Goal: Transaction & Acquisition: Purchase product/service

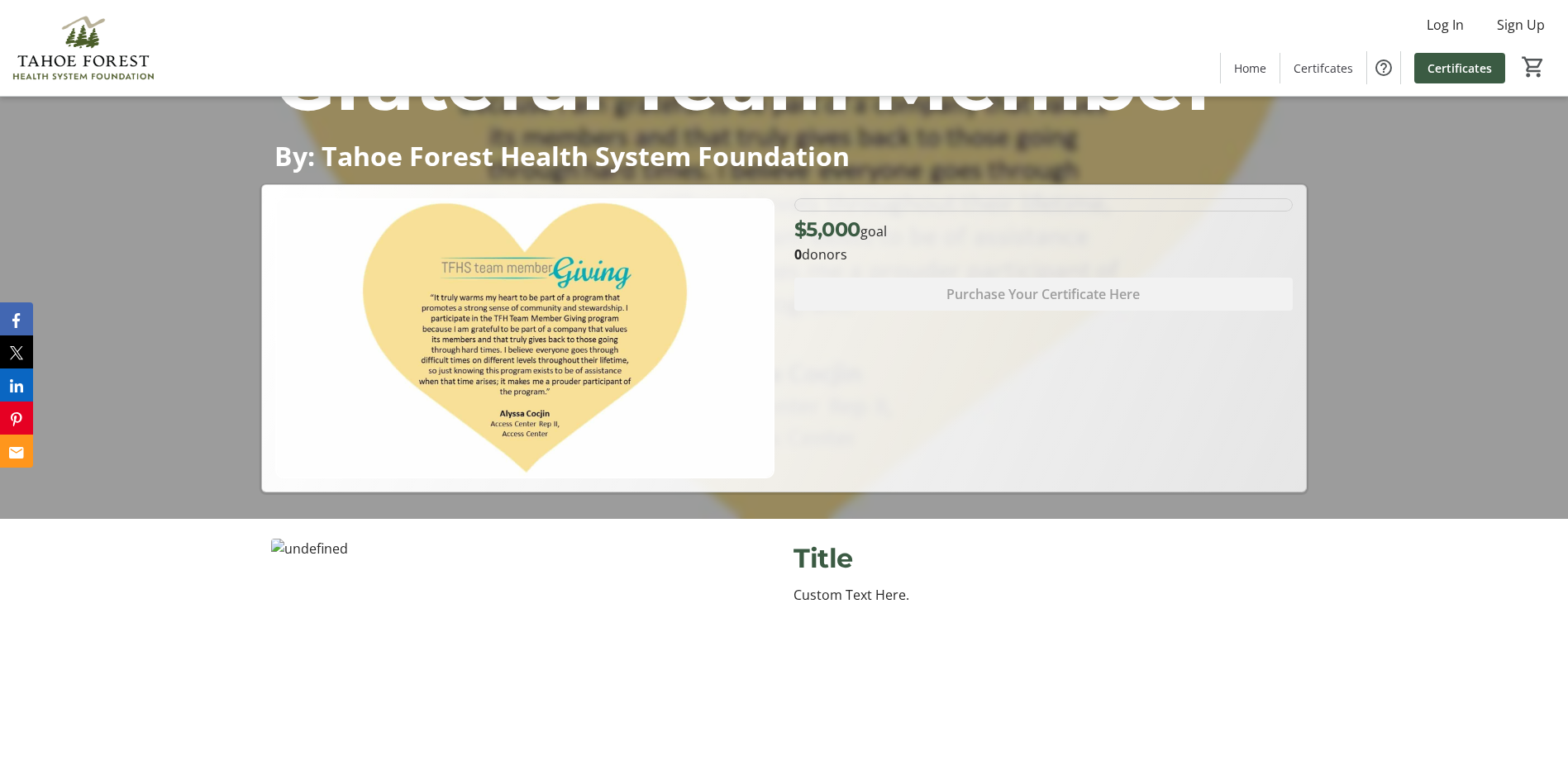
scroll to position [413, 0]
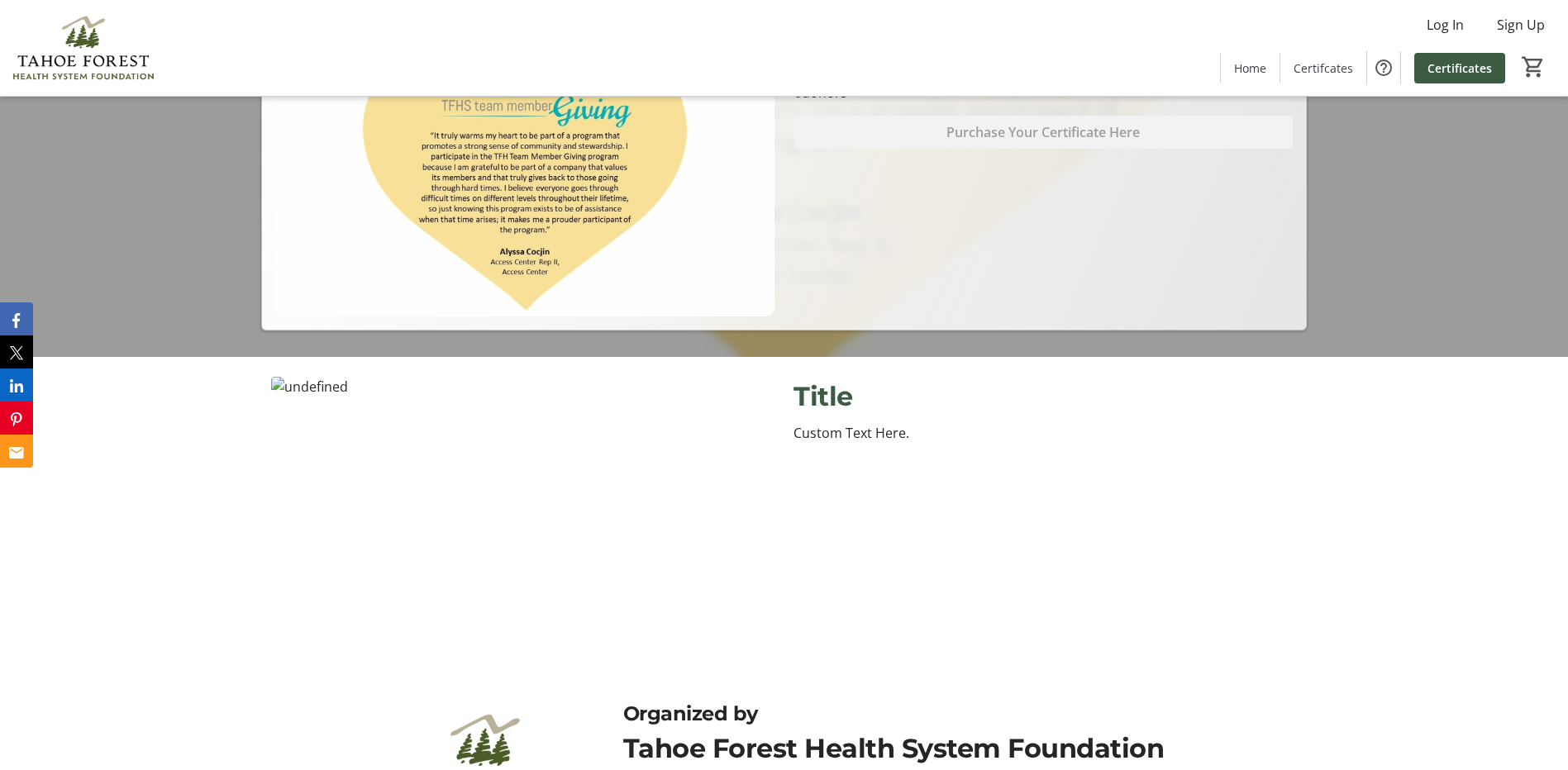
click at [1471, 73] on span "Certificates" at bounding box center [1460, 68] width 65 height 17
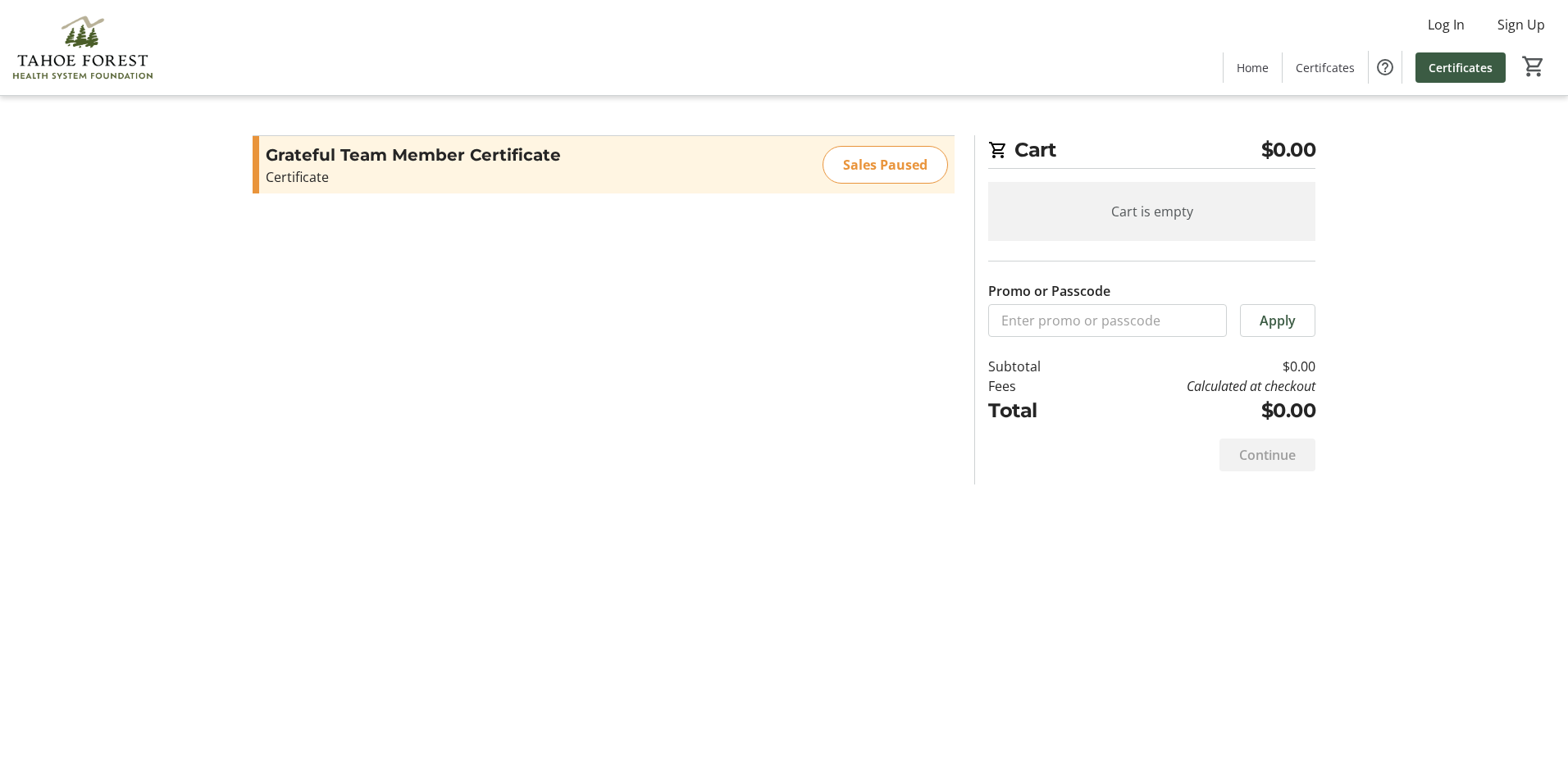
click at [905, 176] on div "Sales Paused" at bounding box center [885, 165] width 126 height 38
click at [927, 160] on mat-icon "Increment by one" at bounding box center [931, 165] width 20 height 20
click at [928, 160] on mat-icon "Increment by one" at bounding box center [931, 165] width 20 height 20
click at [929, 161] on mat-icon "Increment by one" at bounding box center [931, 165] width 20 height 20
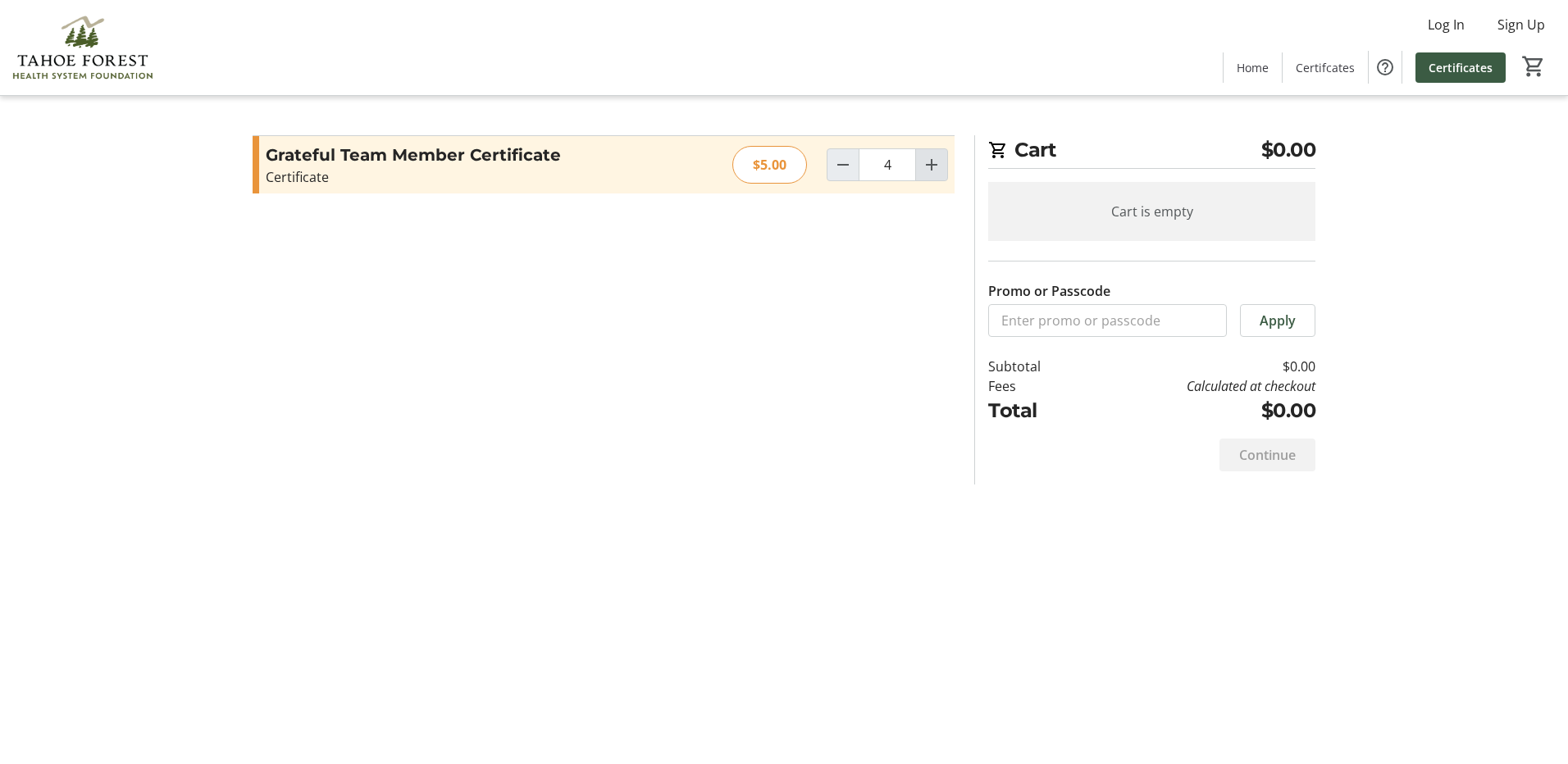
click at [929, 161] on mat-icon "Increment by one" at bounding box center [931, 165] width 20 height 20
type input "5"
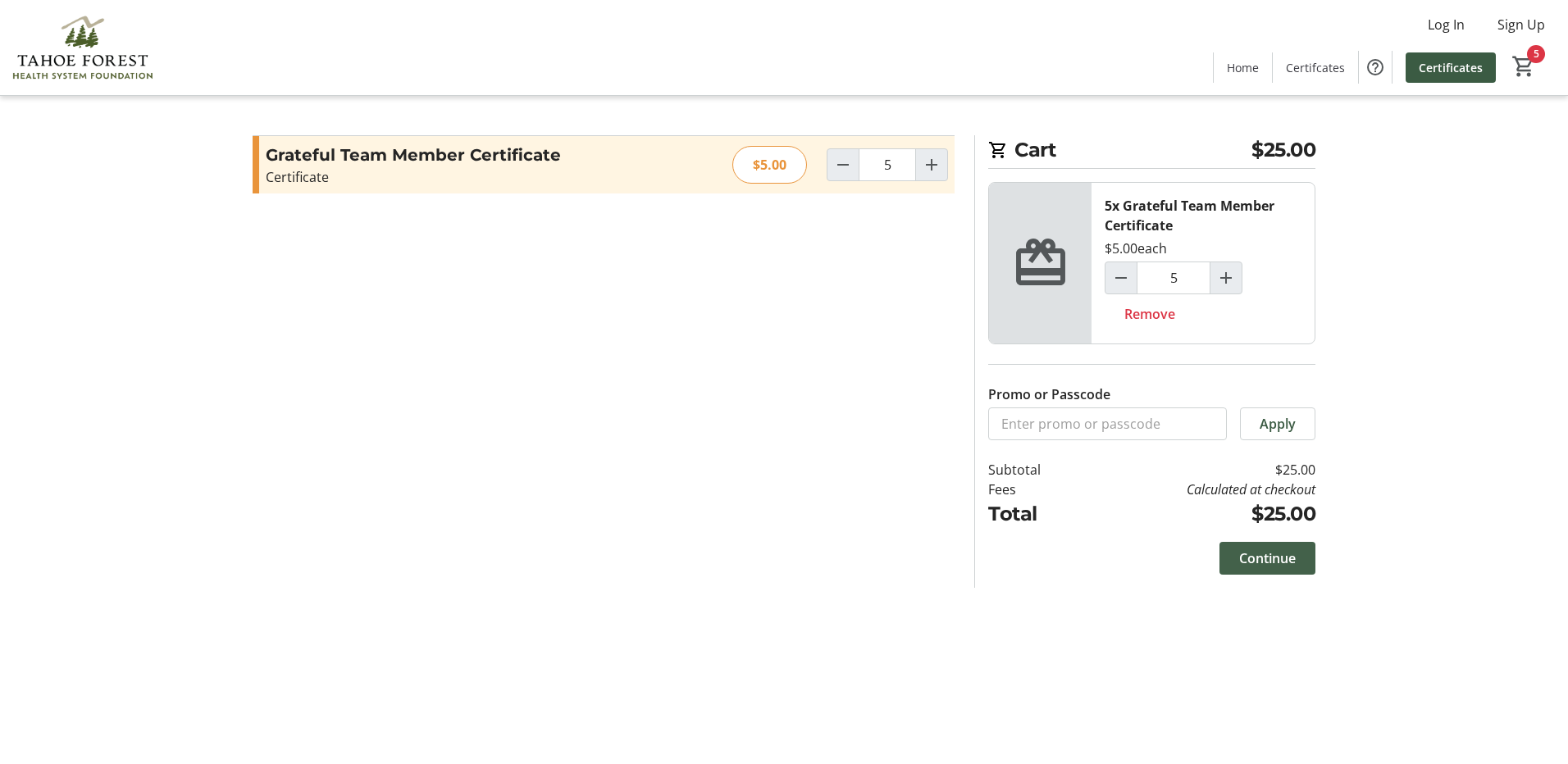
click at [1284, 560] on span "Continue" at bounding box center [1267, 557] width 56 height 20
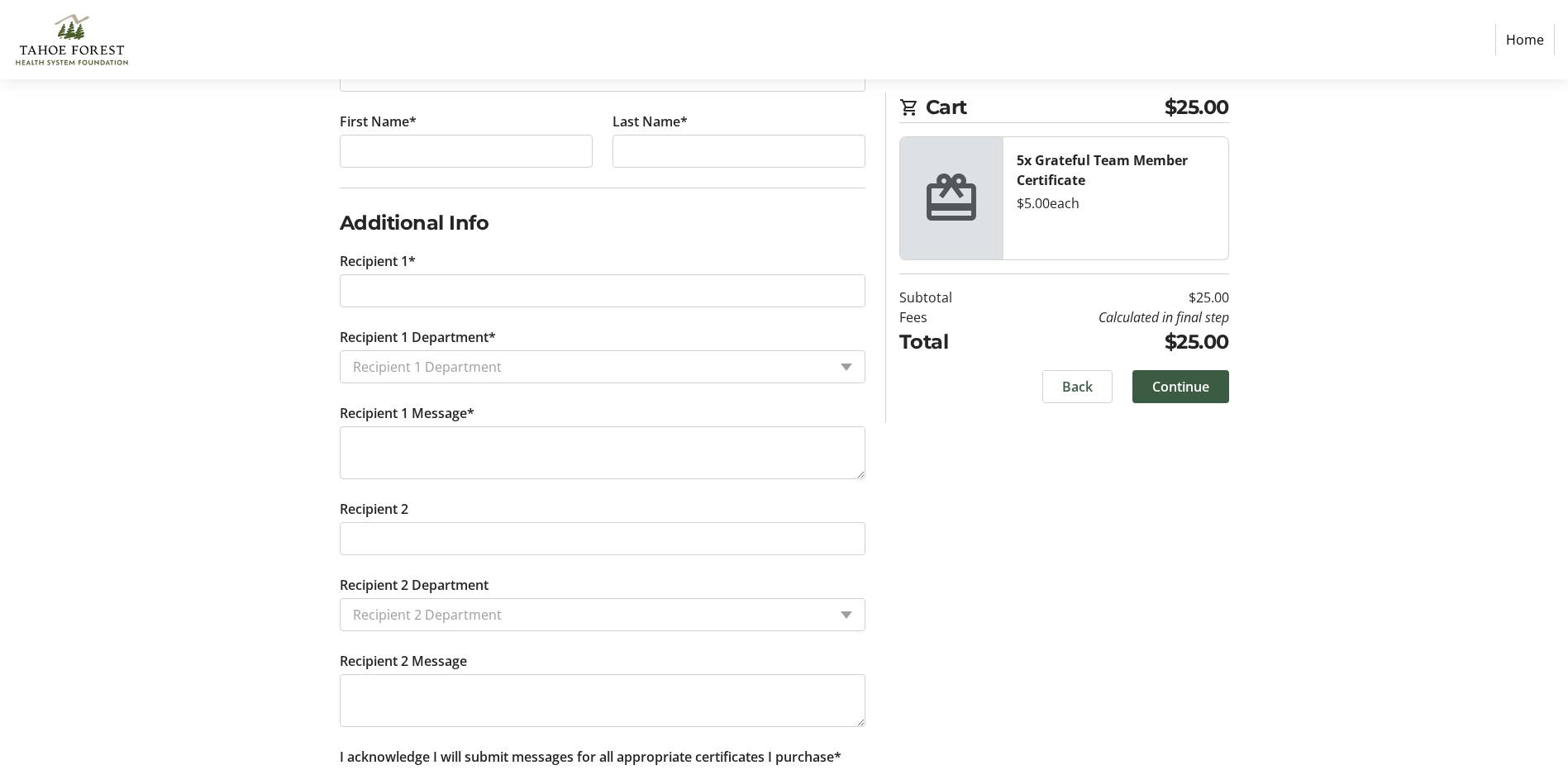
scroll to position [413, 0]
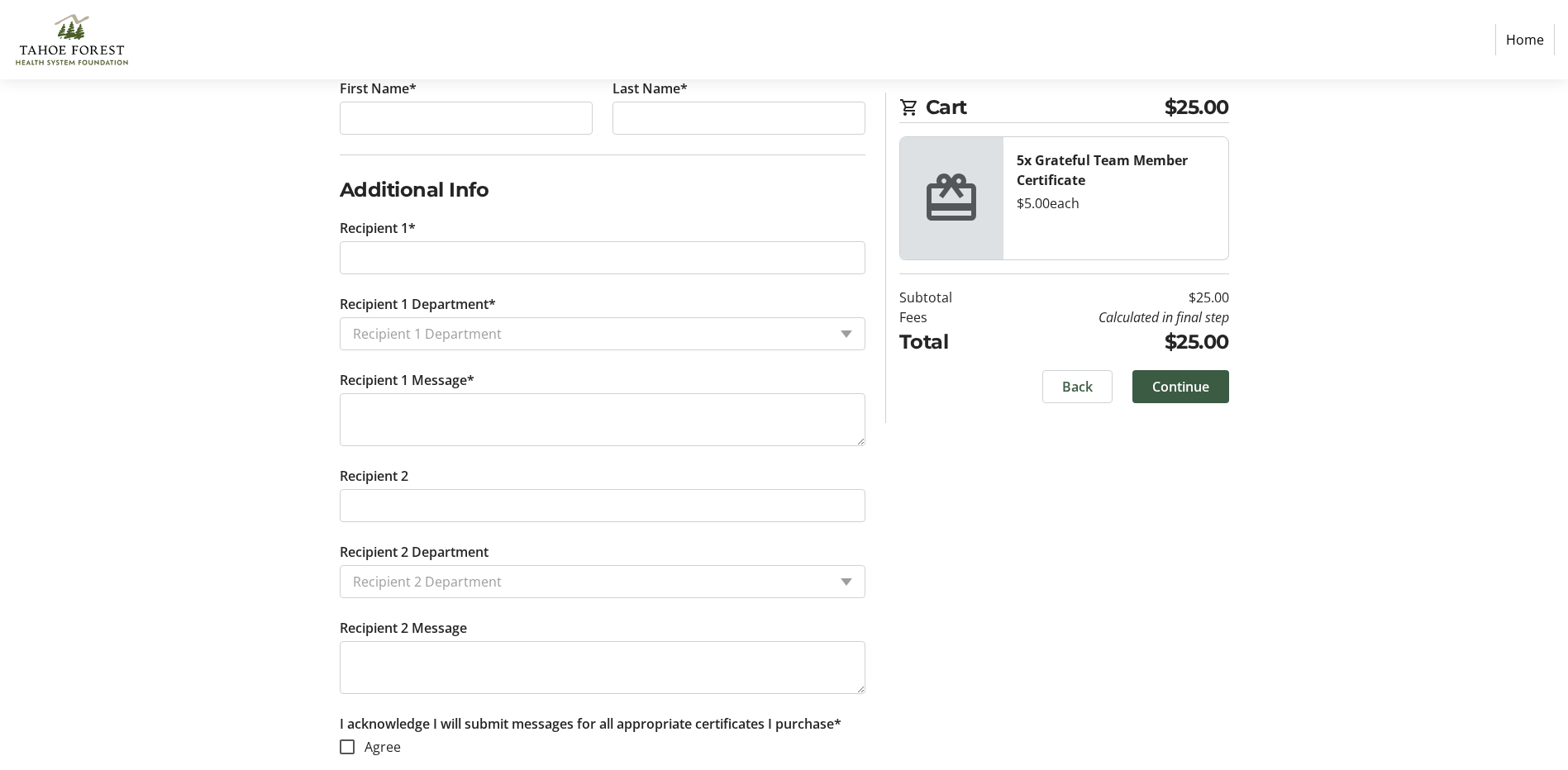
click at [694, 336] on input "Recipient 1 Department*" at bounding box center [590, 333] width 474 height 20
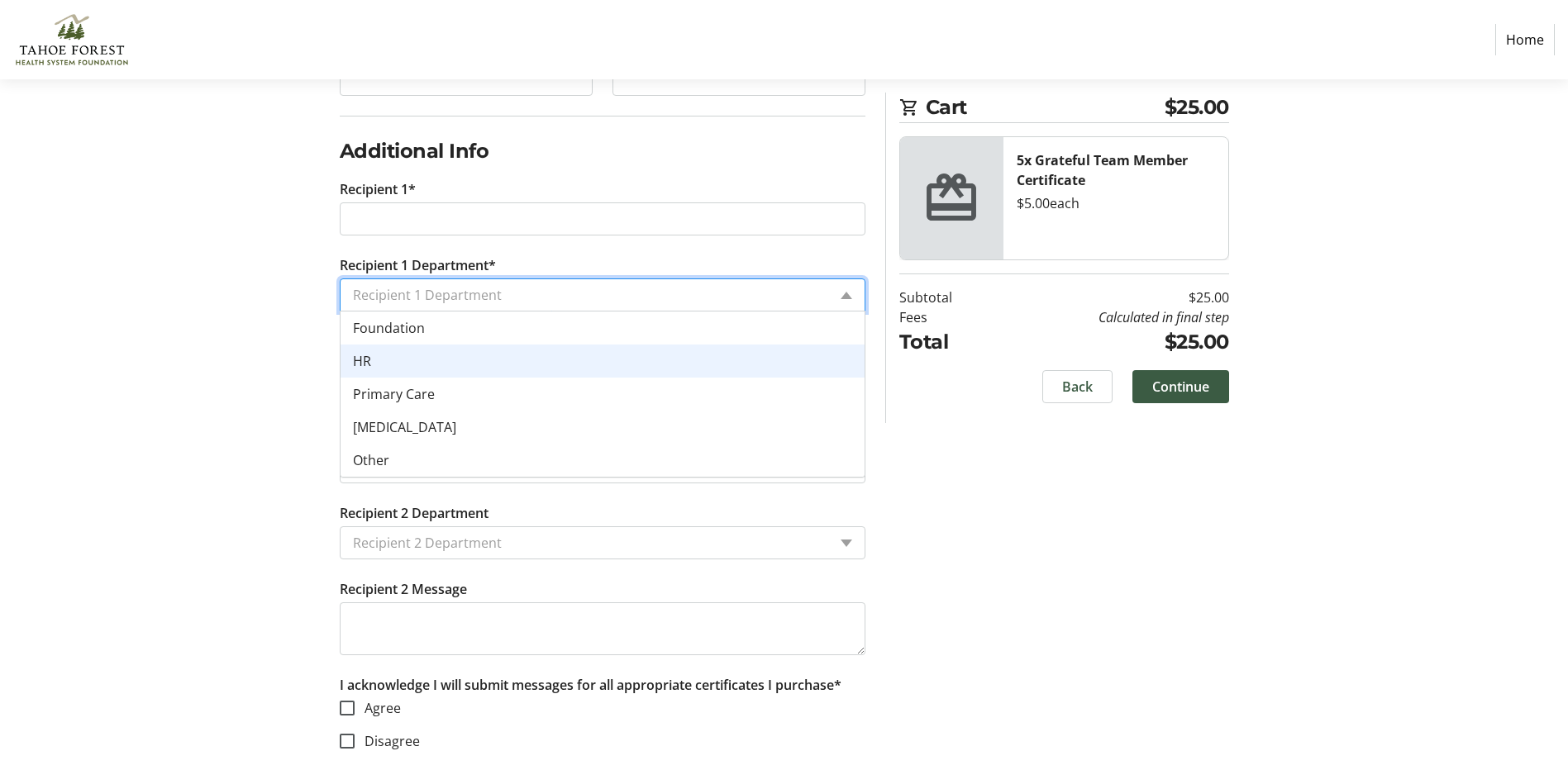
scroll to position [472, 0]
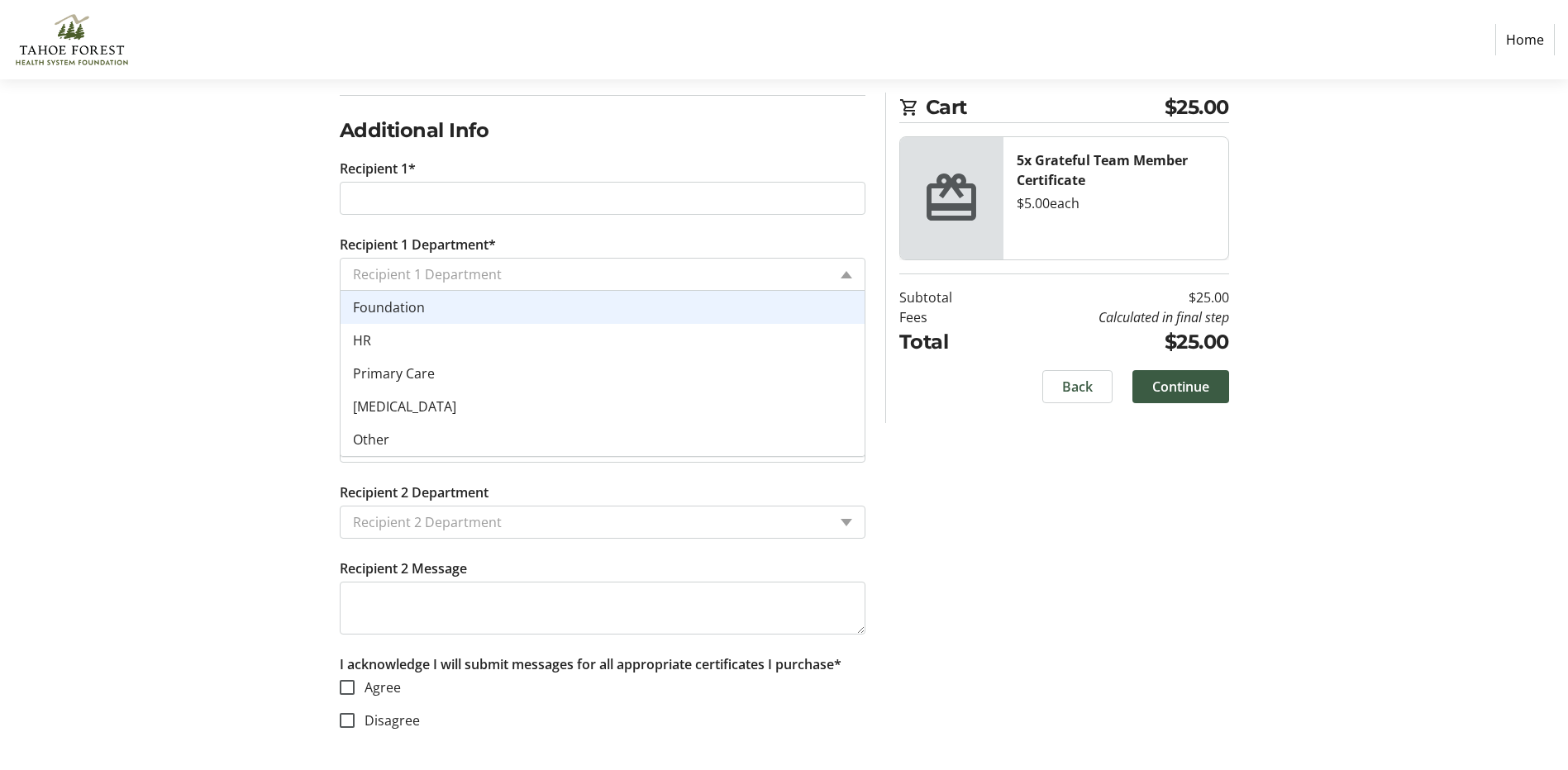
click at [225, 294] on section "Purchase Step 1 of 5 Cart $25.00 5x Grateful Team Member Certificate $5.00 each…" at bounding box center [784, 188] width 1568 height 1163
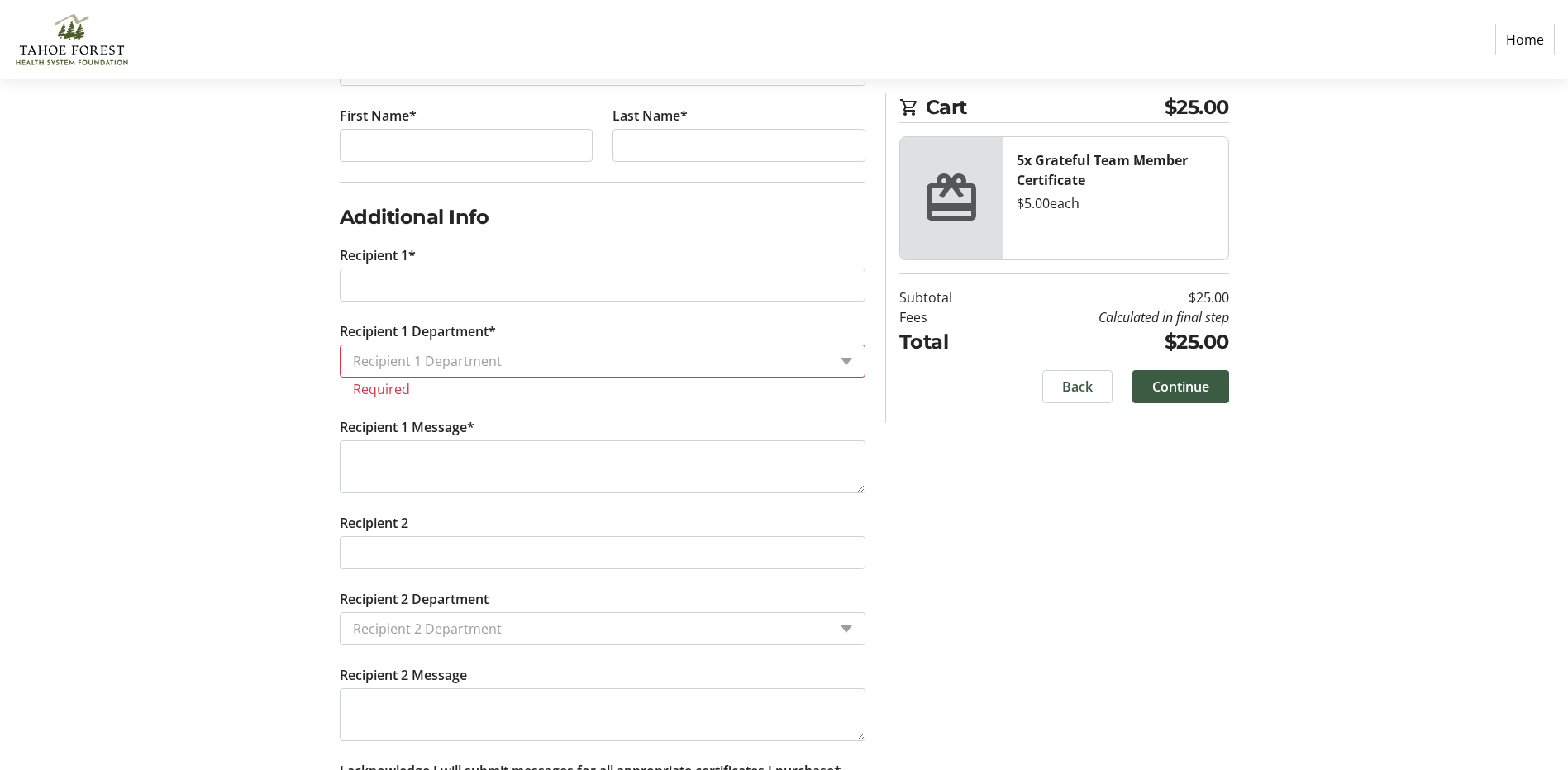
scroll to position [413, 0]
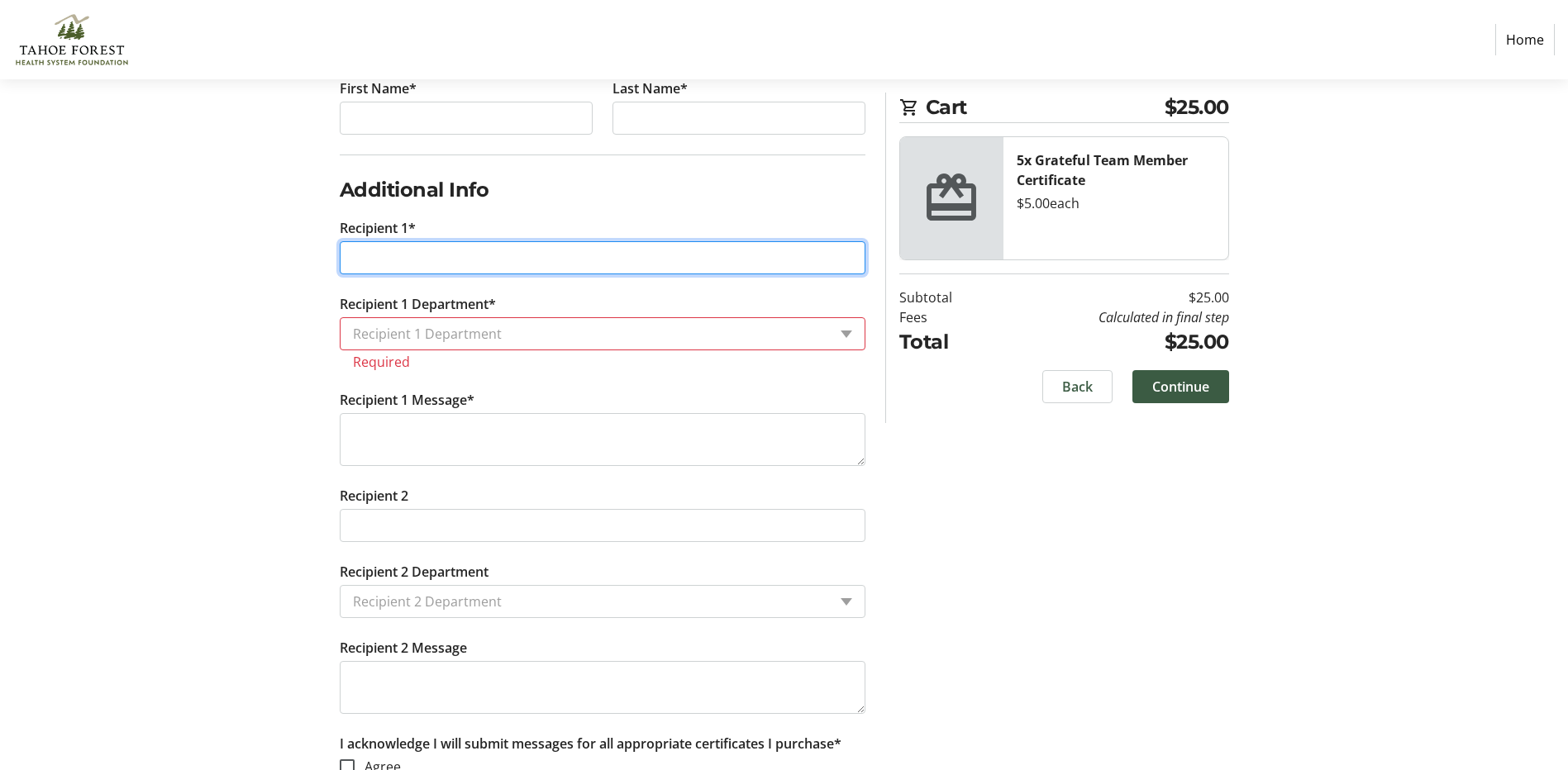
click at [480, 261] on input "Recipient 1*" at bounding box center [602, 257] width 526 height 33
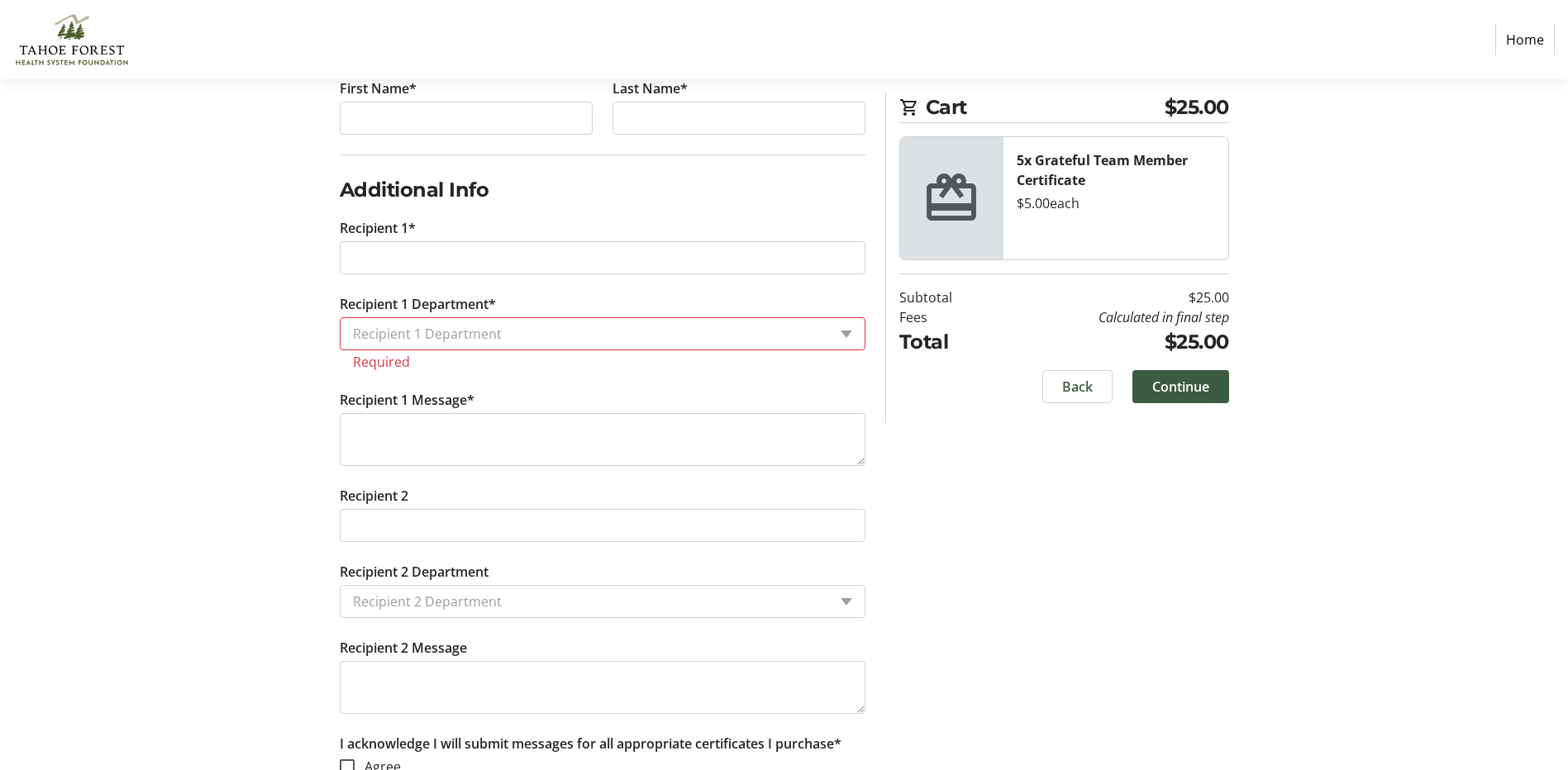
click at [510, 341] on div "Recipient 1 Department" at bounding box center [584, 334] width 487 height 31
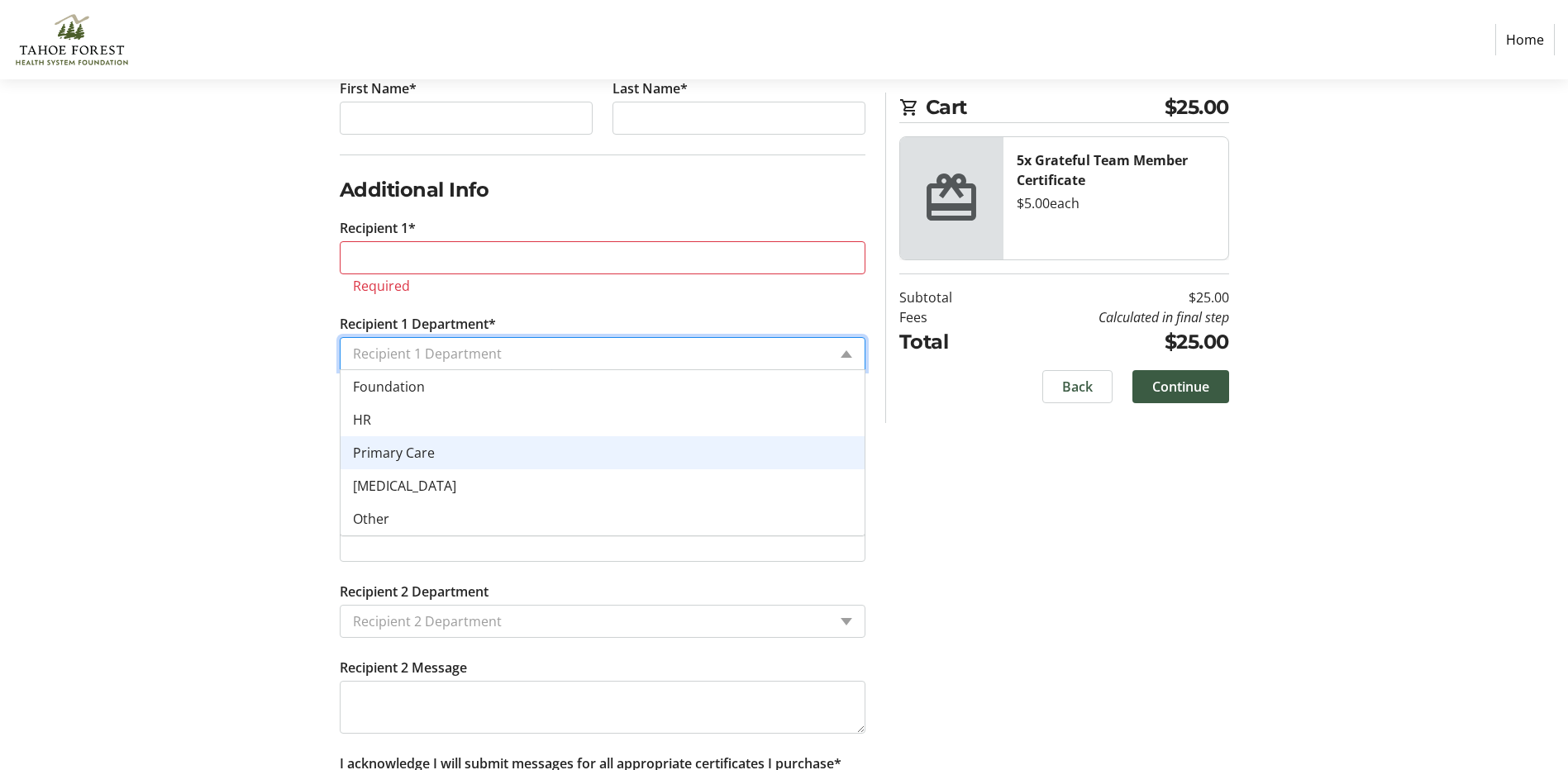
click at [435, 452] on div "Primary Care" at bounding box center [602, 453] width 524 height 33
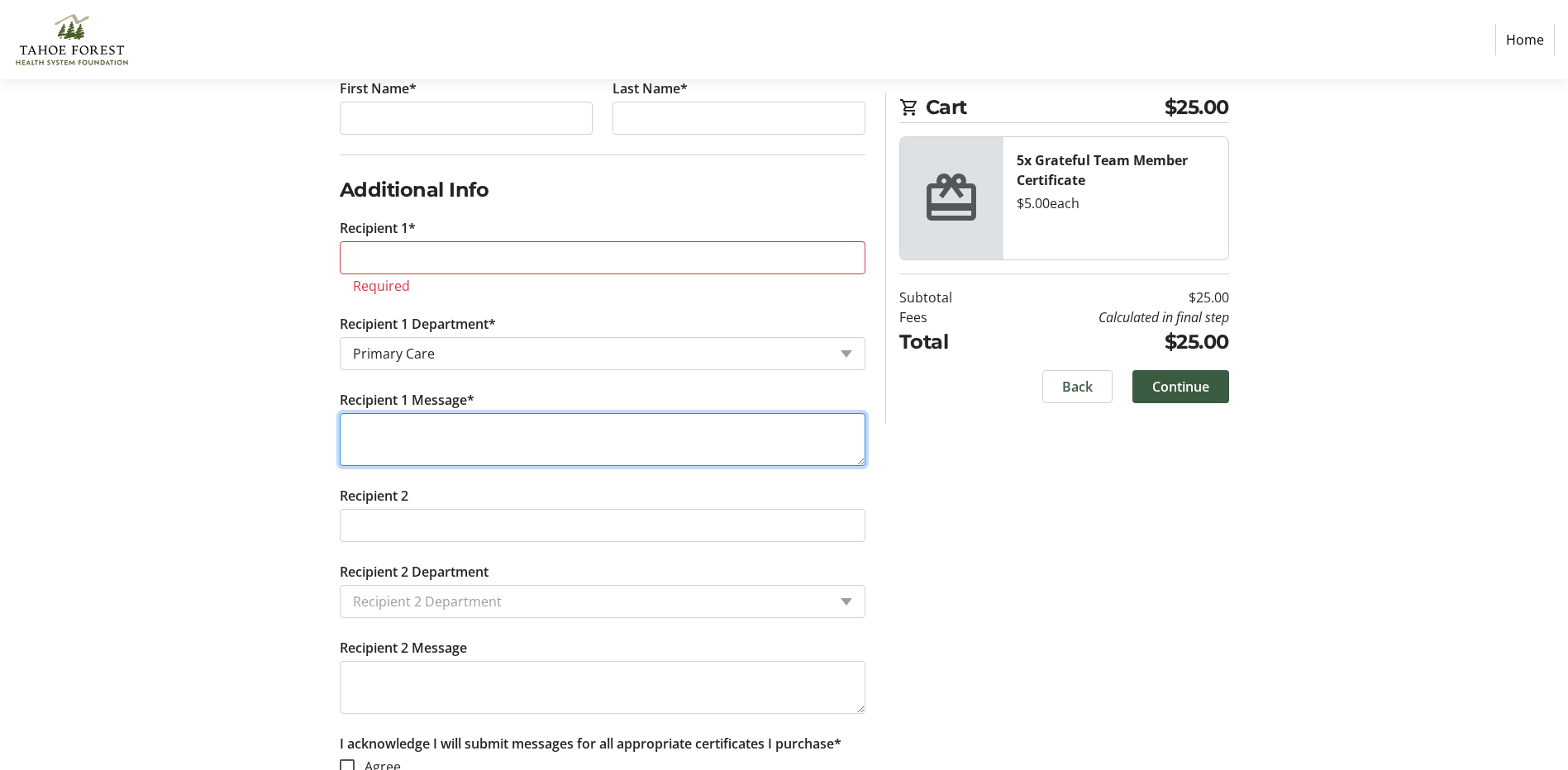
click at [428, 423] on textarea "Recipient 1 Message*" at bounding box center [602, 439] width 526 height 52
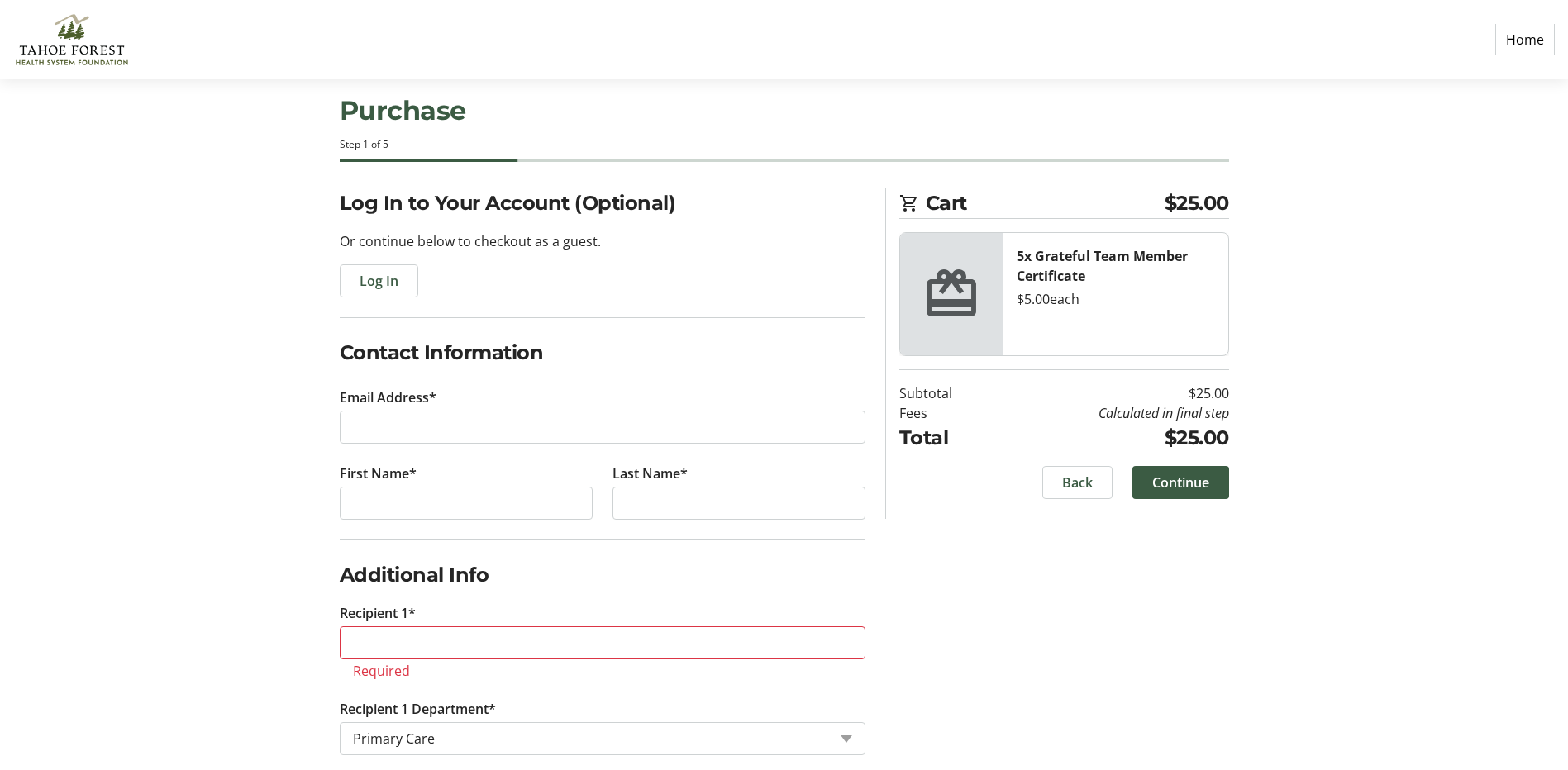
scroll to position [0, 0]
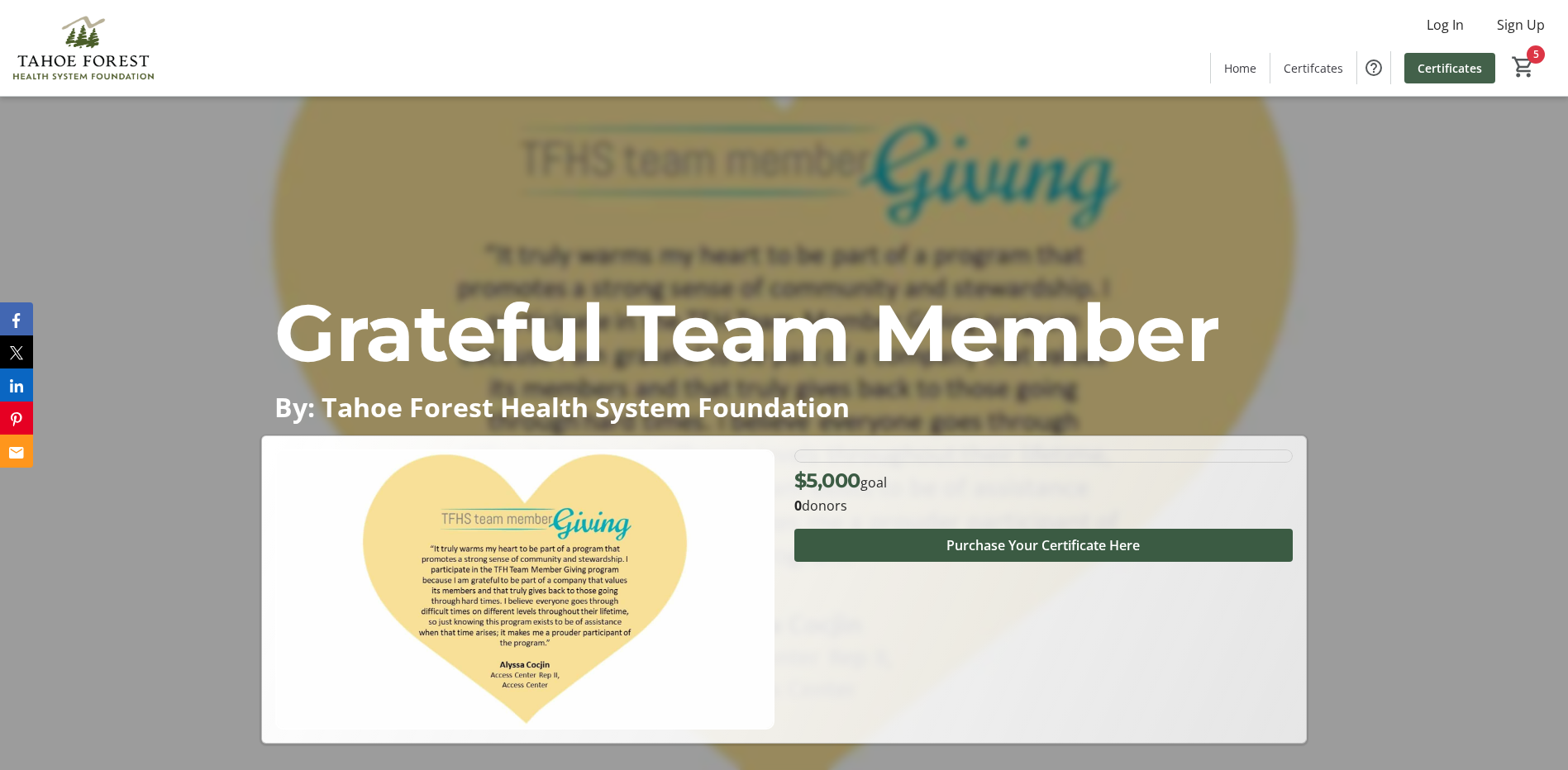
click at [1456, 66] on span "Certificates" at bounding box center [1449, 68] width 65 height 17
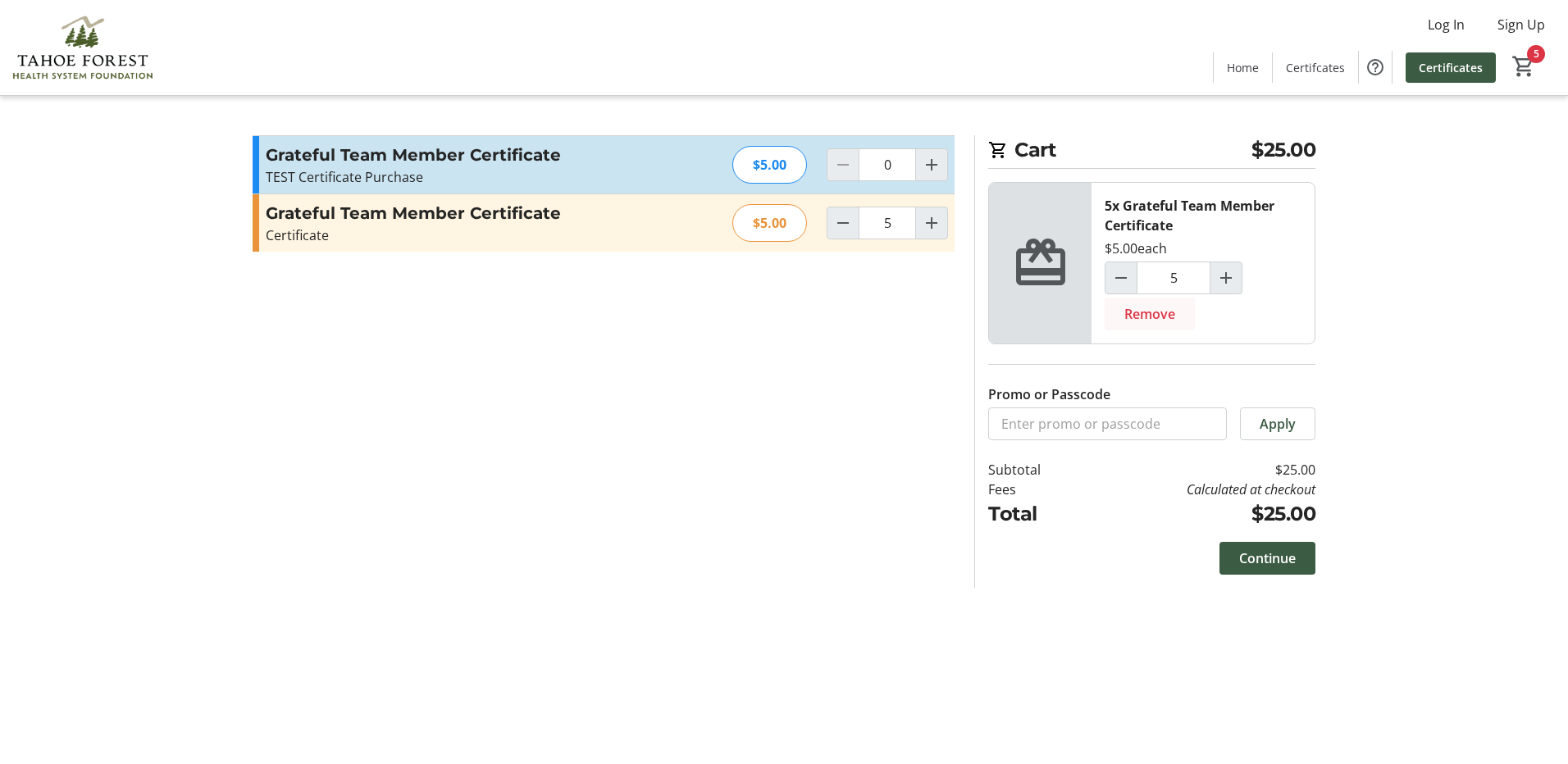
click at [1138, 314] on span "Remove" at bounding box center [1150, 313] width 51 height 20
type input "0"
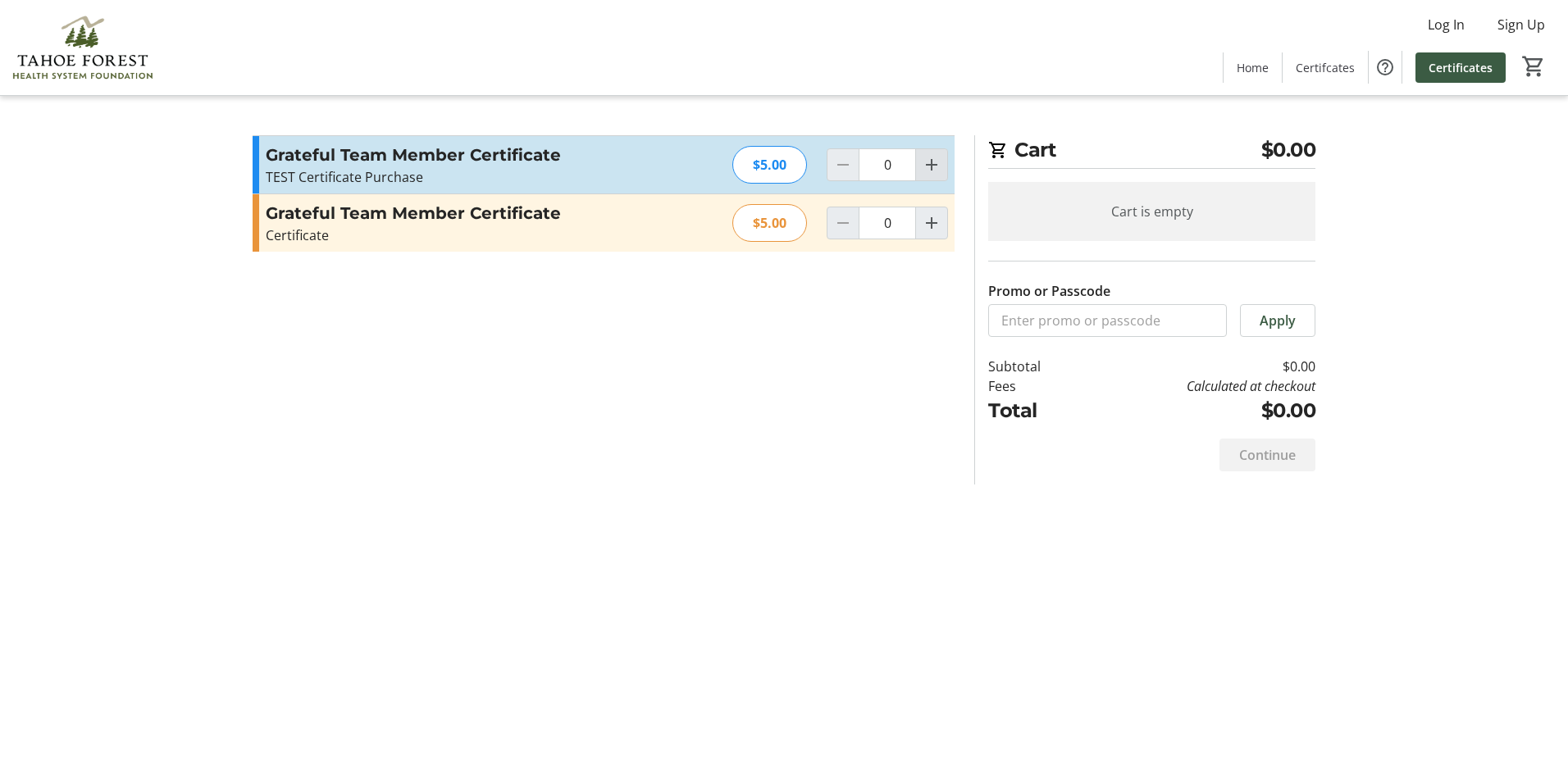
click at [925, 166] on mat-icon "Increment by one" at bounding box center [931, 165] width 20 height 20
click at [926, 166] on mat-icon "Increment by one" at bounding box center [931, 165] width 20 height 20
click at [927, 166] on mat-icon "Increment by one" at bounding box center [931, 165] width 20 height 20
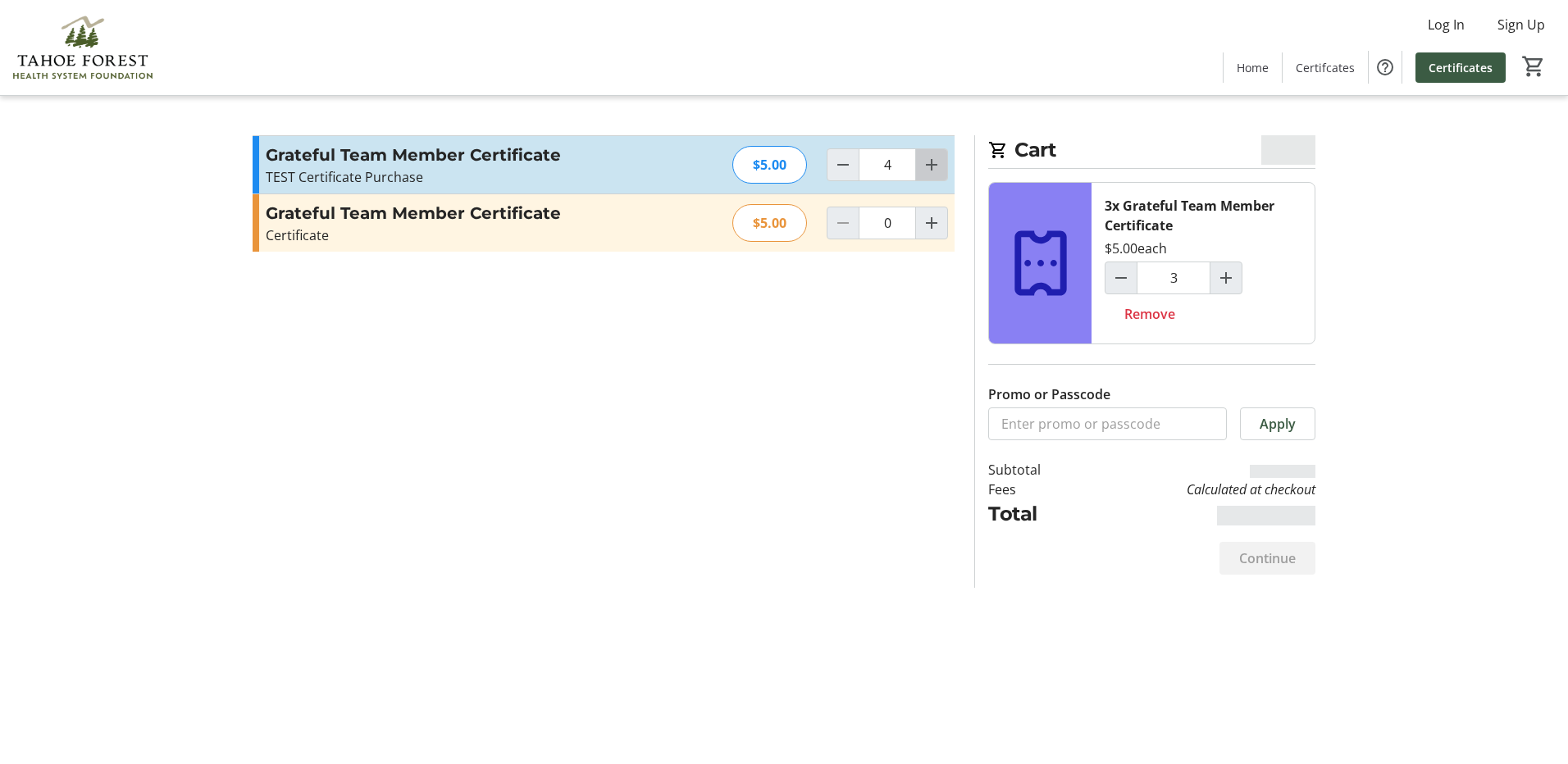
click at [927, 167] on mat-icon "Increment by one" at bounding box center [931, 165] width 20 height 20
type input "5"
click at [1290, 564] on span "Continue" at bounding box center [1267, 557] width 56 height 20
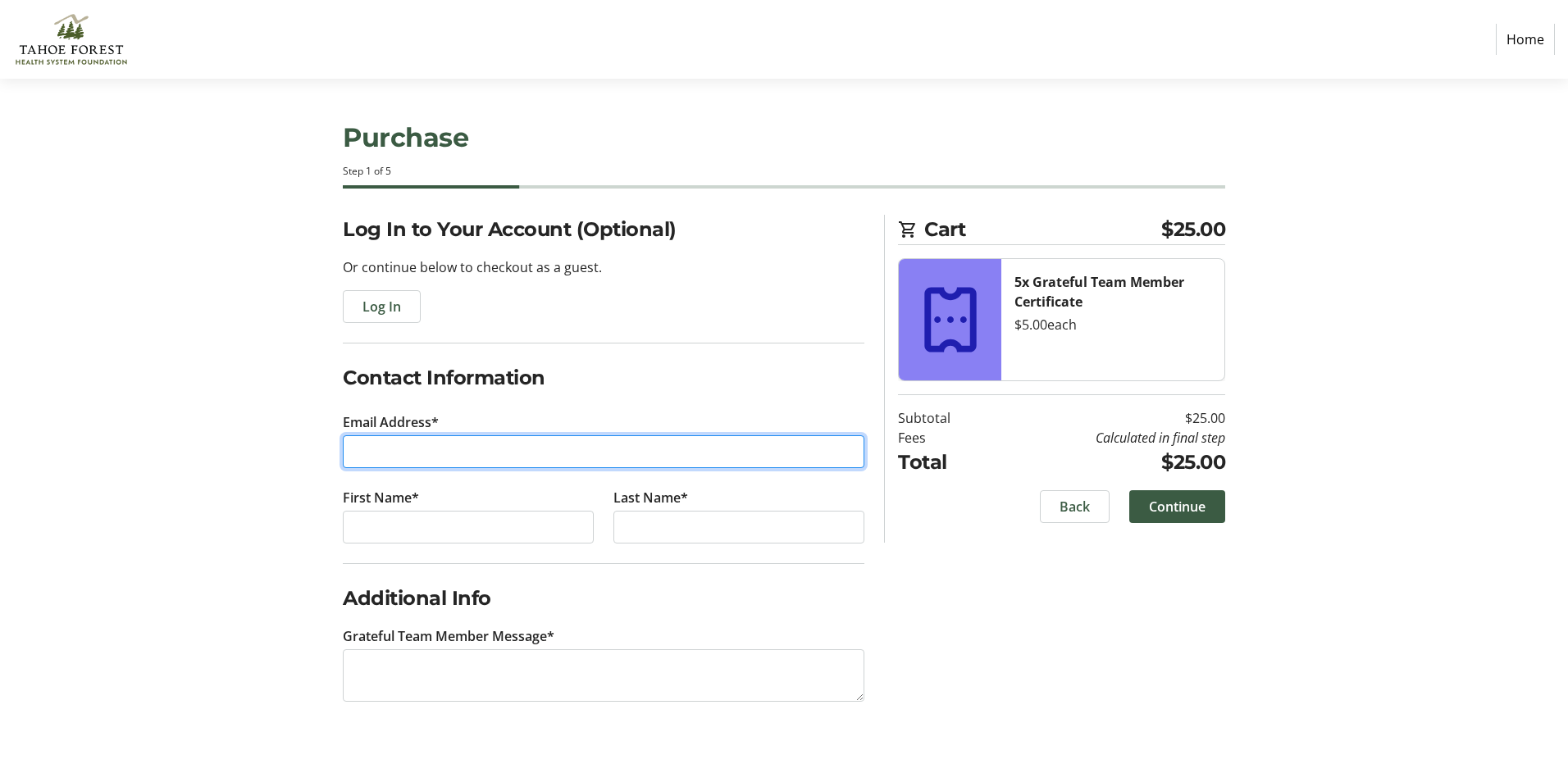
click at [539, 446] on input "Email Address*" at bounding box center [603, 452] width 522 height 32
type input "[PERSON_NAME][EMAIL_ADDRESS][DOMAIN_NAME]"
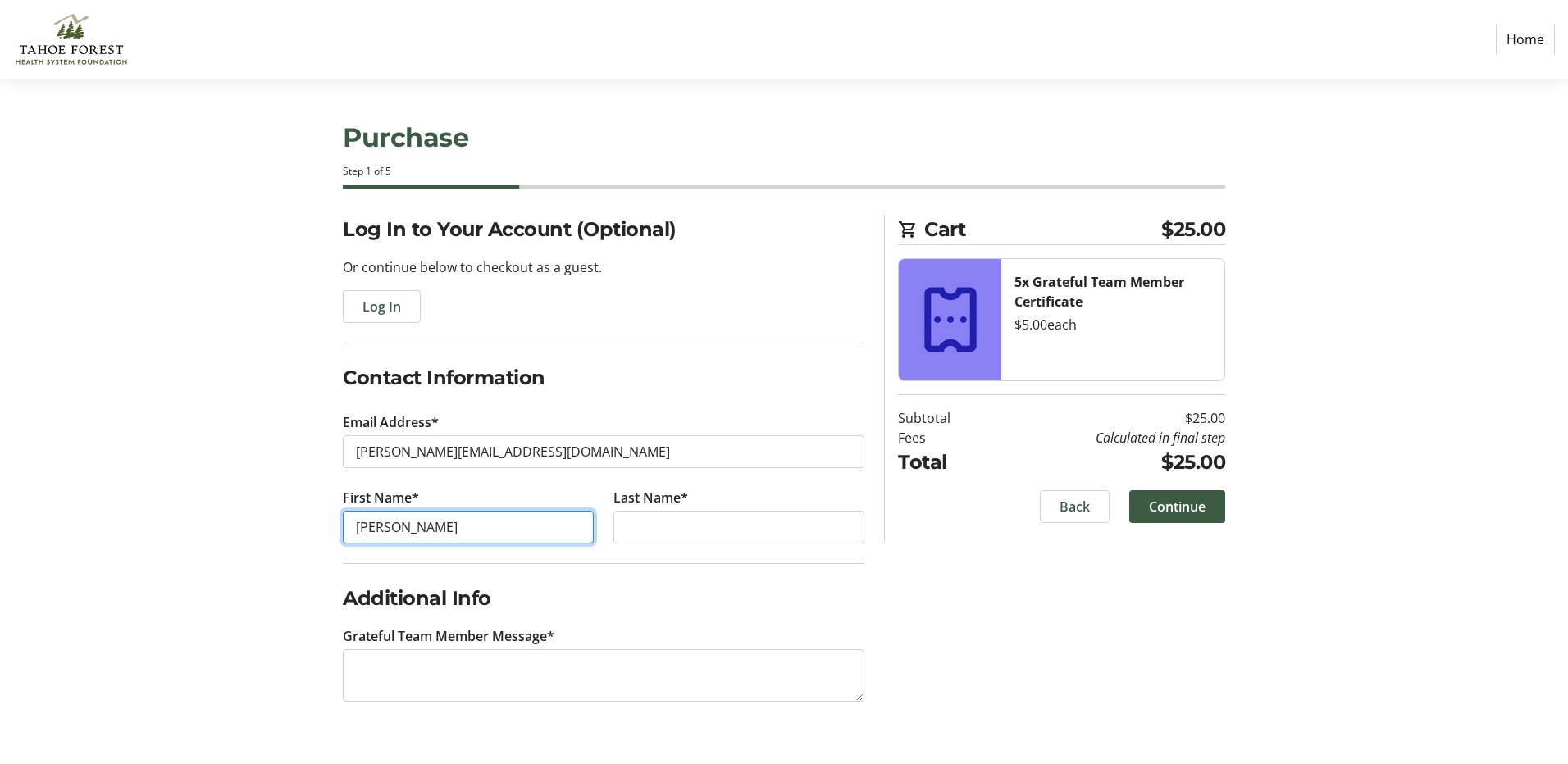
type input "[PERSON_NAME]"
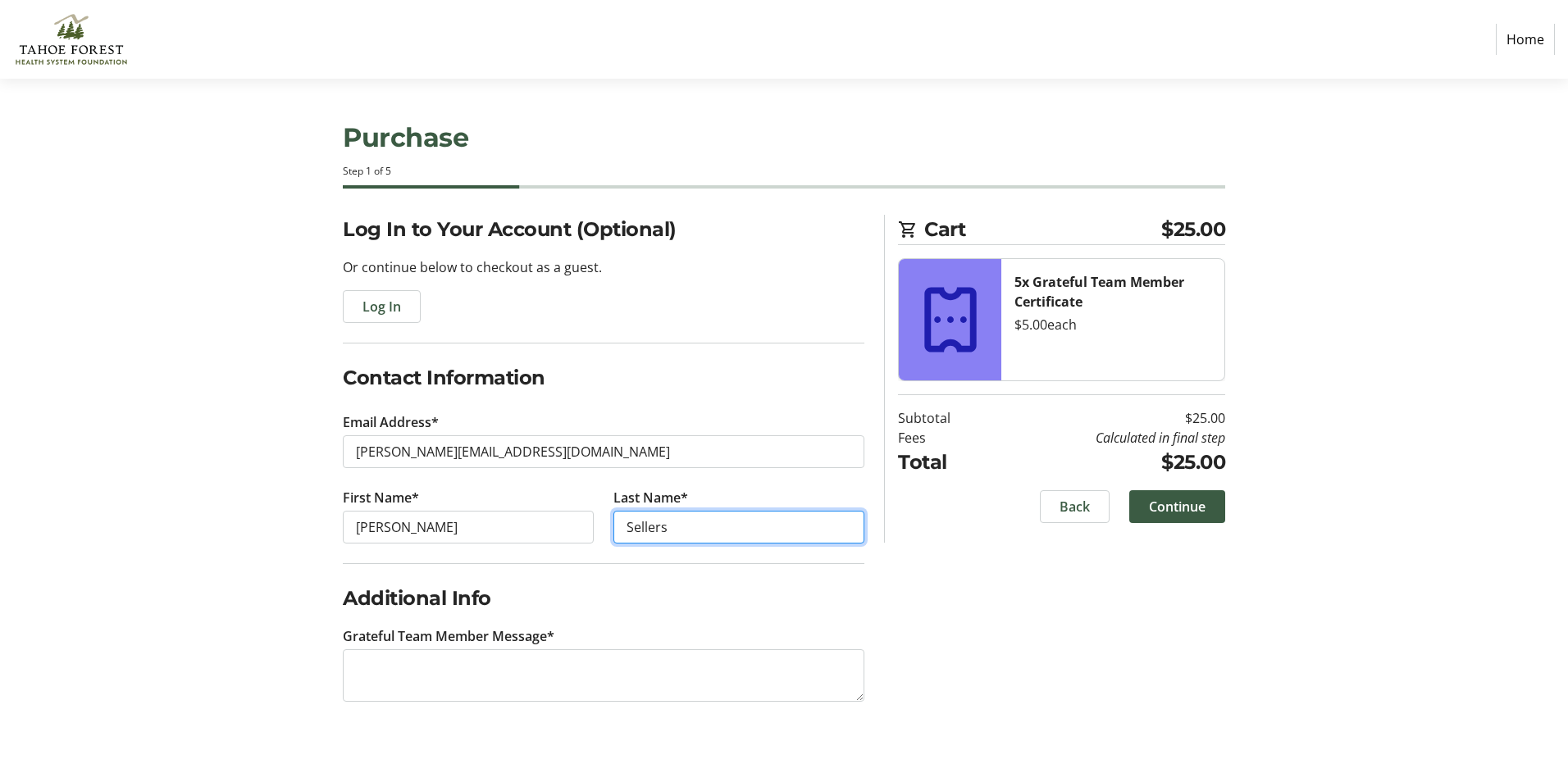
type input "Sellers"
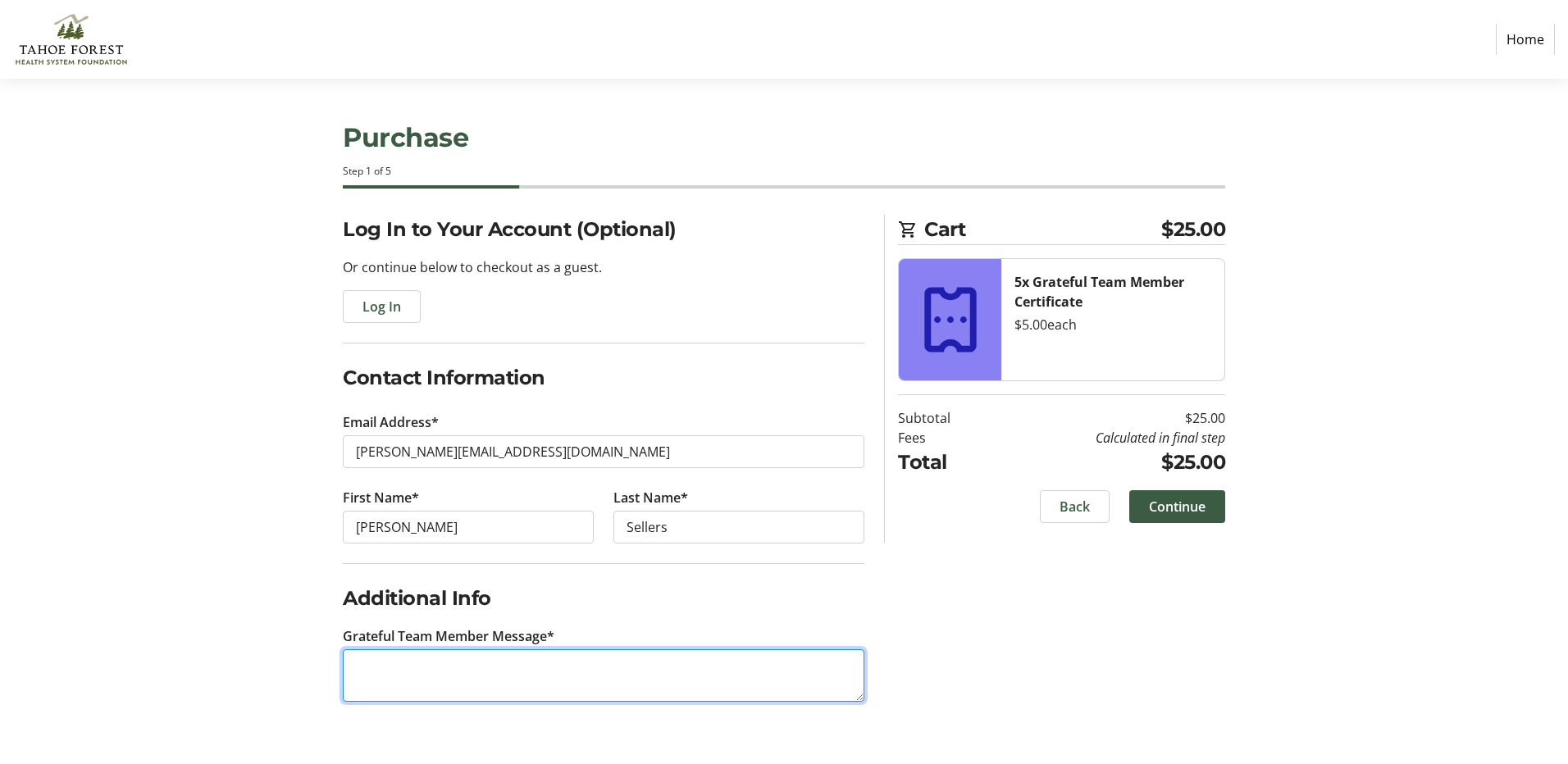
click at [436, 660] on textarea "Grateful Team Member Message*" at bounding box center [603, 675] width 522 height 52
type textarea "hi"
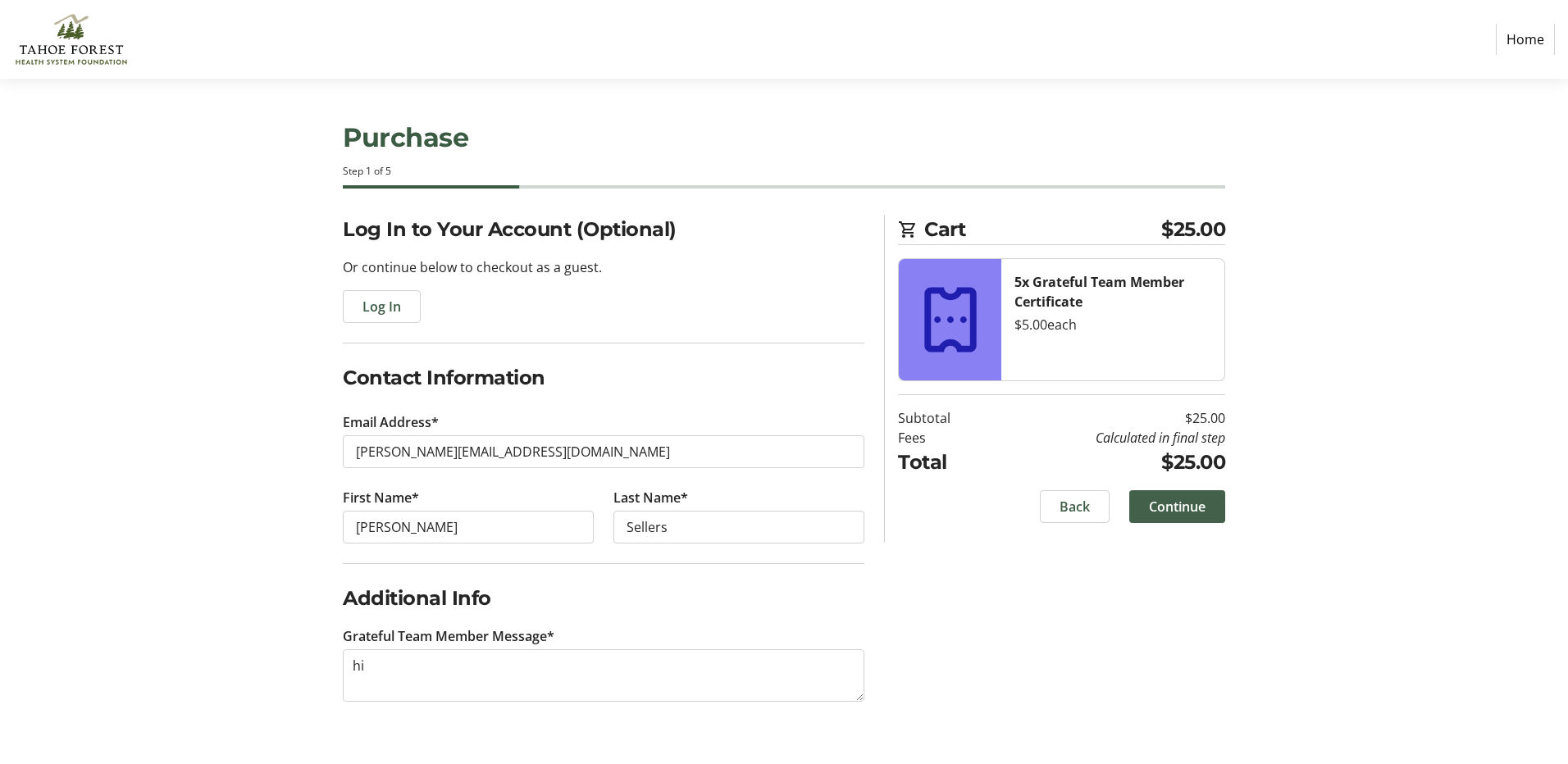
click at [1162, 499] on span "Continue" at bounding box center [1177, 506] width 56 height 20
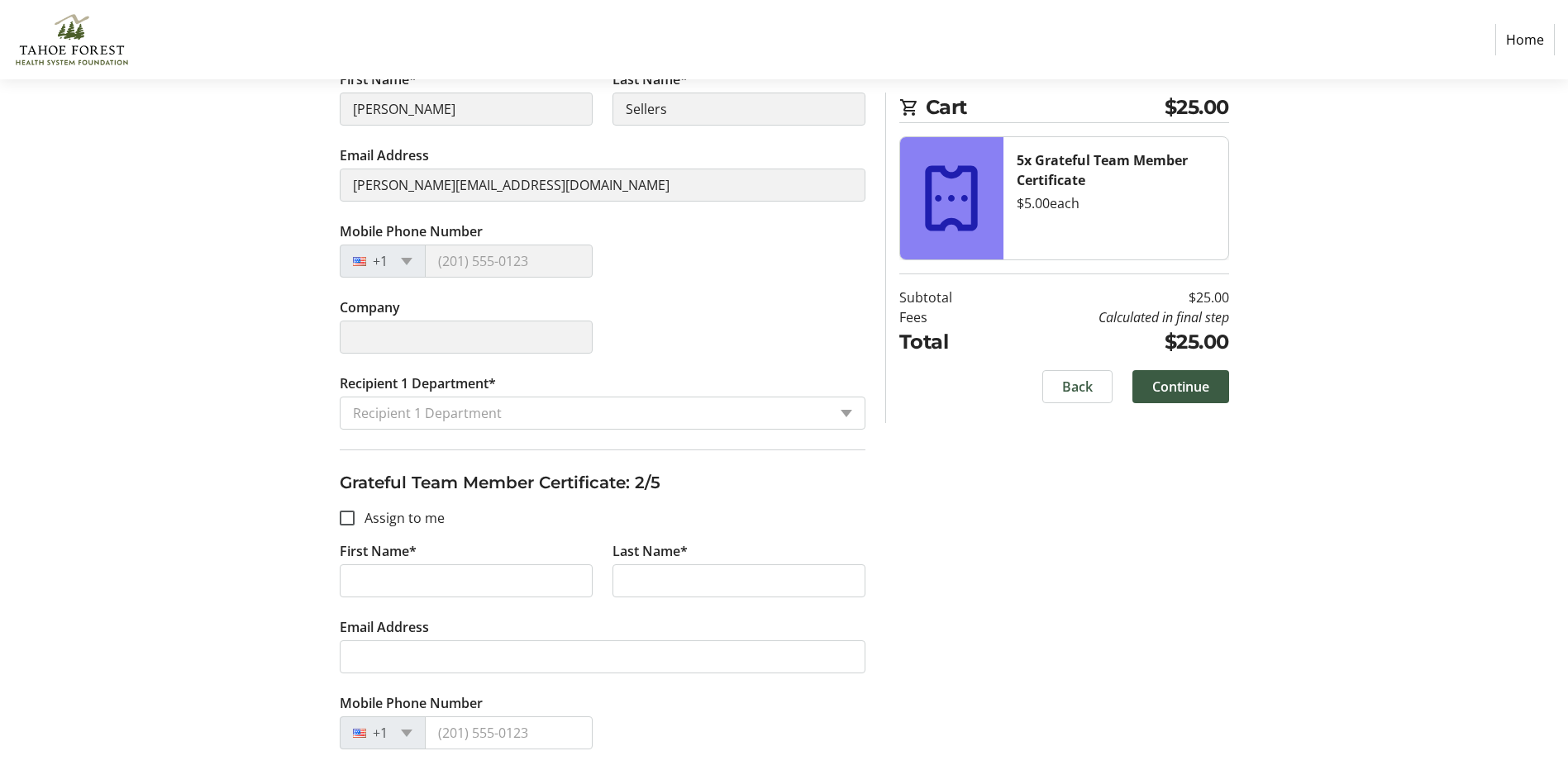
scroll to position [330, 0]
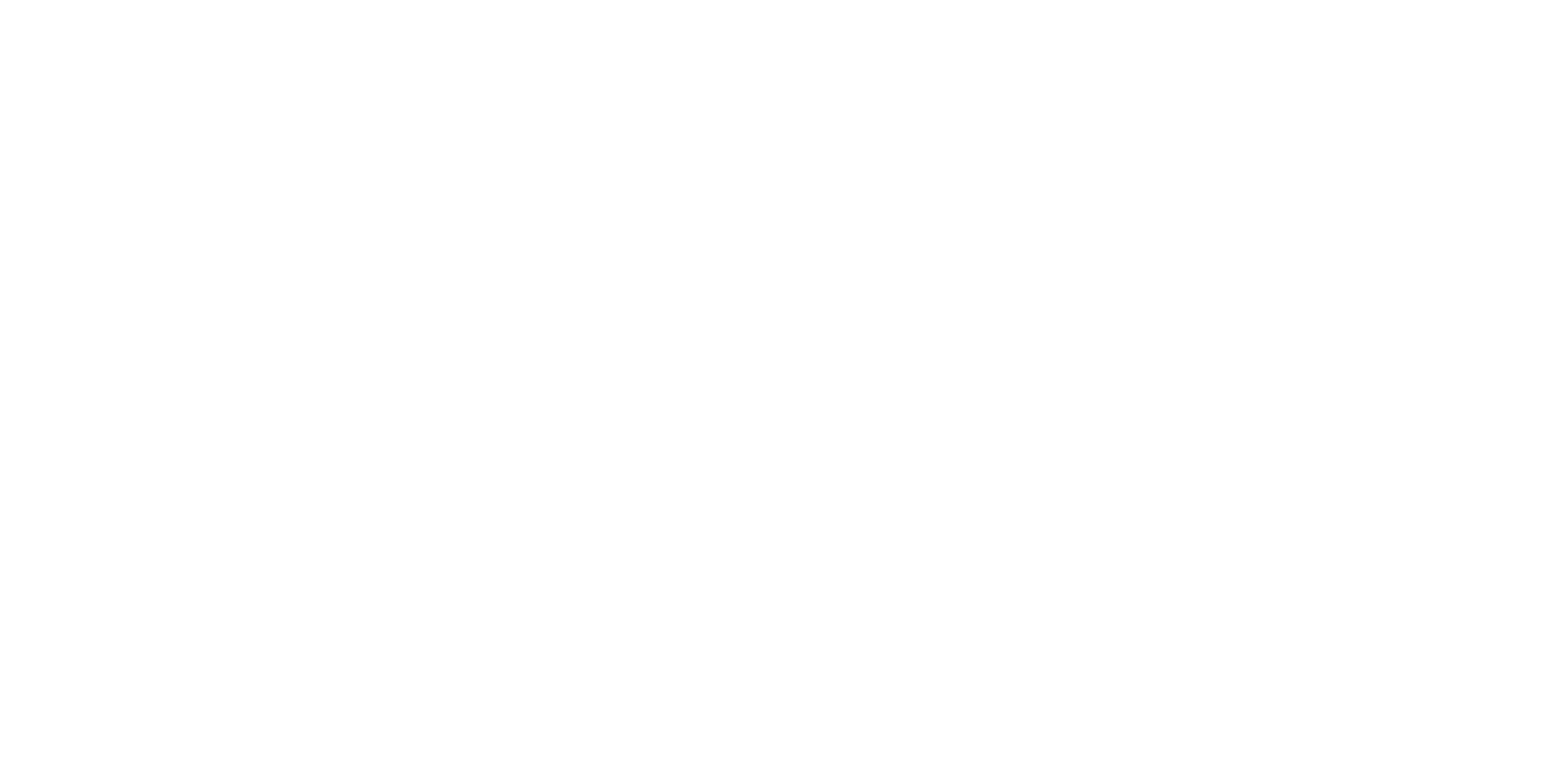
click at [1048, 0] on html at bounding box center [784, 0] width 1568 height 0
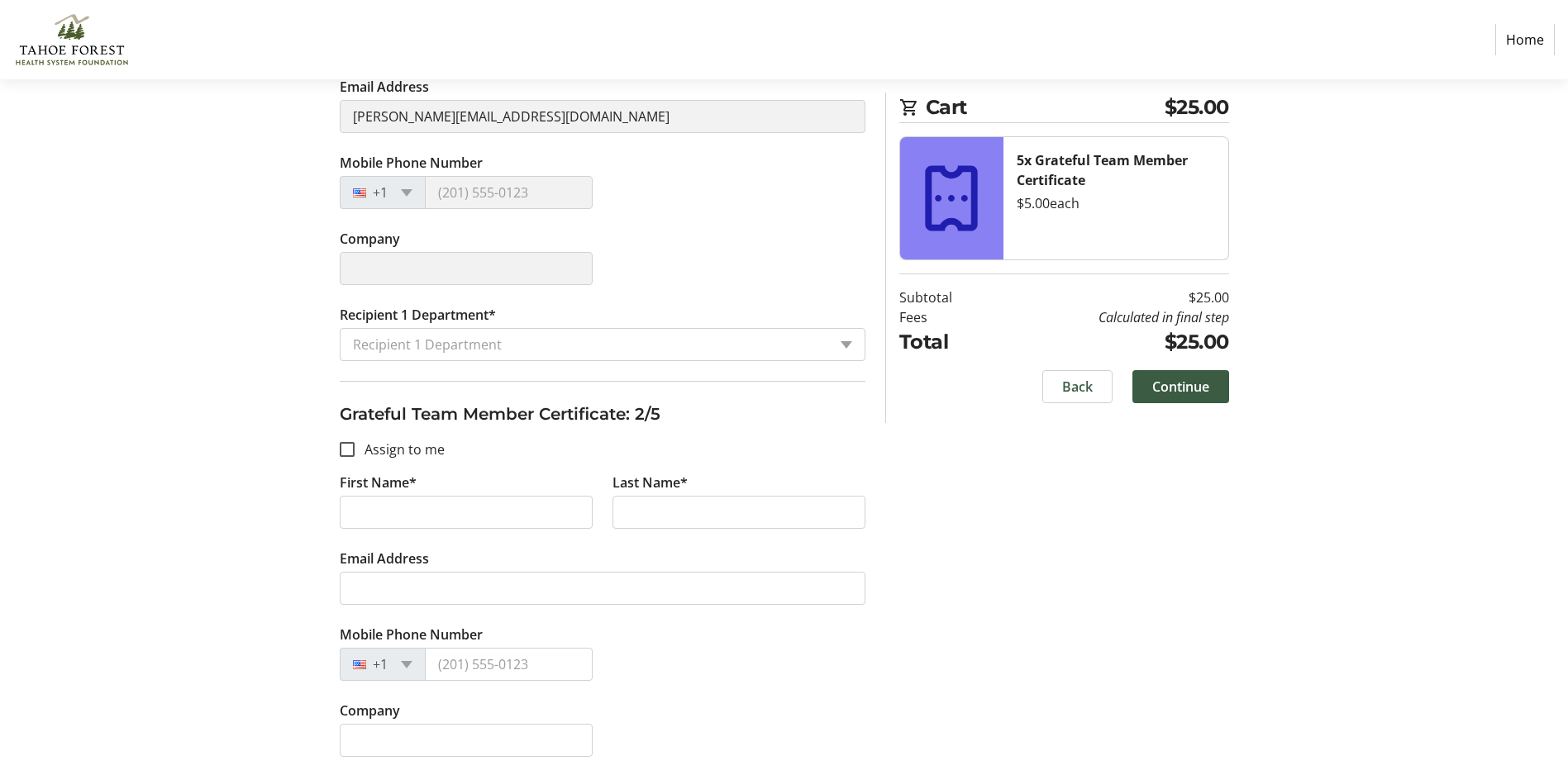
scroll to position [413, 0]
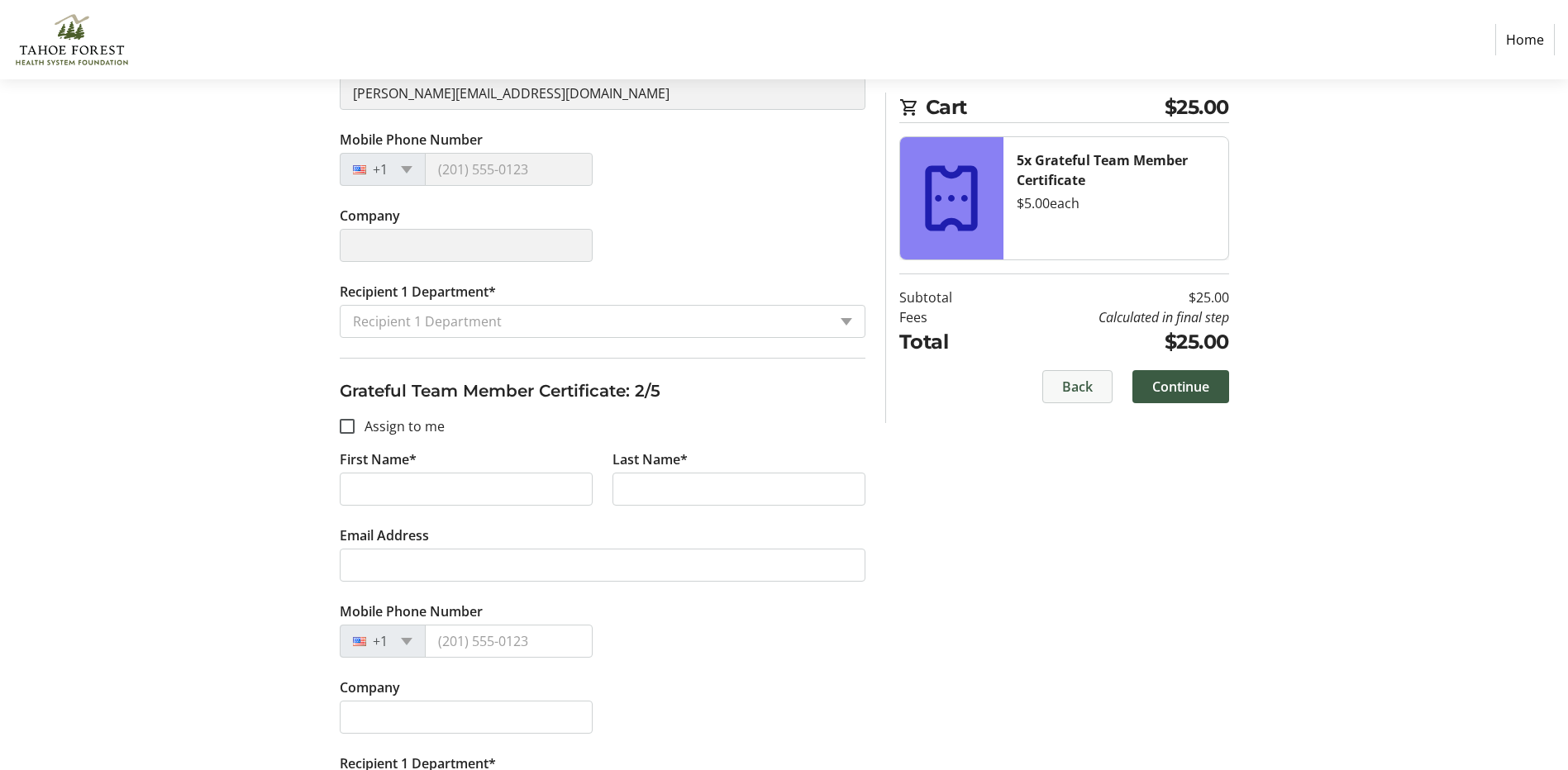
click at [1074, 386] on span "Back" at bounding box center [1077, 386] width 31 height 20
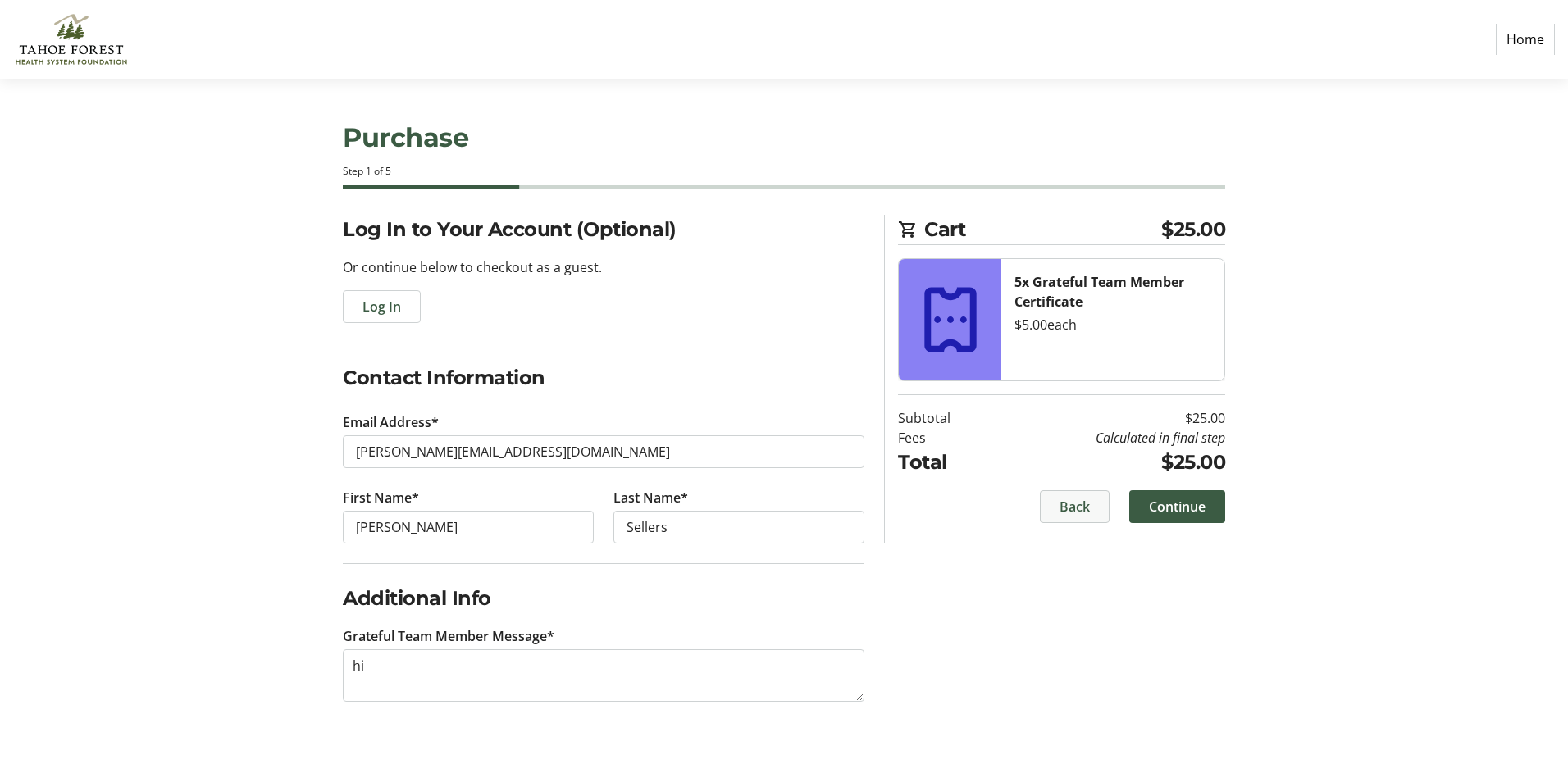
click at [1096, 516] on span at bounding box center [1075, 506] width 68 height 39
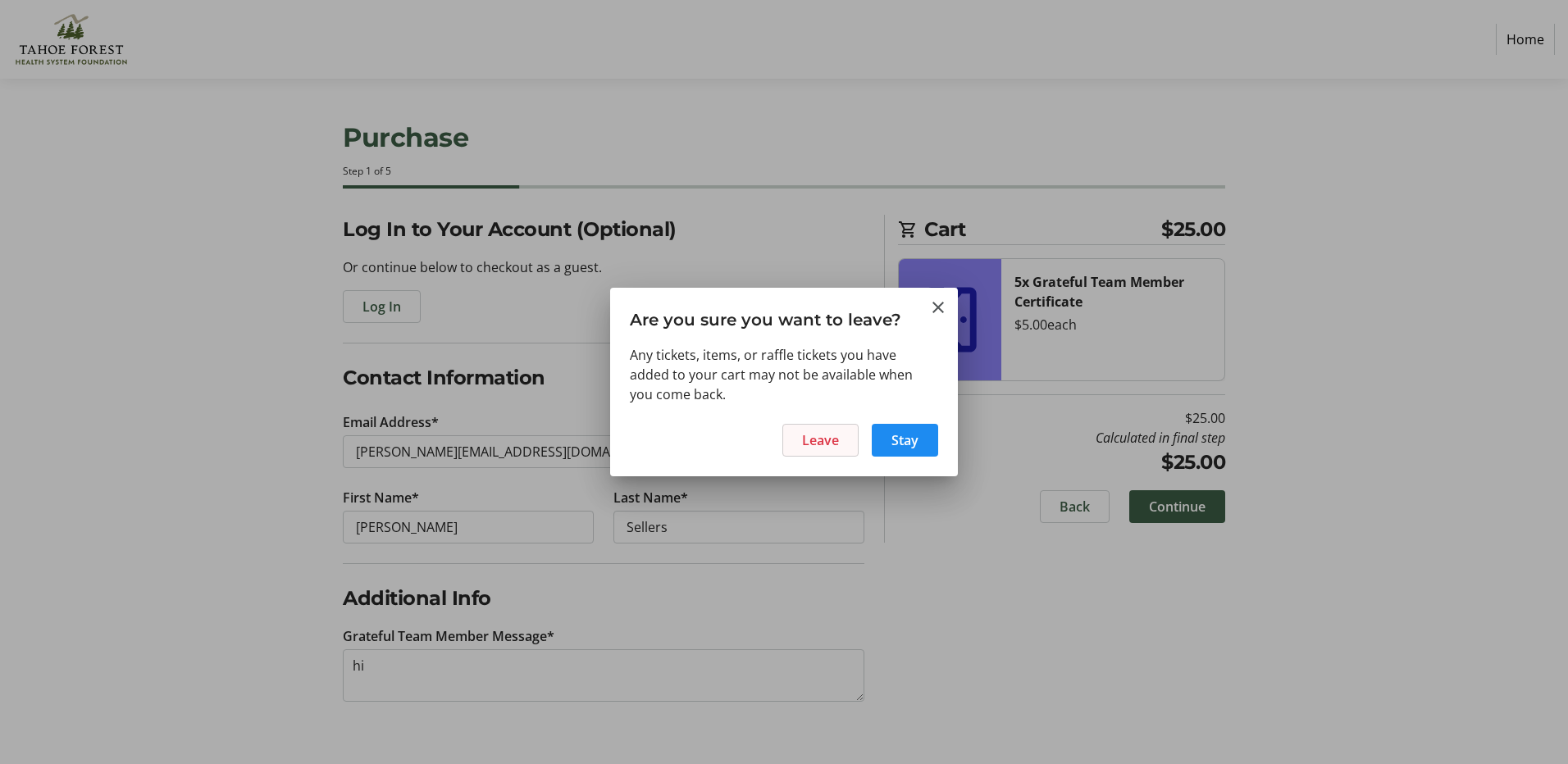
click at [839, 444] on span "Leave" at bounding box center [820, 440] width 37 height 20
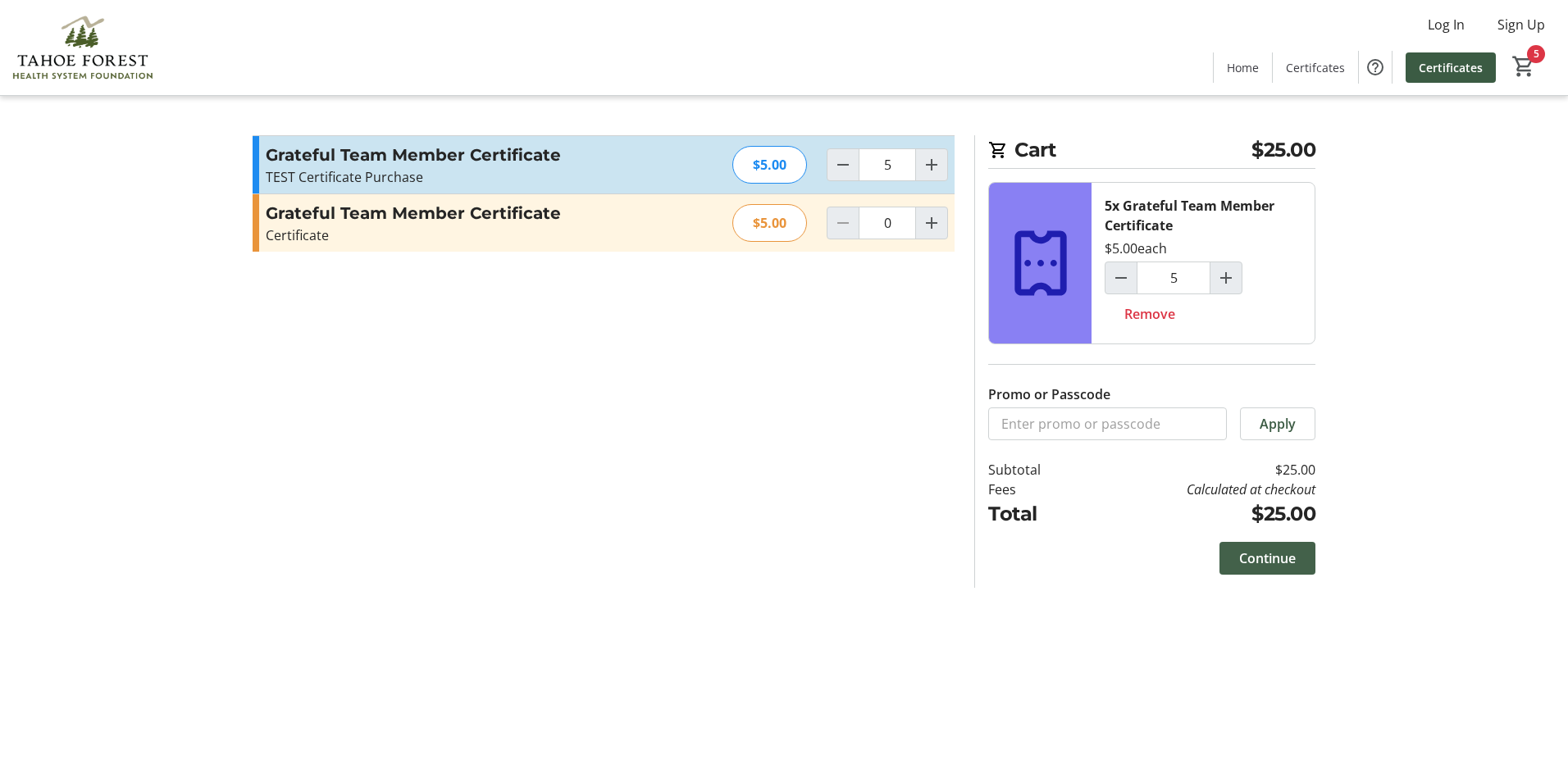
click at [1253, 557] on span "Continue" at bounding box center [1267, 557] width 56 height 20
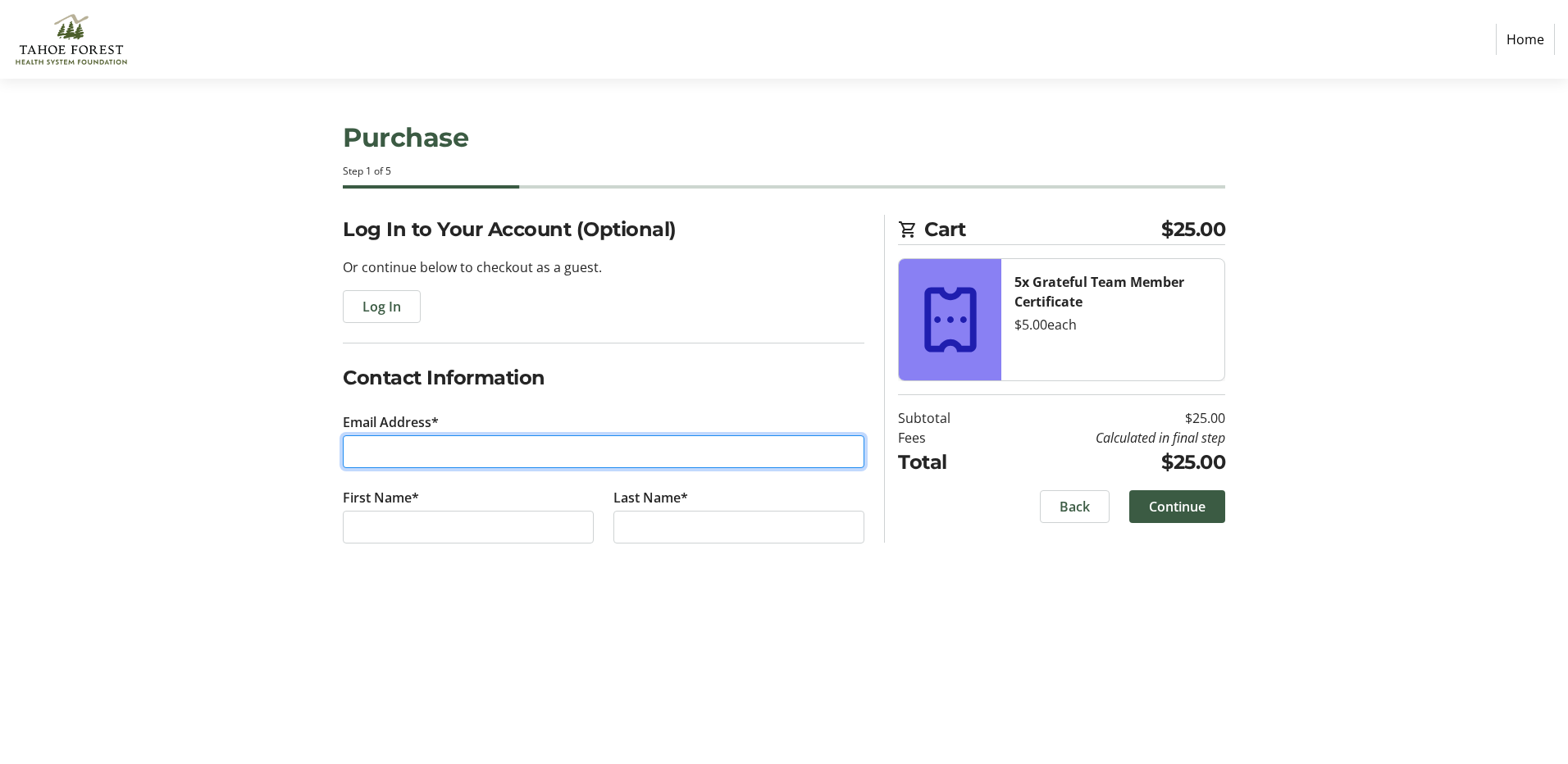
click at [564, 445] on input "Email Address*" at bounding box center [603, 452] width 522 height 32
type input "[PERSON_NAME][EMAIL_ADDRESS][DOMAIN_NAME]"
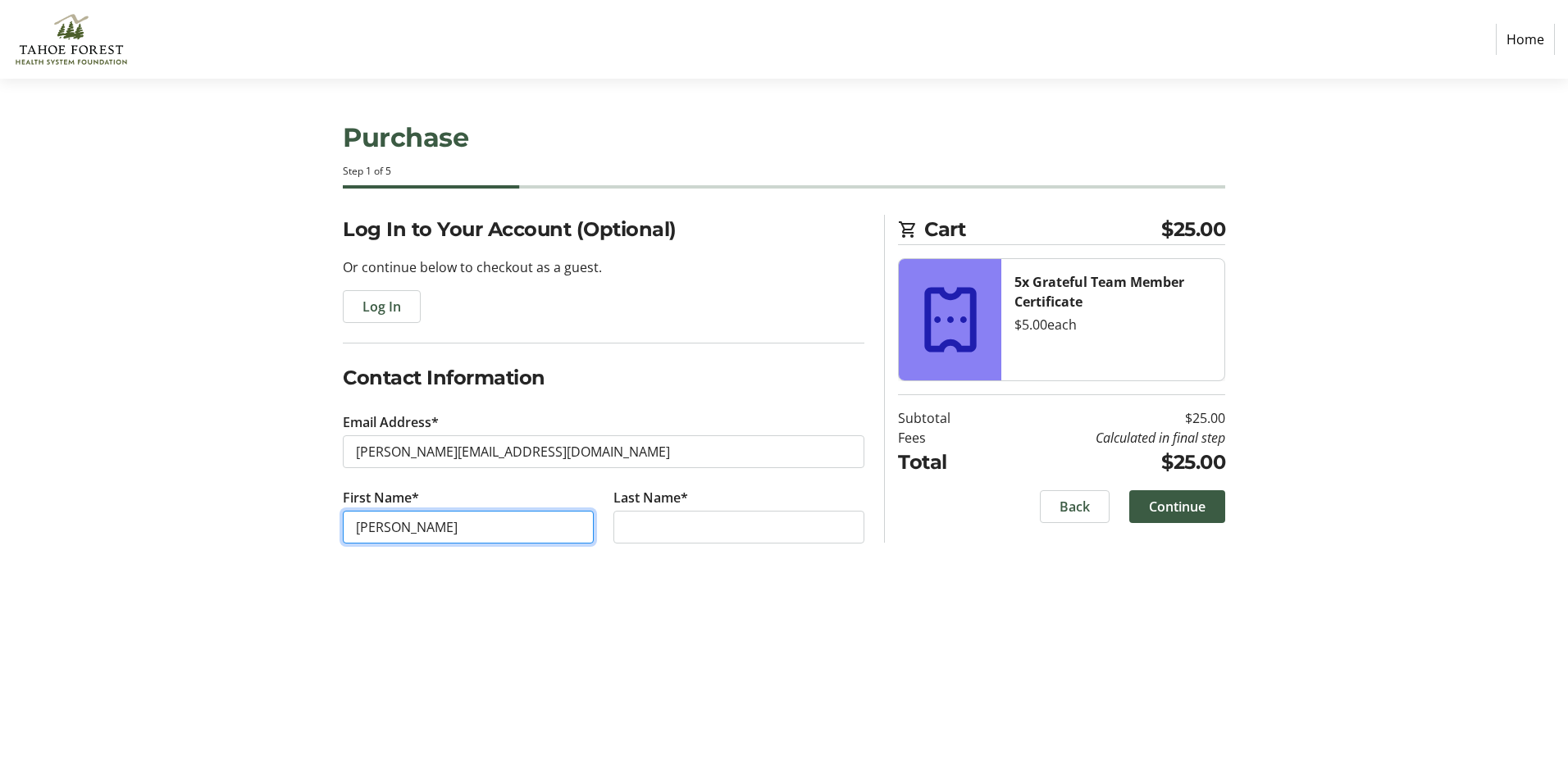
type input "[PERSON_NAME]"
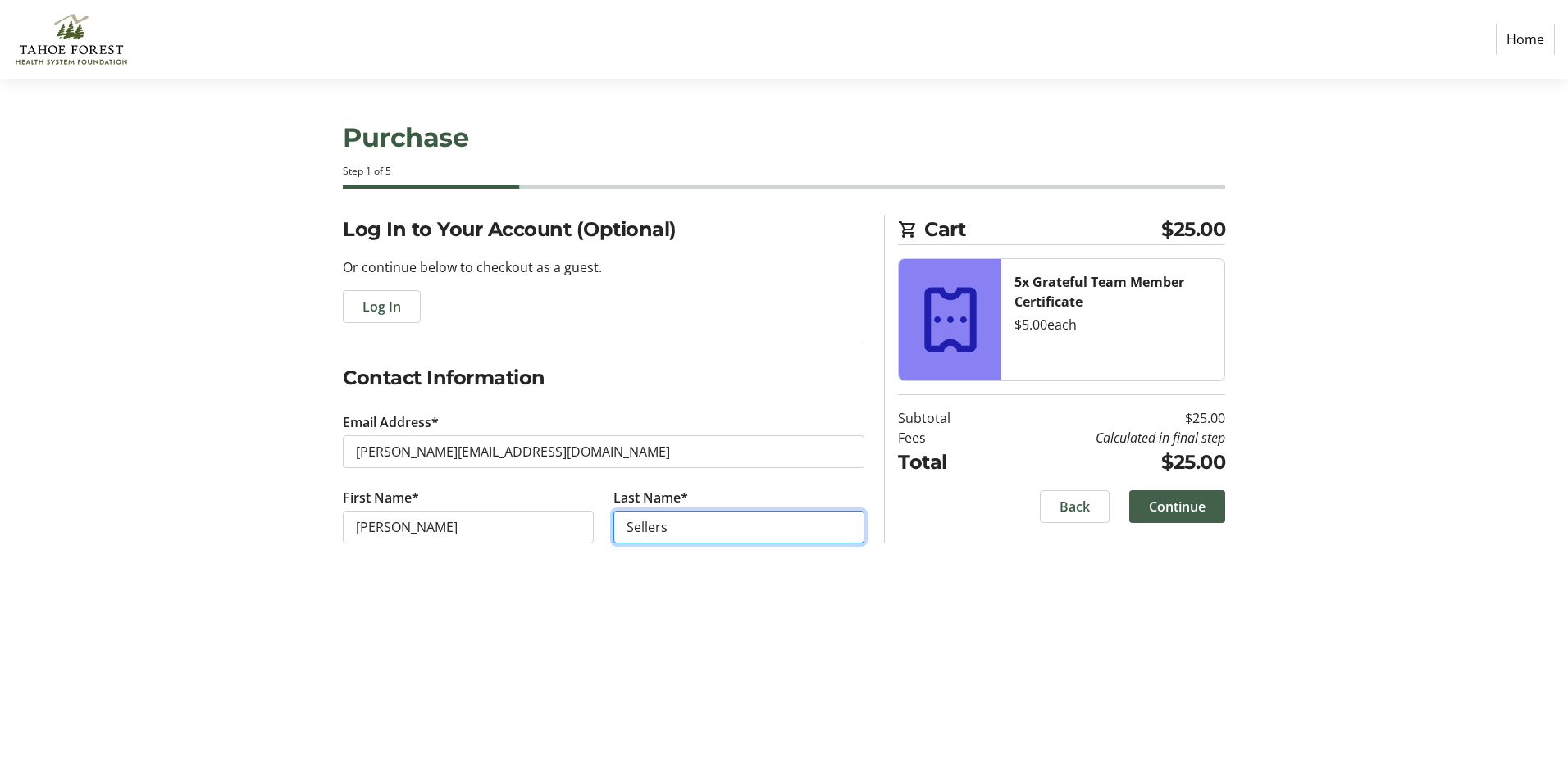
type input "Sellers"
click at [1173, 492] on span at bounding box center [1177, 506] width 96 height 39
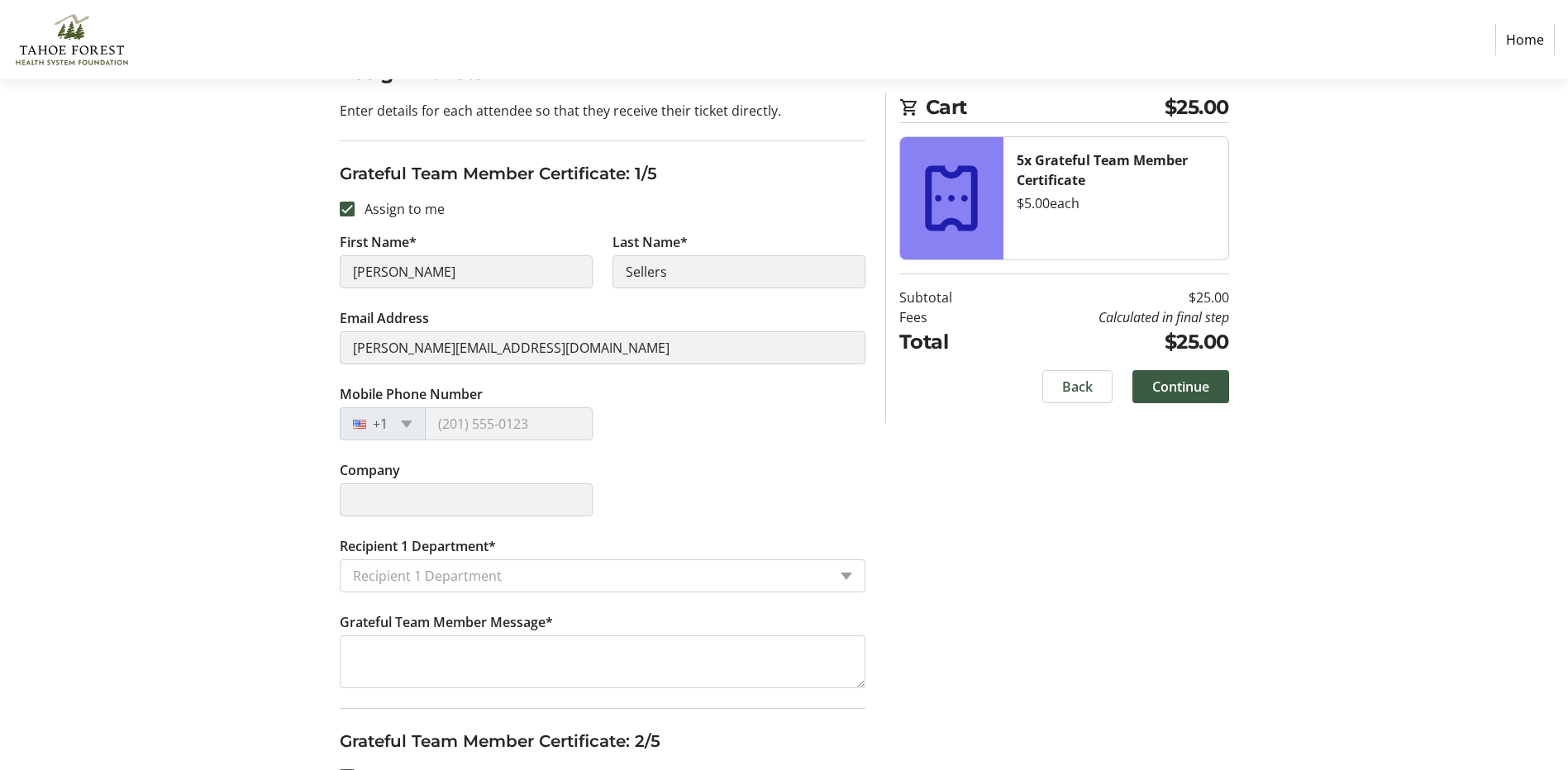
scroll to position [165, 0]
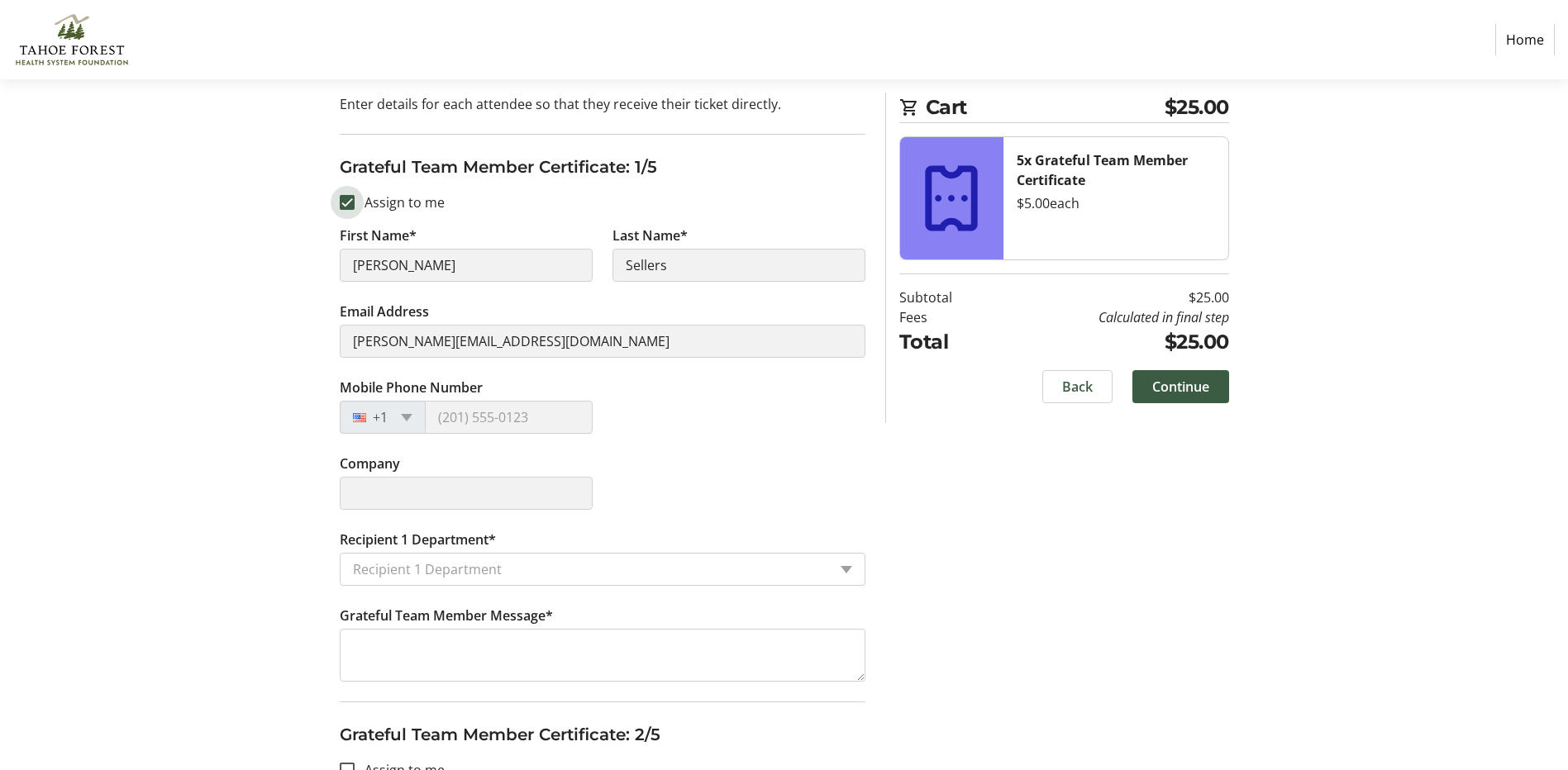
click at [347, 202] on input "Assign to me" at bounding box center [347, 202] width 15 height 15
checkbox input "false"
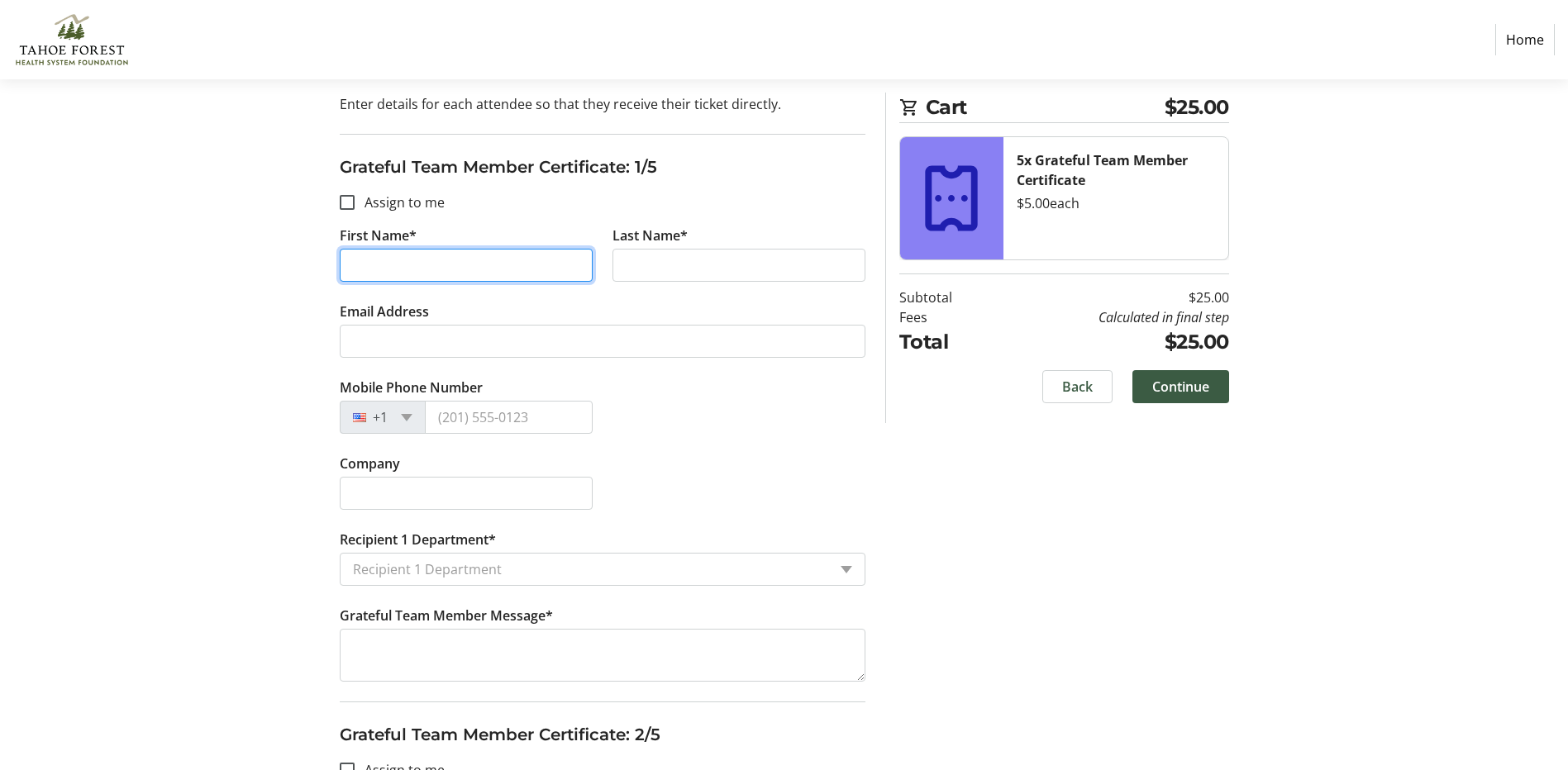
click at [428, 254] on input "First Name*" at bounding box center [466, 265] width 253 height 33
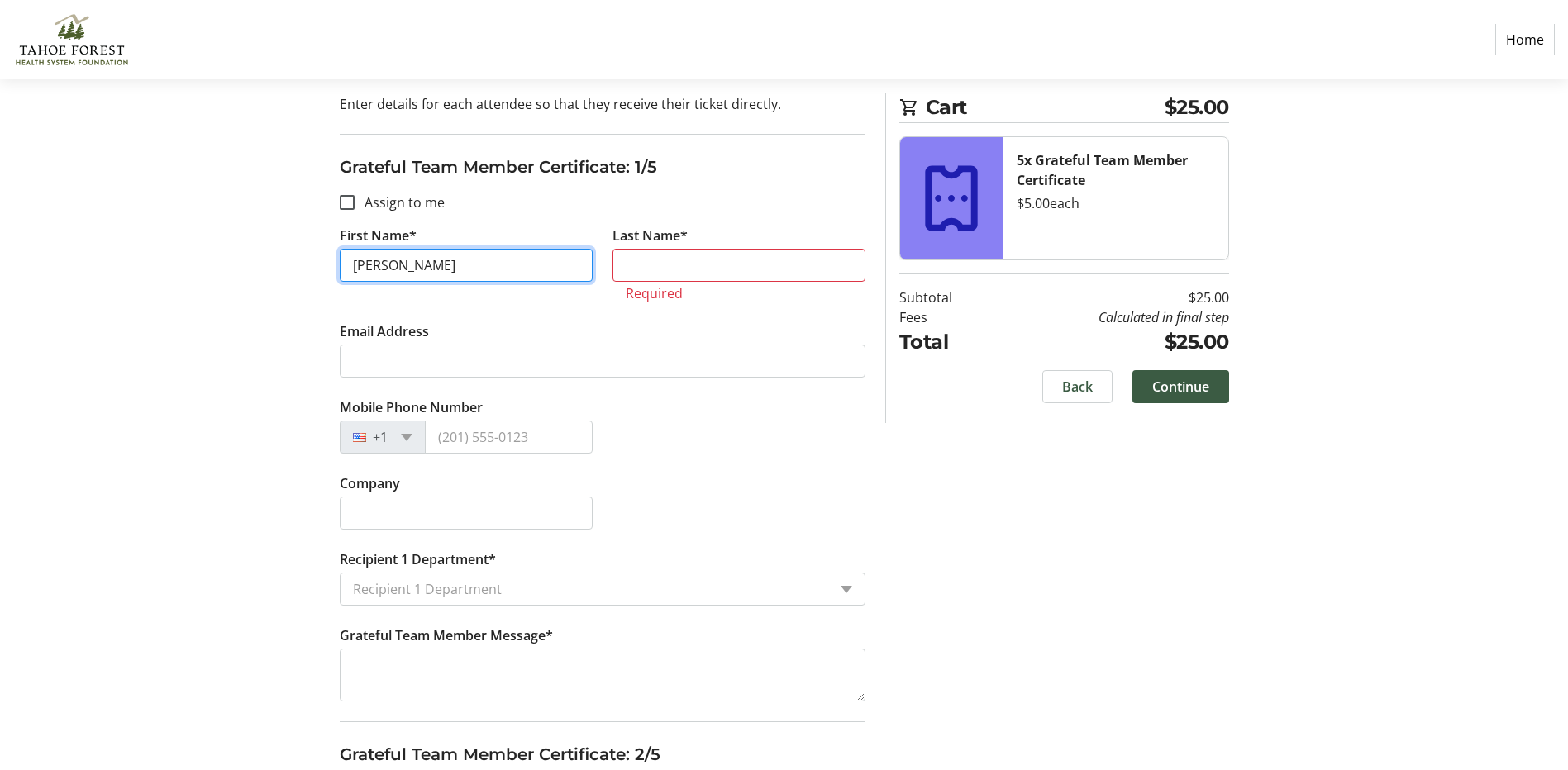
drag, startPoint x: 432, startPoint y: 269, endPoint x: 316, endPoint y: 269, distance: 116.0
type input "julia"
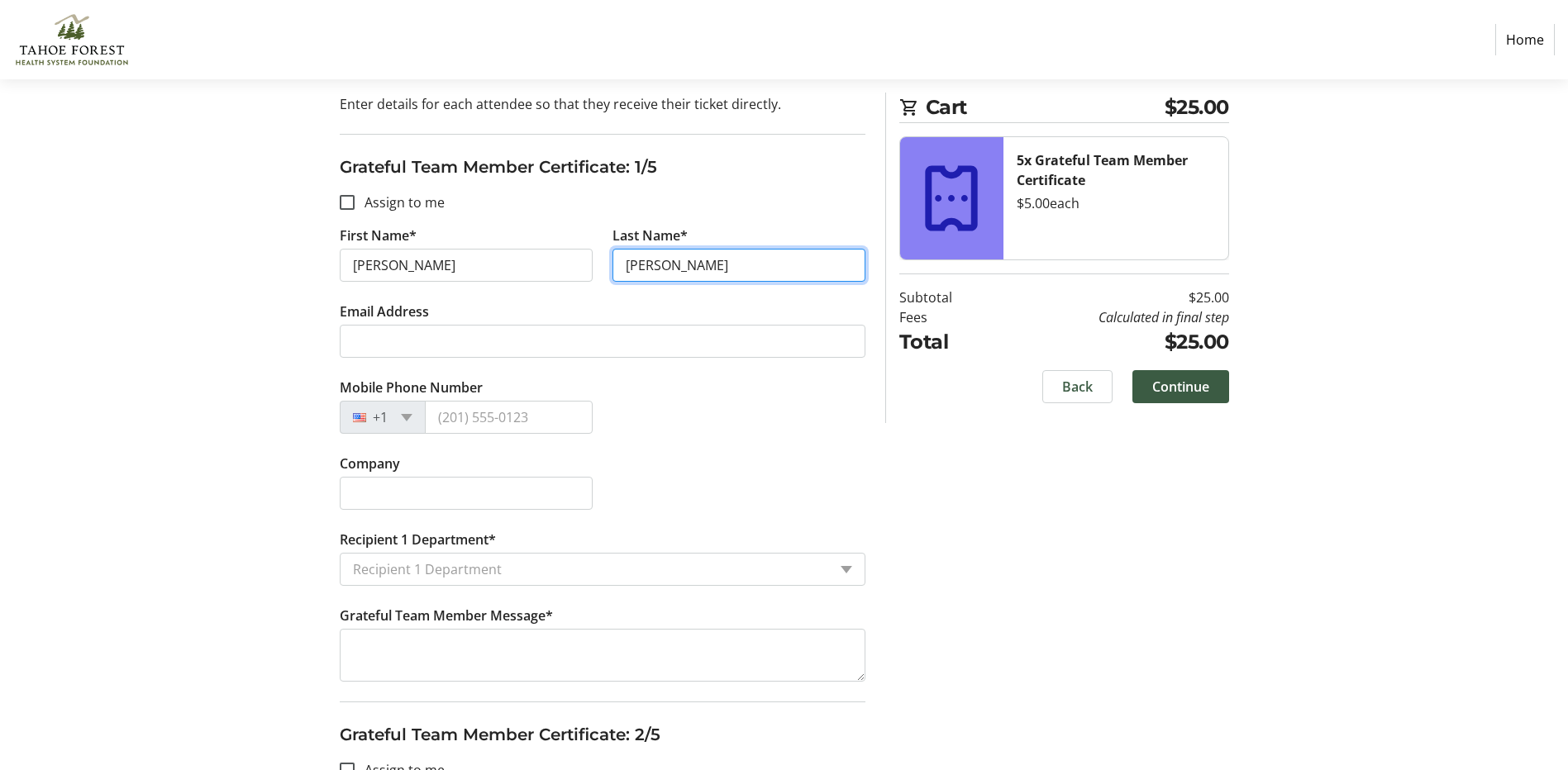
type input "bjorkman"
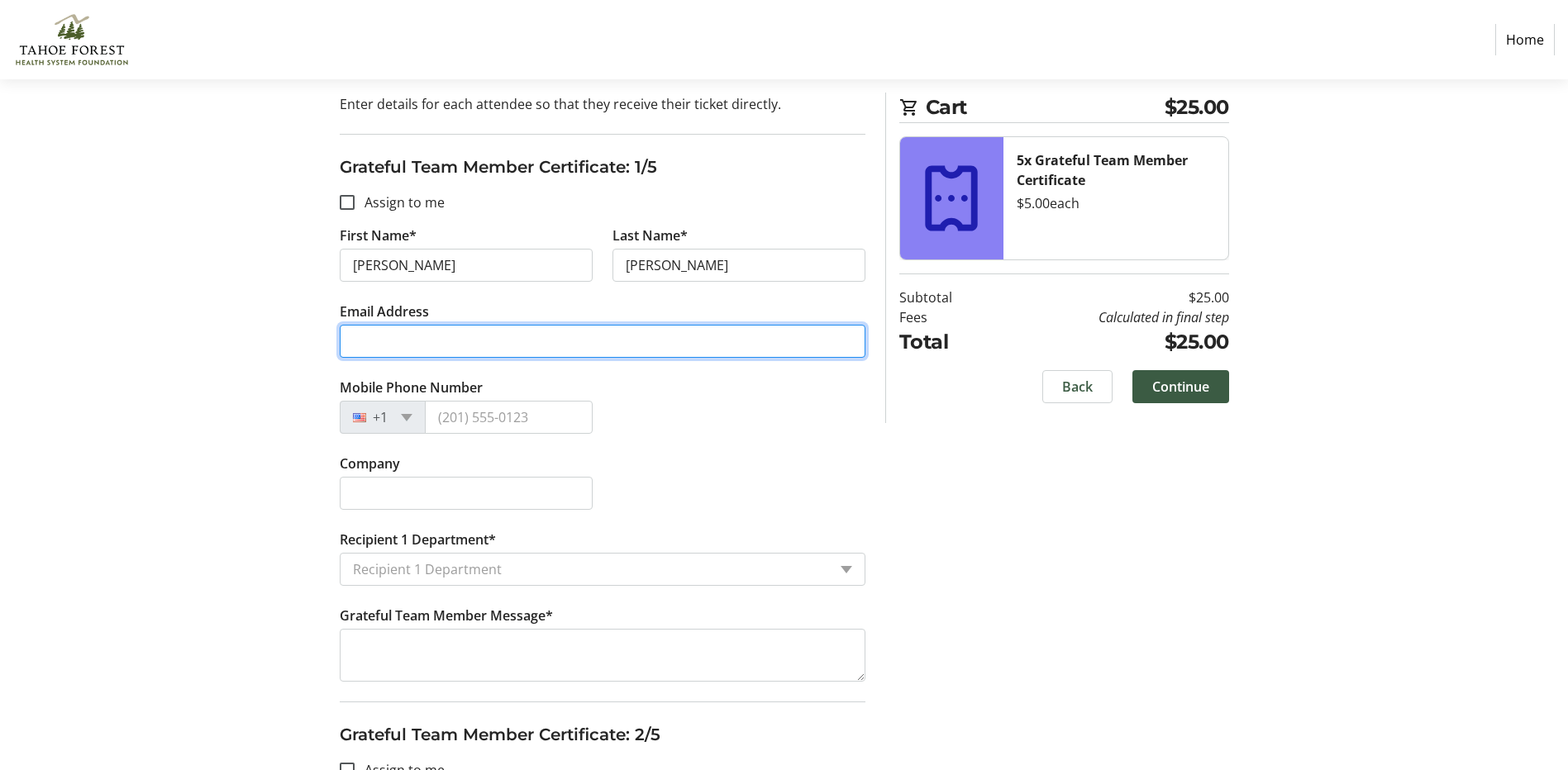
click at [470, 346] on input "Email Address" at bounding box center [602, 341] width 526 height 33
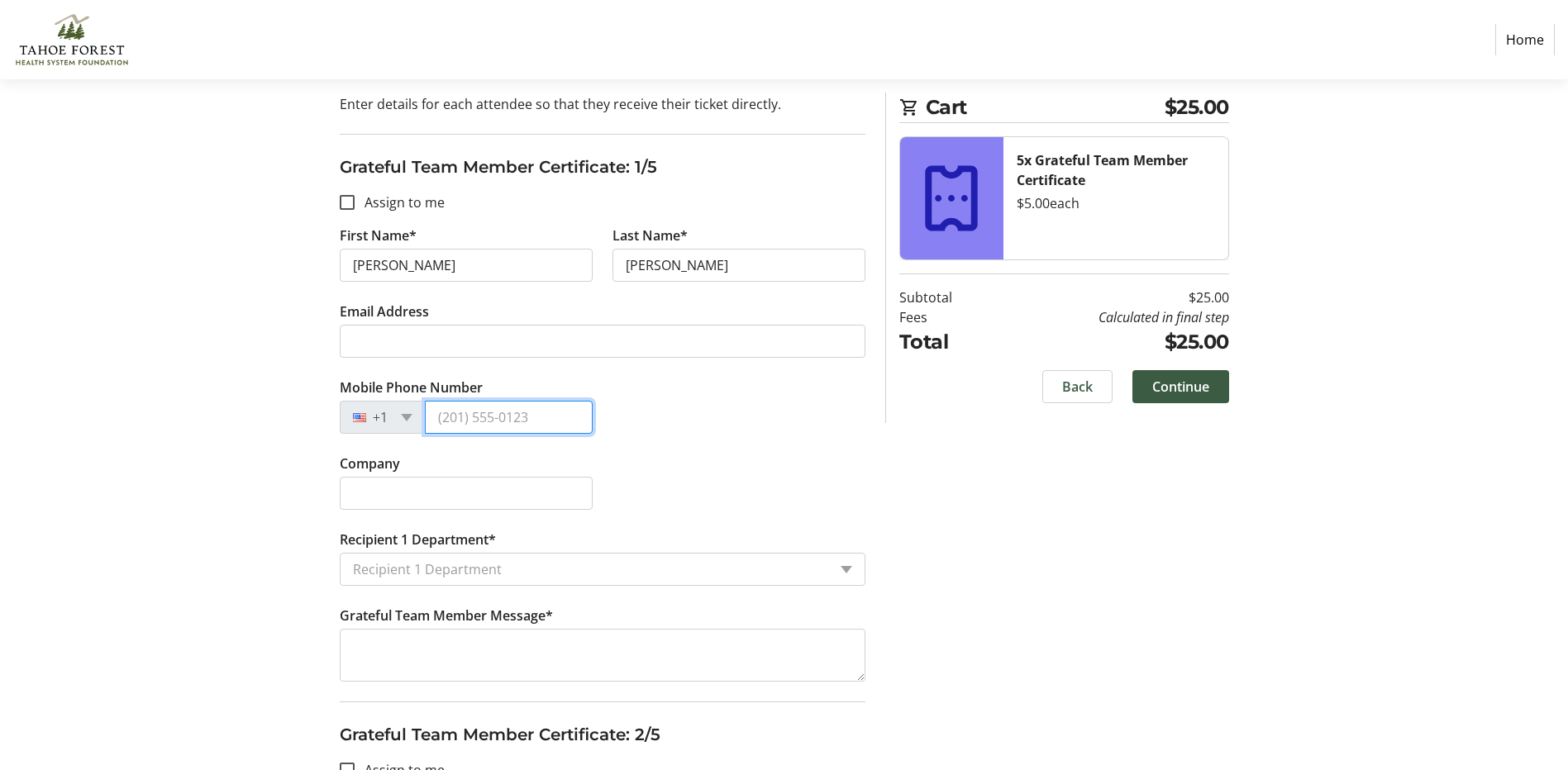
click at [530, 428] on input "Mobile Phone Number" at bounding box center [509, 417] width 168 height 33
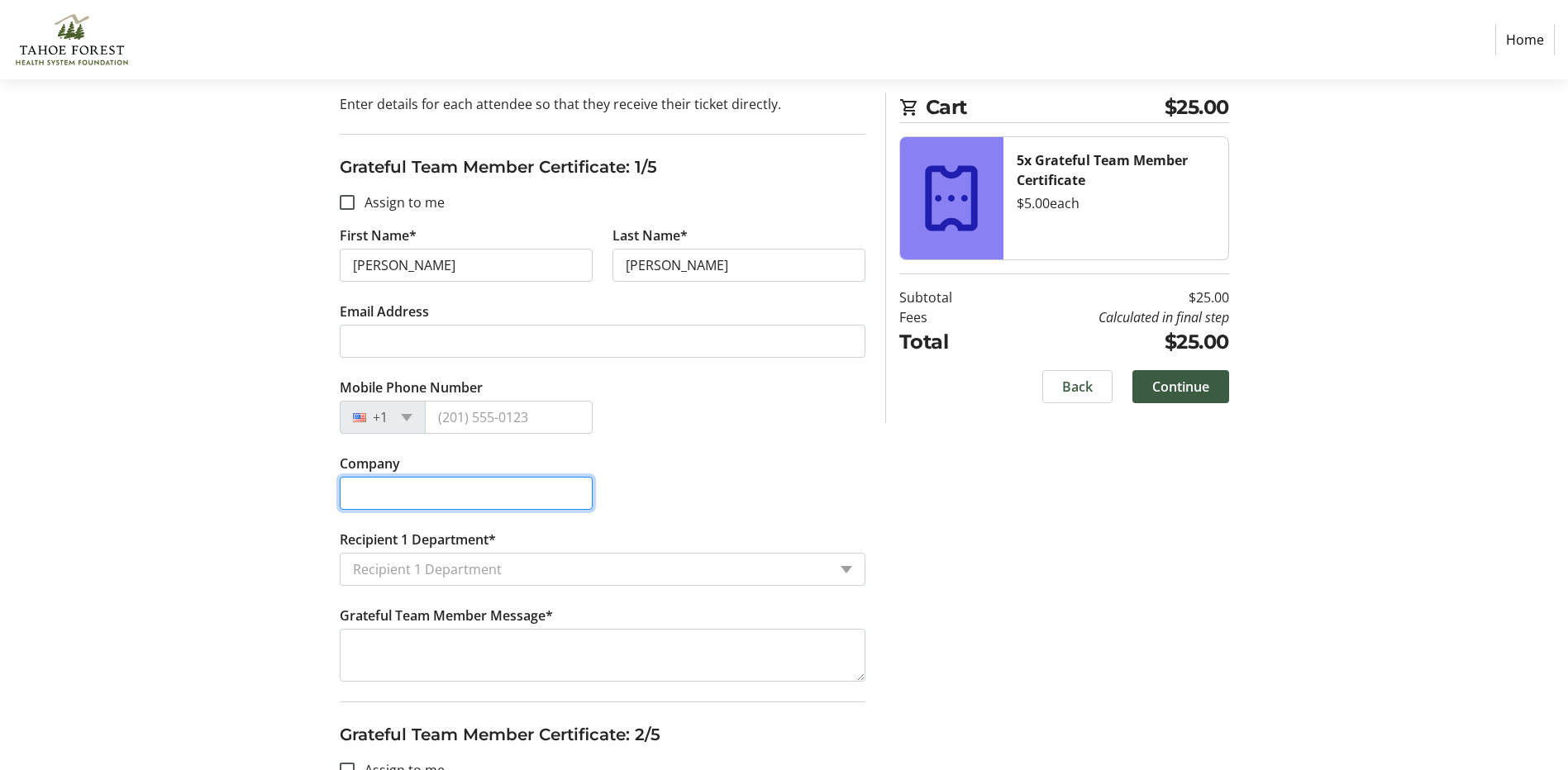
click at [529, 493] on input "Company" at bounding box center [466, 493] width 253 height 33
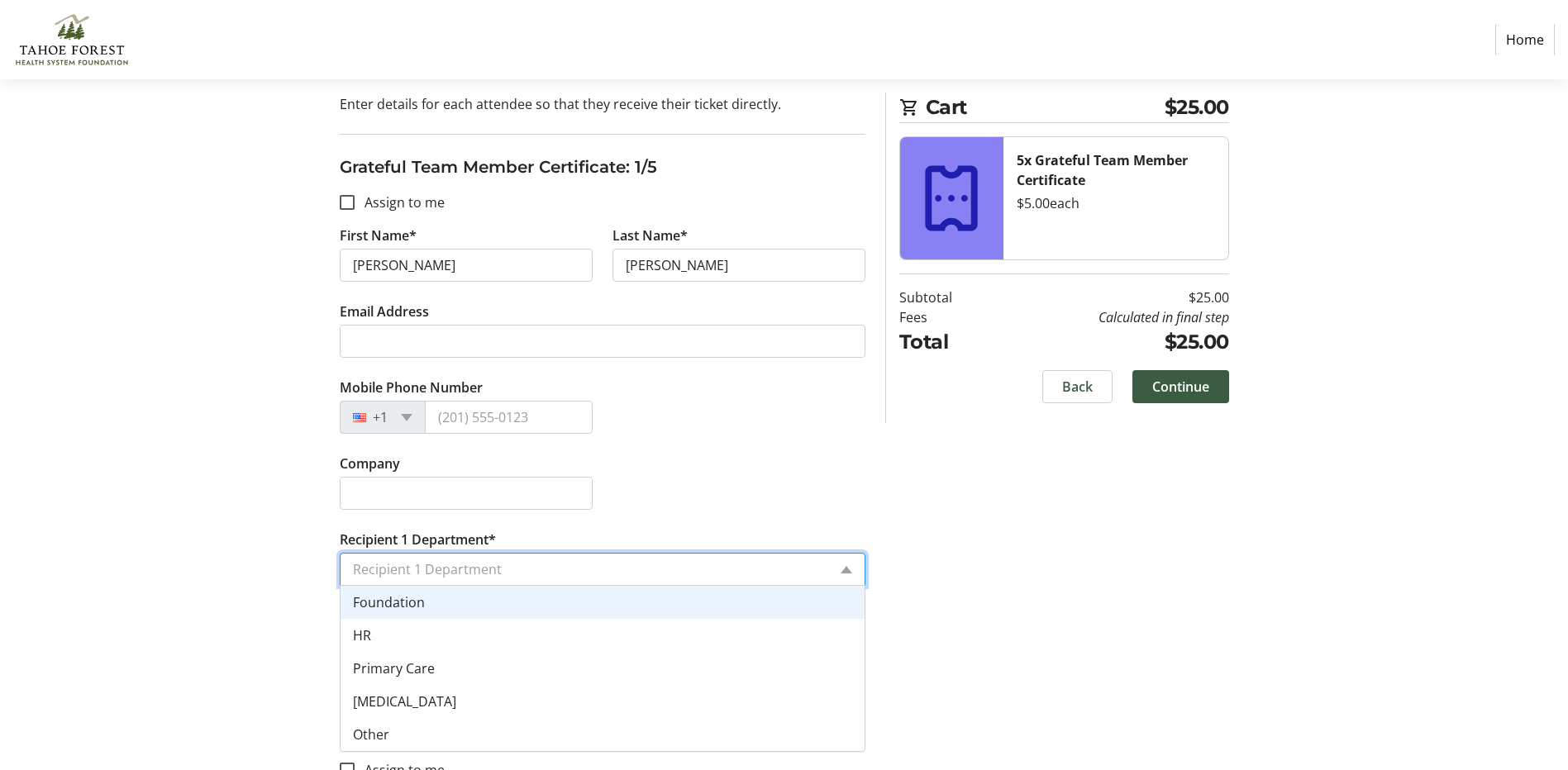
click at [515, 571] on input "Recipient 1 Department*" at bounding box center [590, 569] width 474 height 20
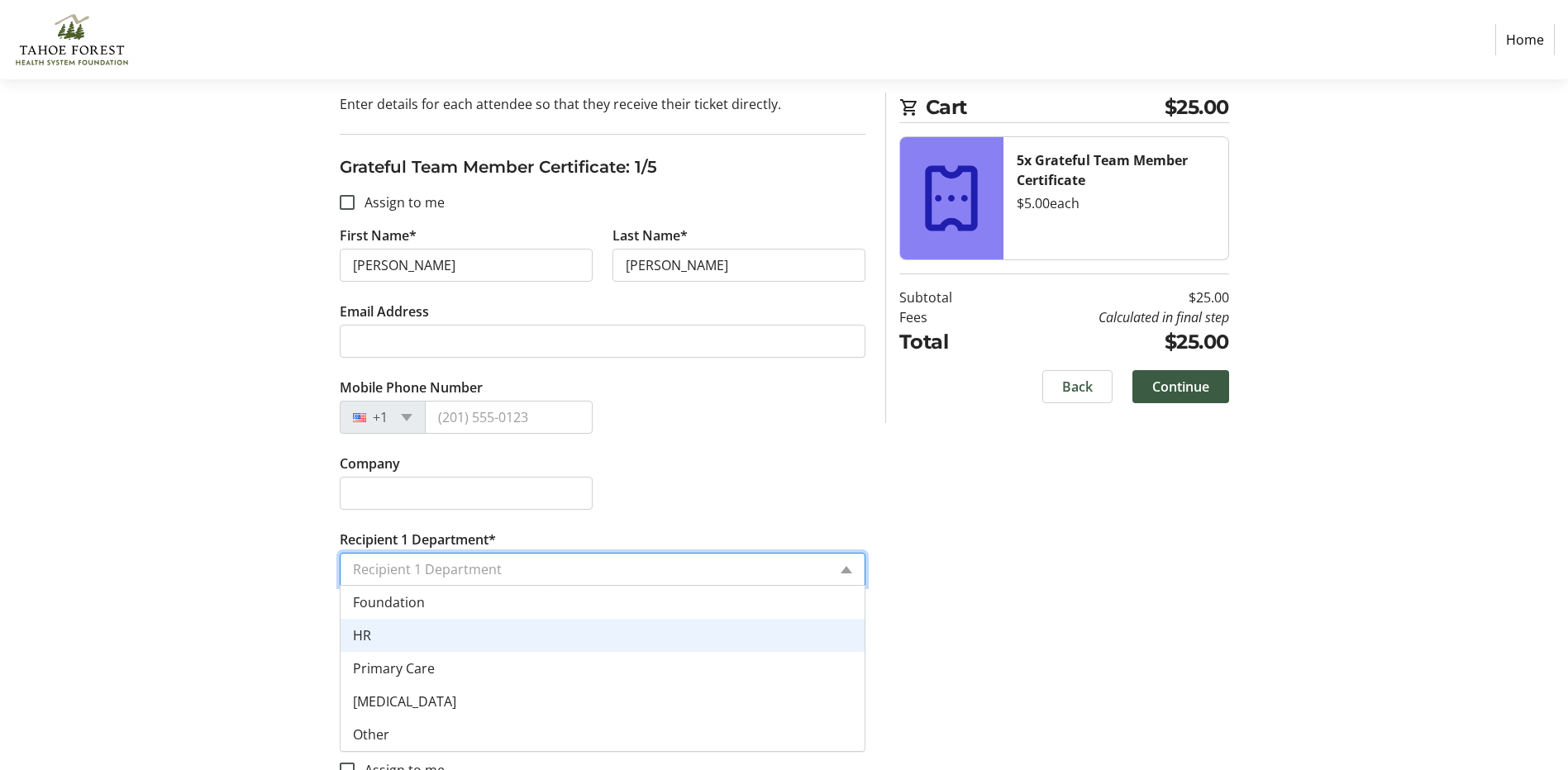
click at [477, 627] on div "HR" at bounding box center [602, 635] width 524 height 33
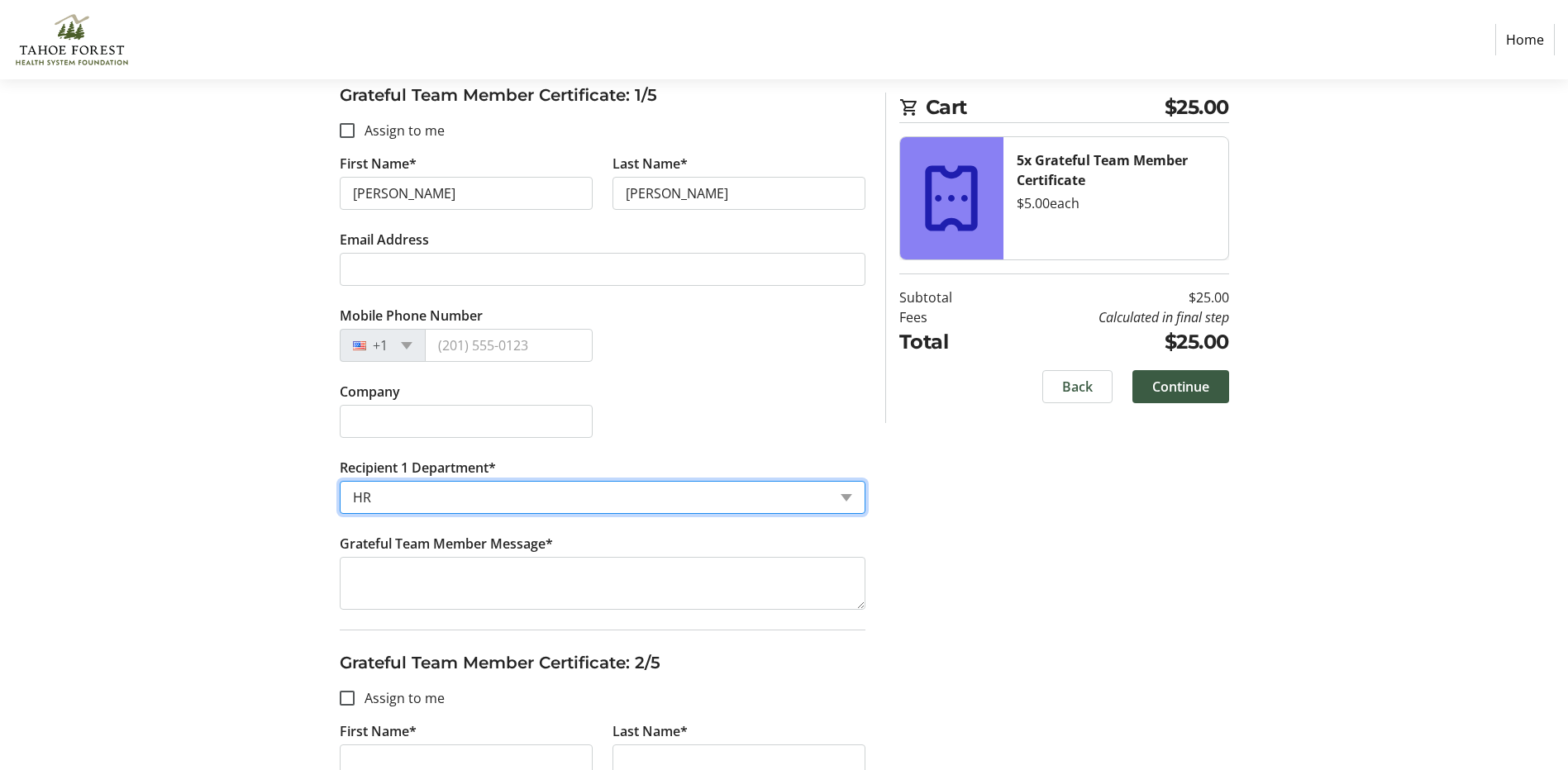
scroll to position [330, 0]
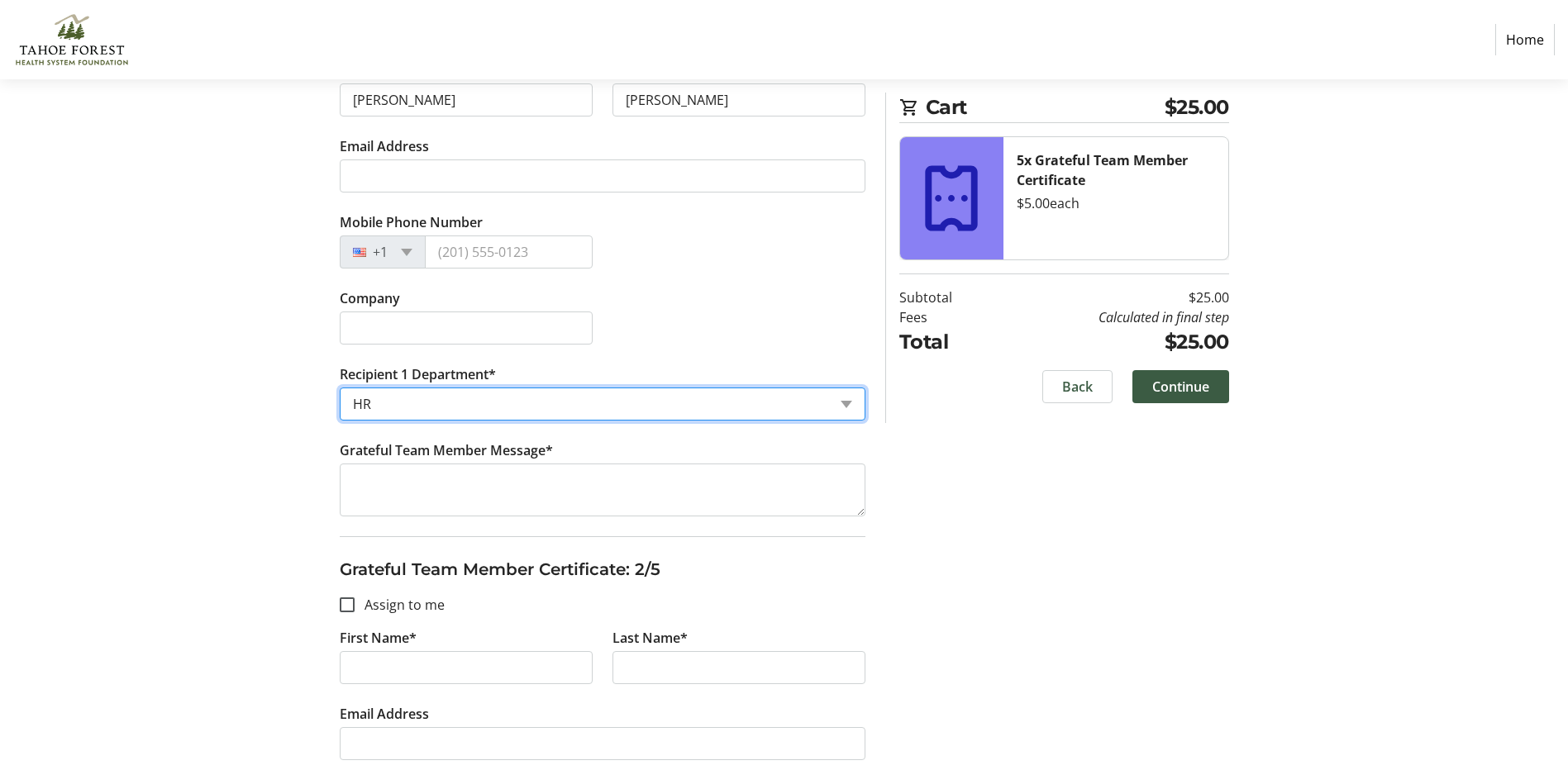
click at [448, 412] on input "Recipient 1 Department*" at bounding box center [590, 403] width 474 height 20
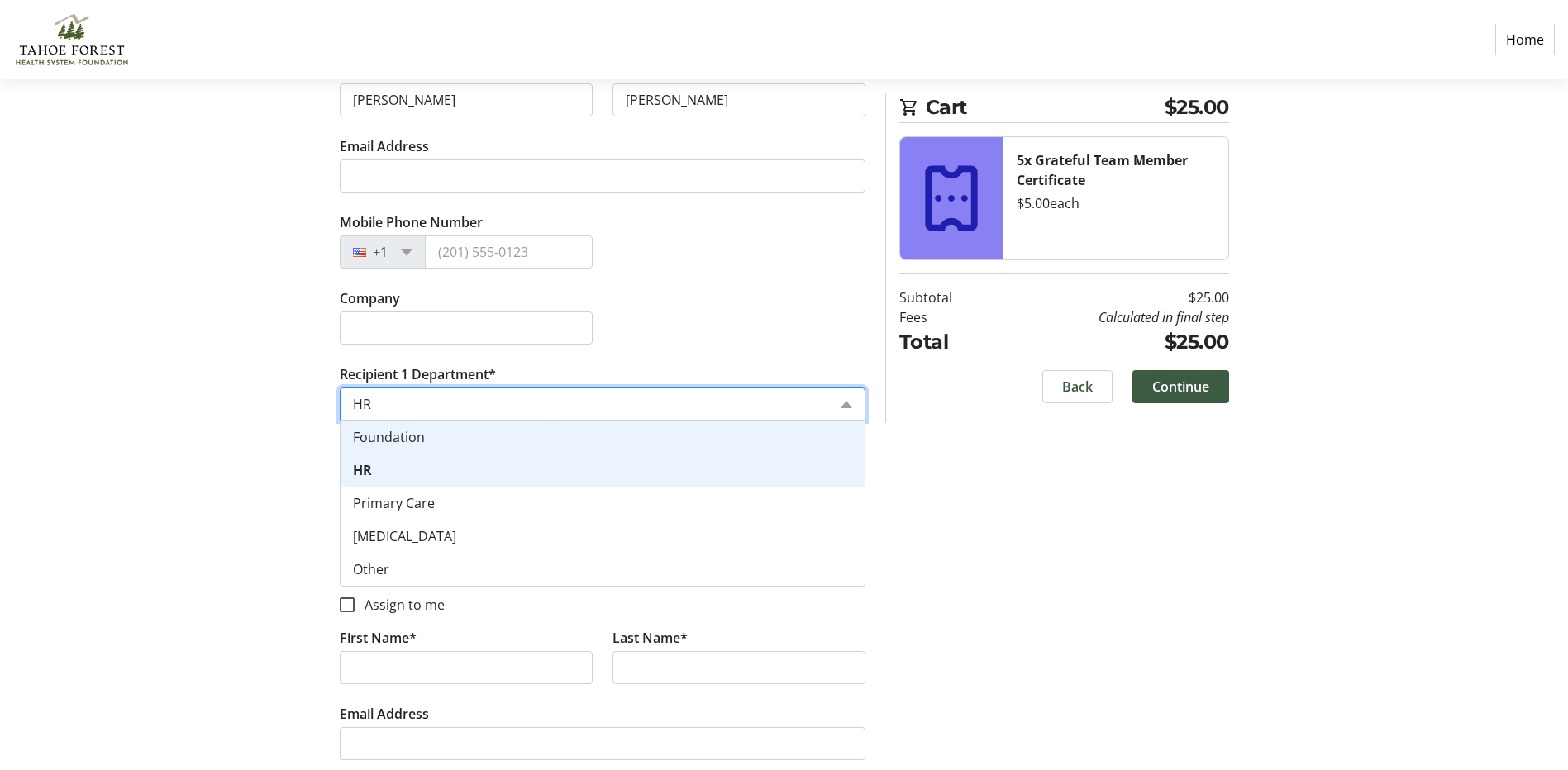
click at [444, 434] on div "Foundation" at bounding box center [602, 437] width 524 height 33
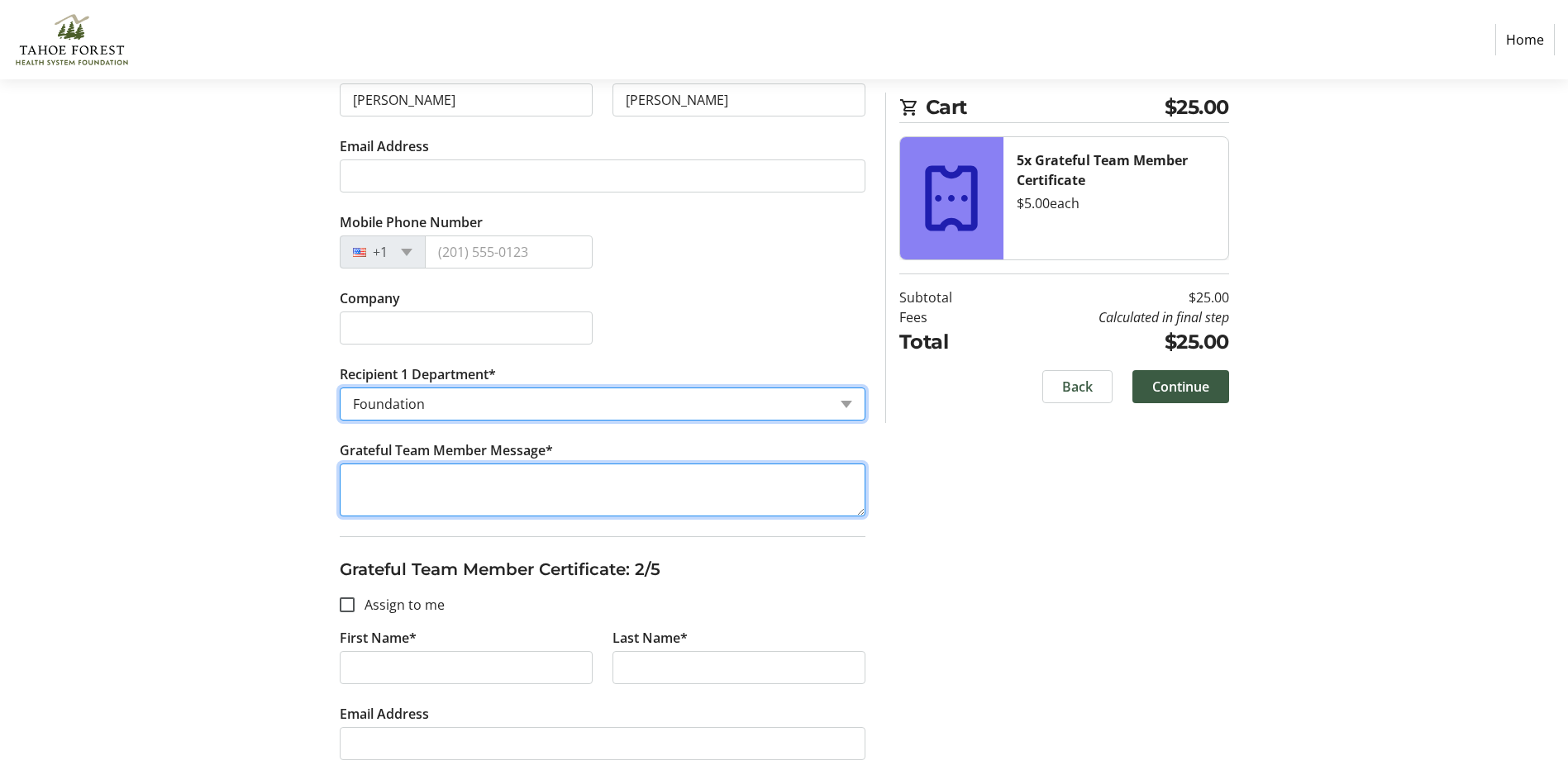
click at [454, 485] on textarea "Grateful Team Member Message*" at bounding box center [602, 490] width 526 height 52
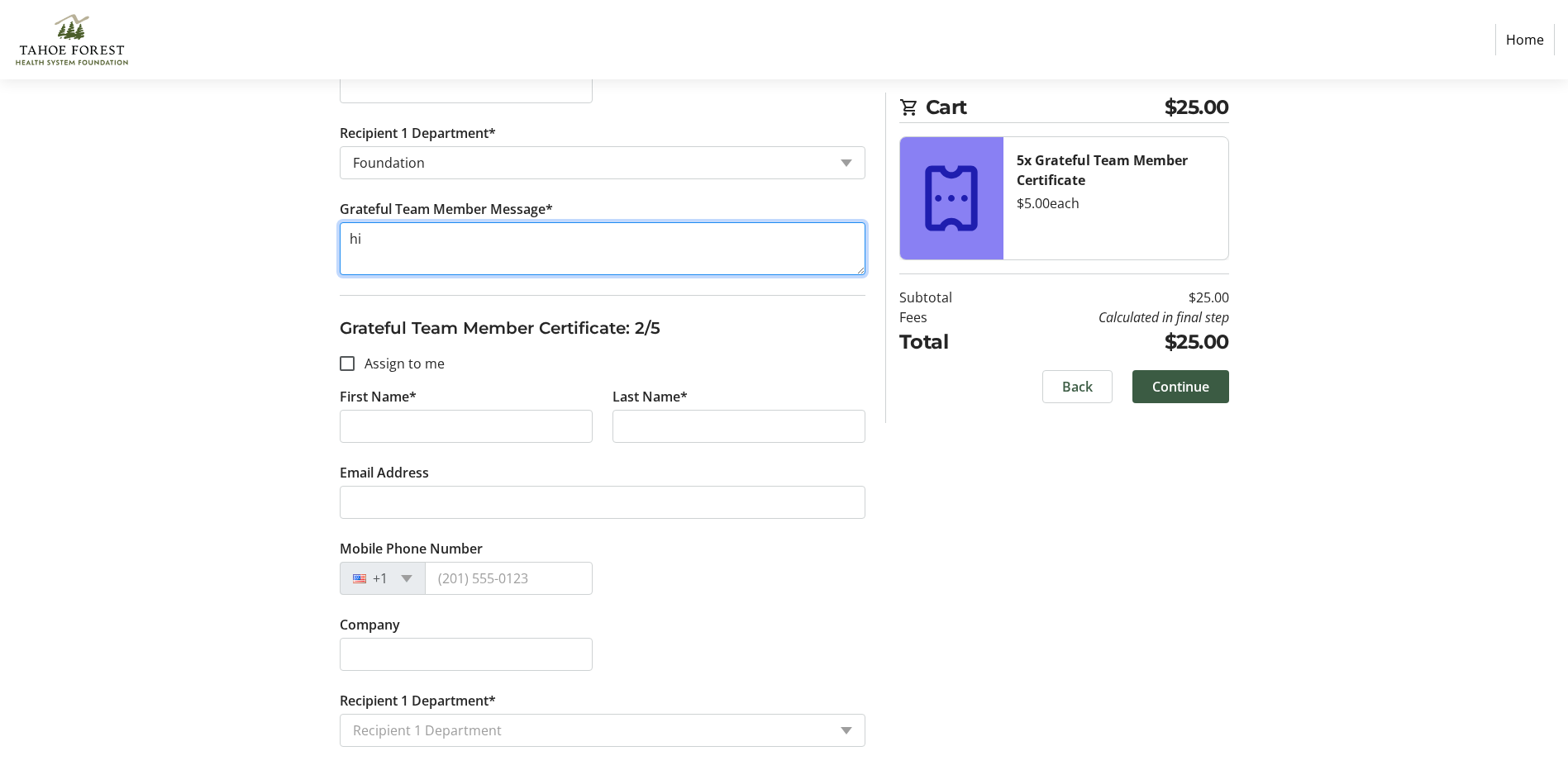
scroll to position [578, 0]
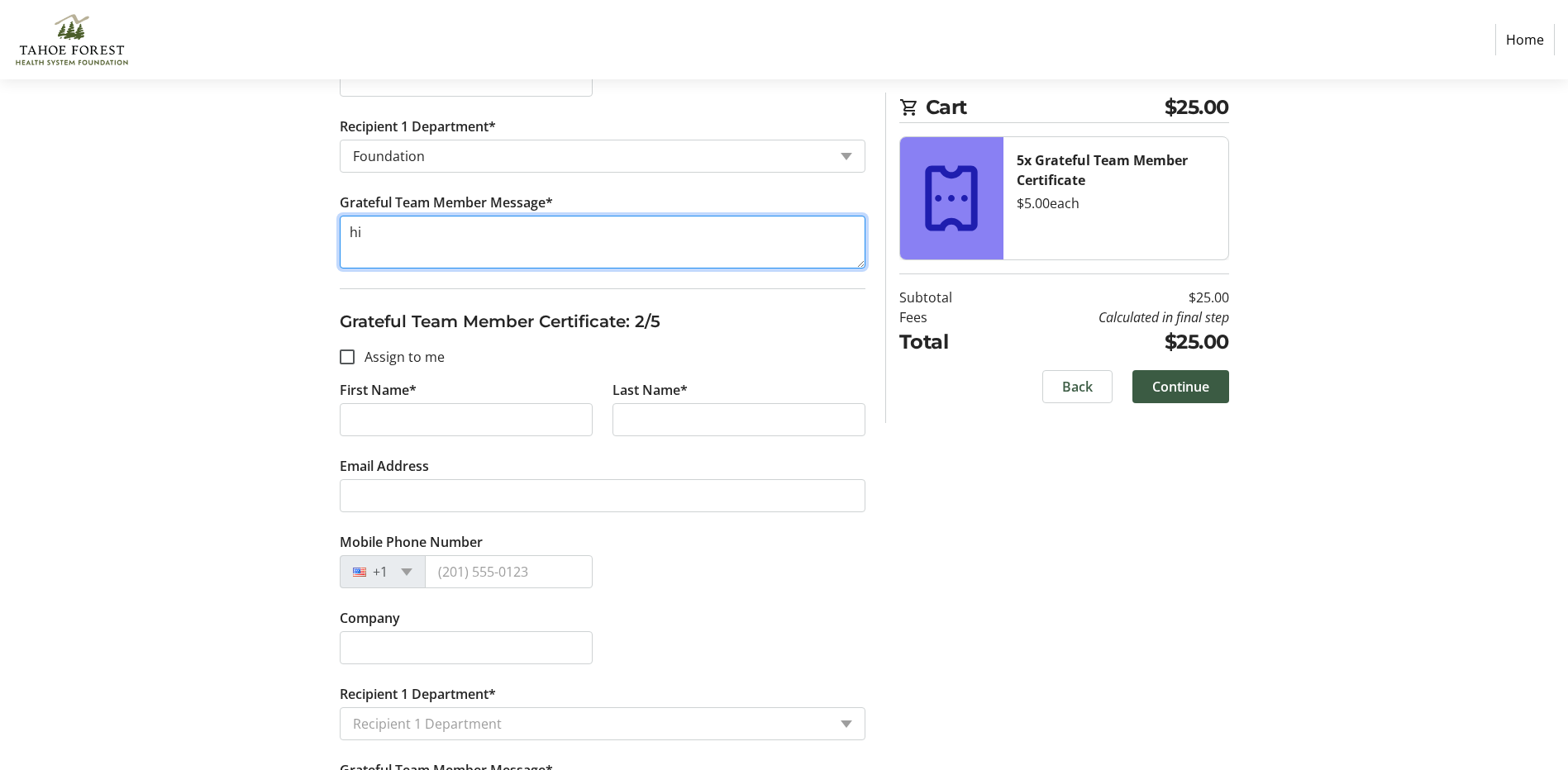
type textarea "hi"
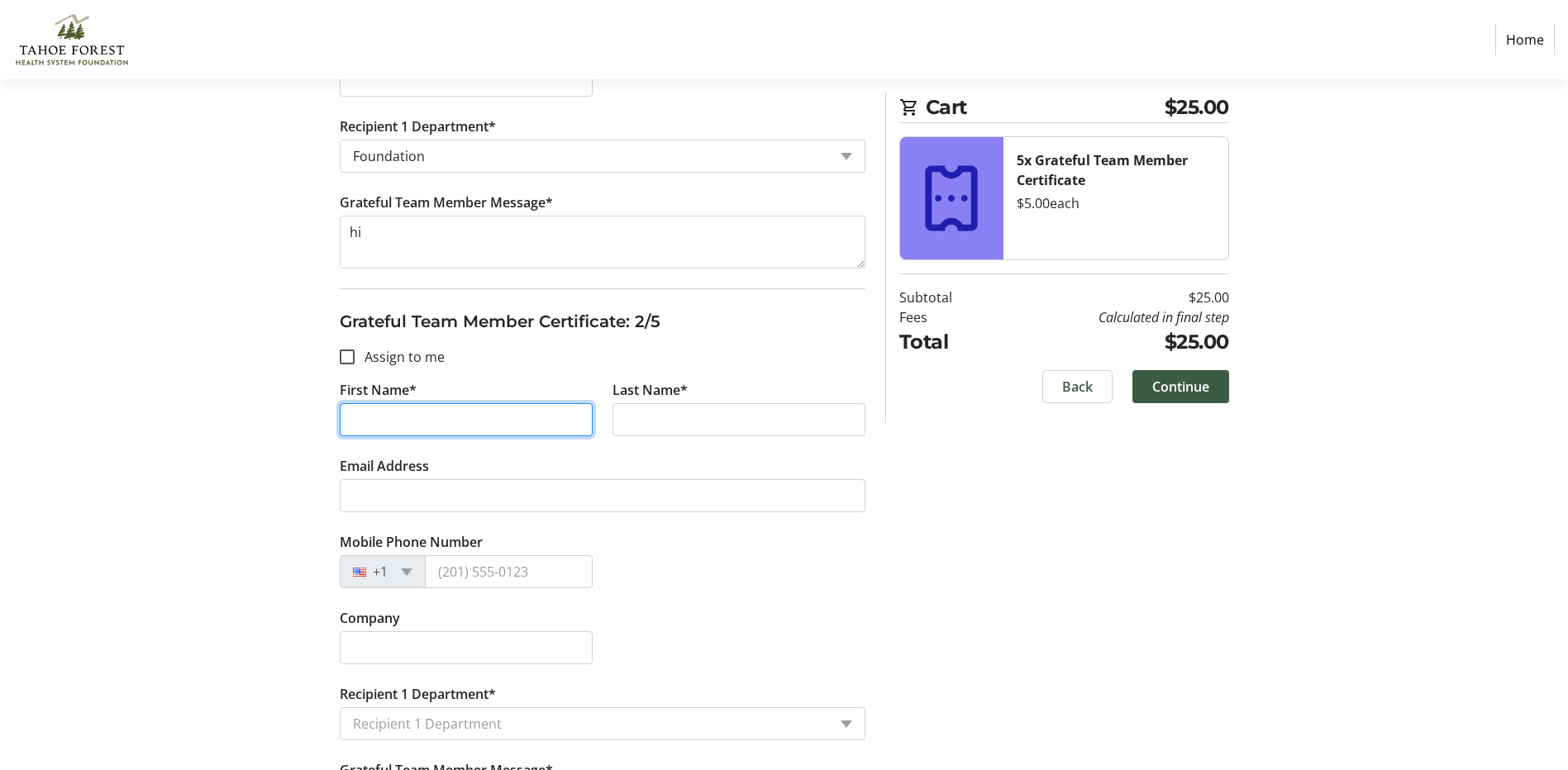
click at [472, 415] on input "First Name*" at bounding box center [466, 420] width 253 height 33
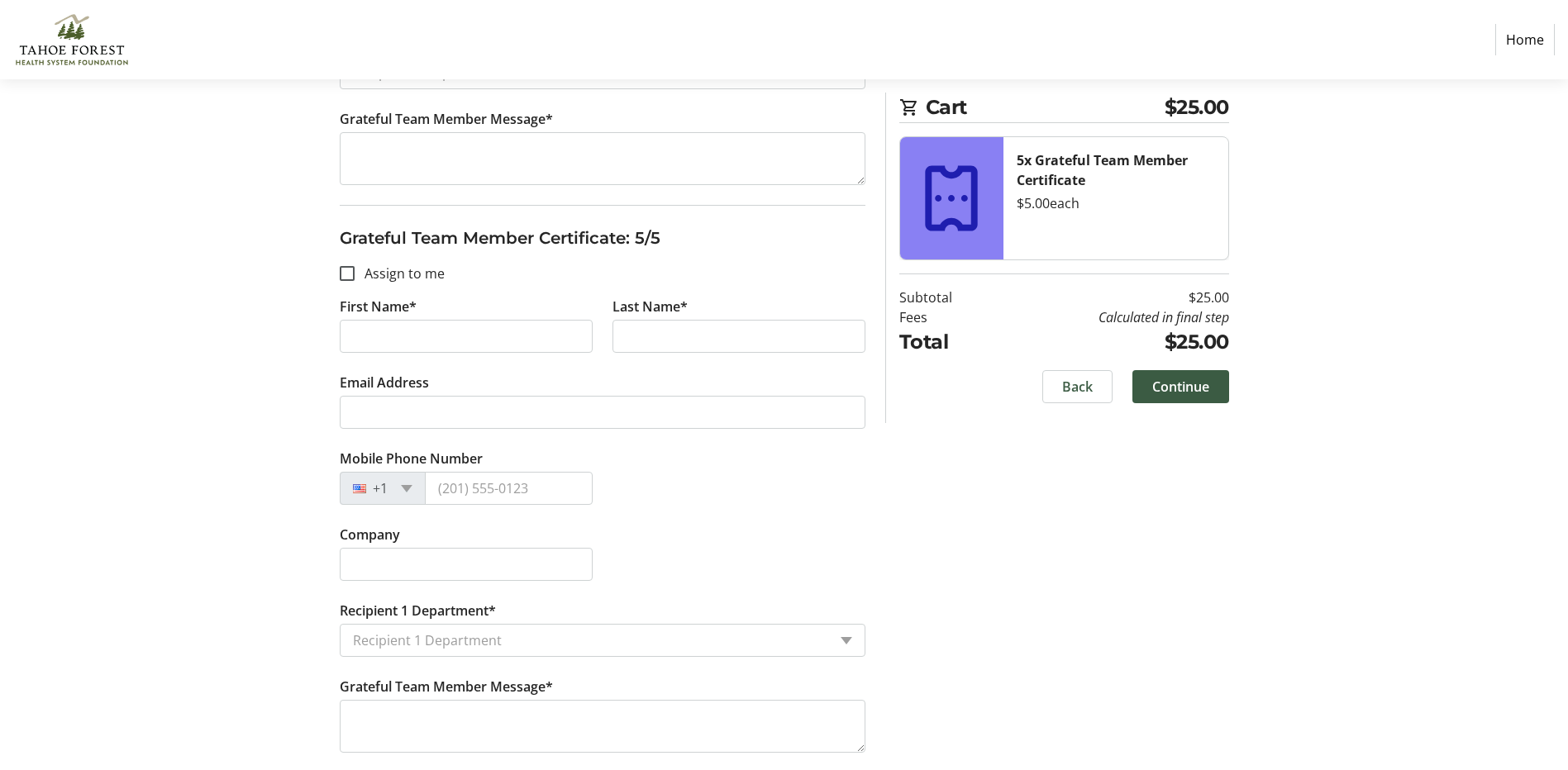
scroll to position [2367, 0]
click at [1074, 385] on span "Back" at bounding box center [1077, 386] width 31 height 20
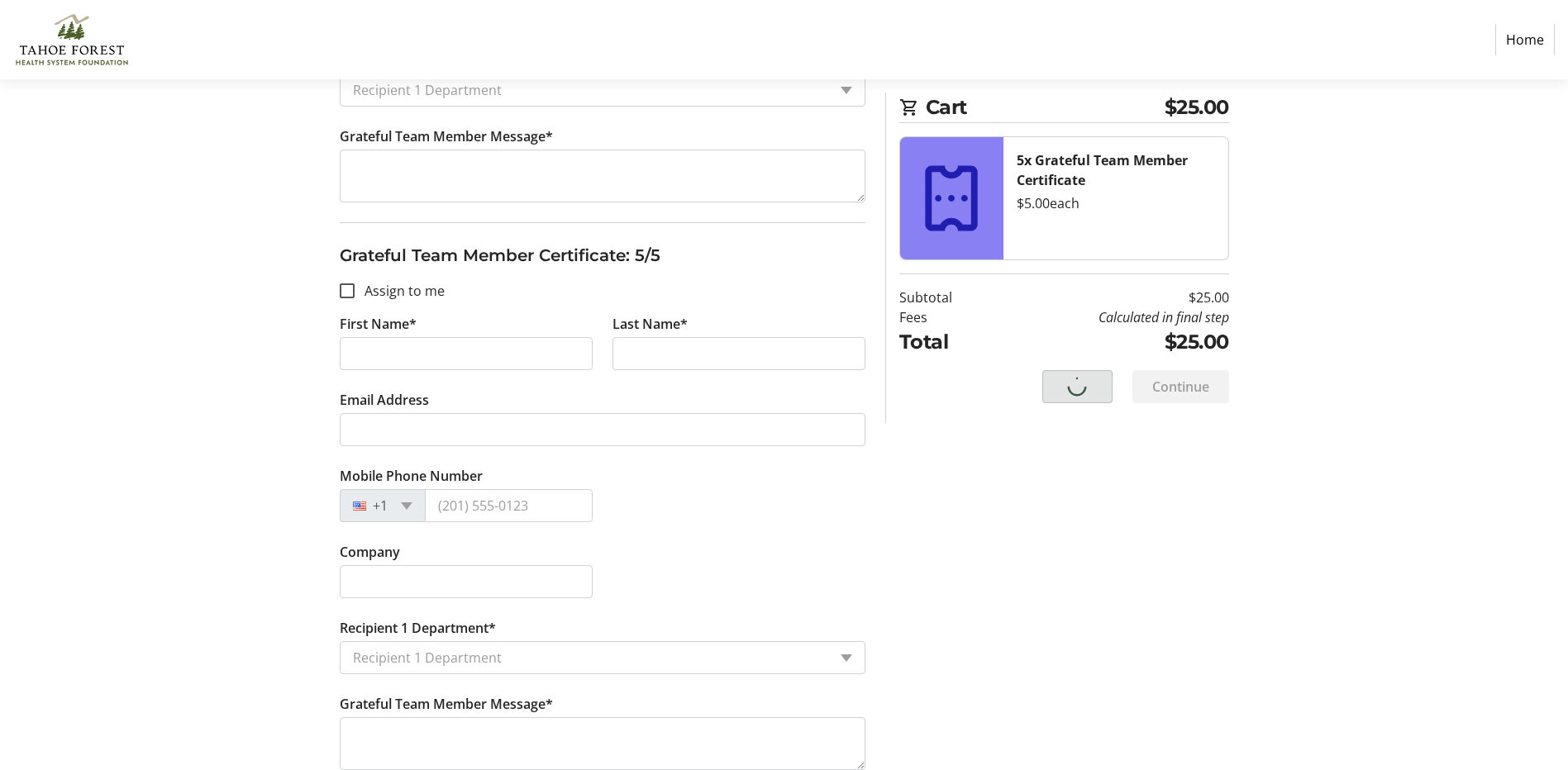
scroll to position [2387, 0]
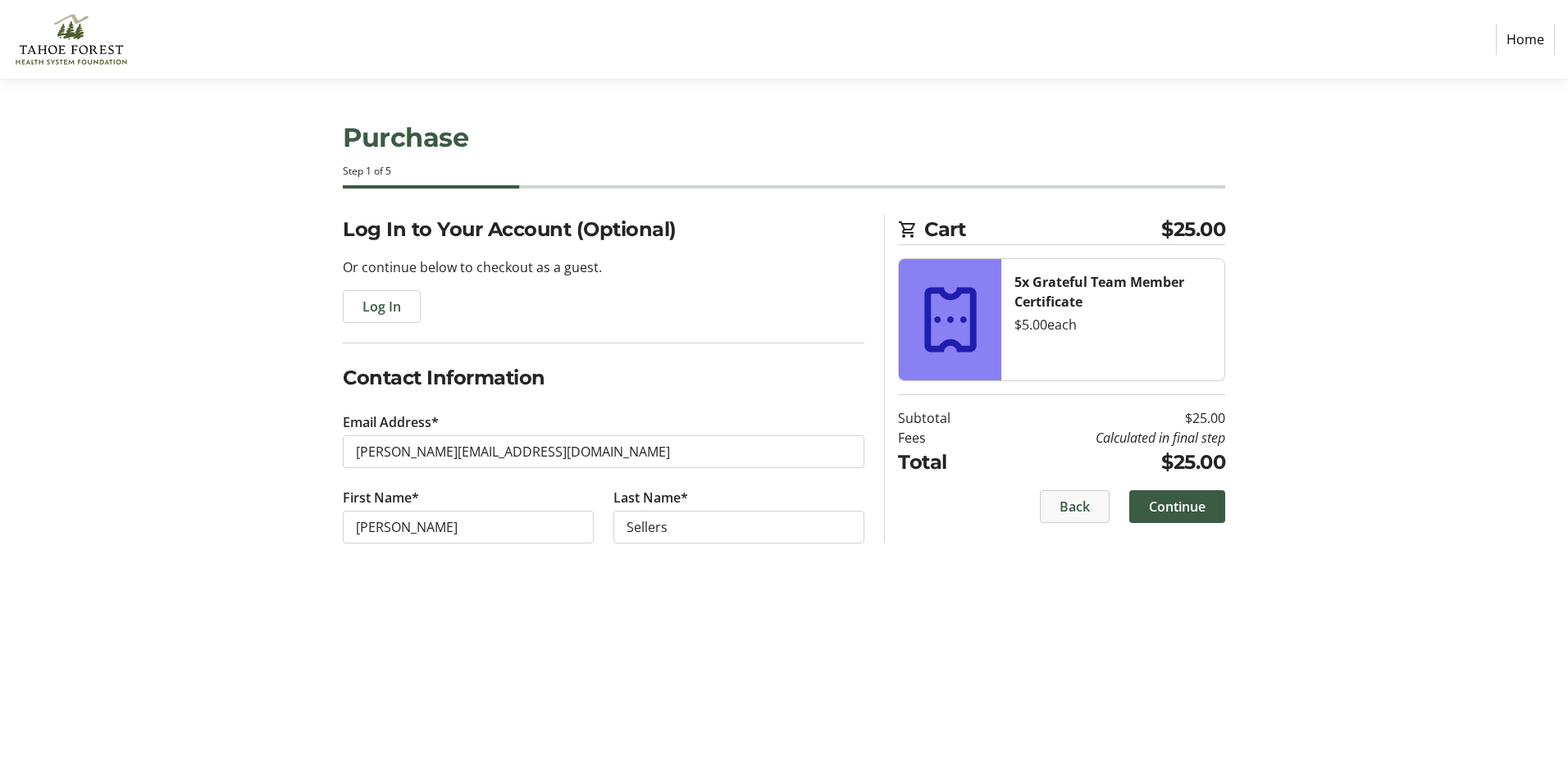
click at [1085, 505] on span "Back" at bounding box center [1075, 506] width 31 height 20
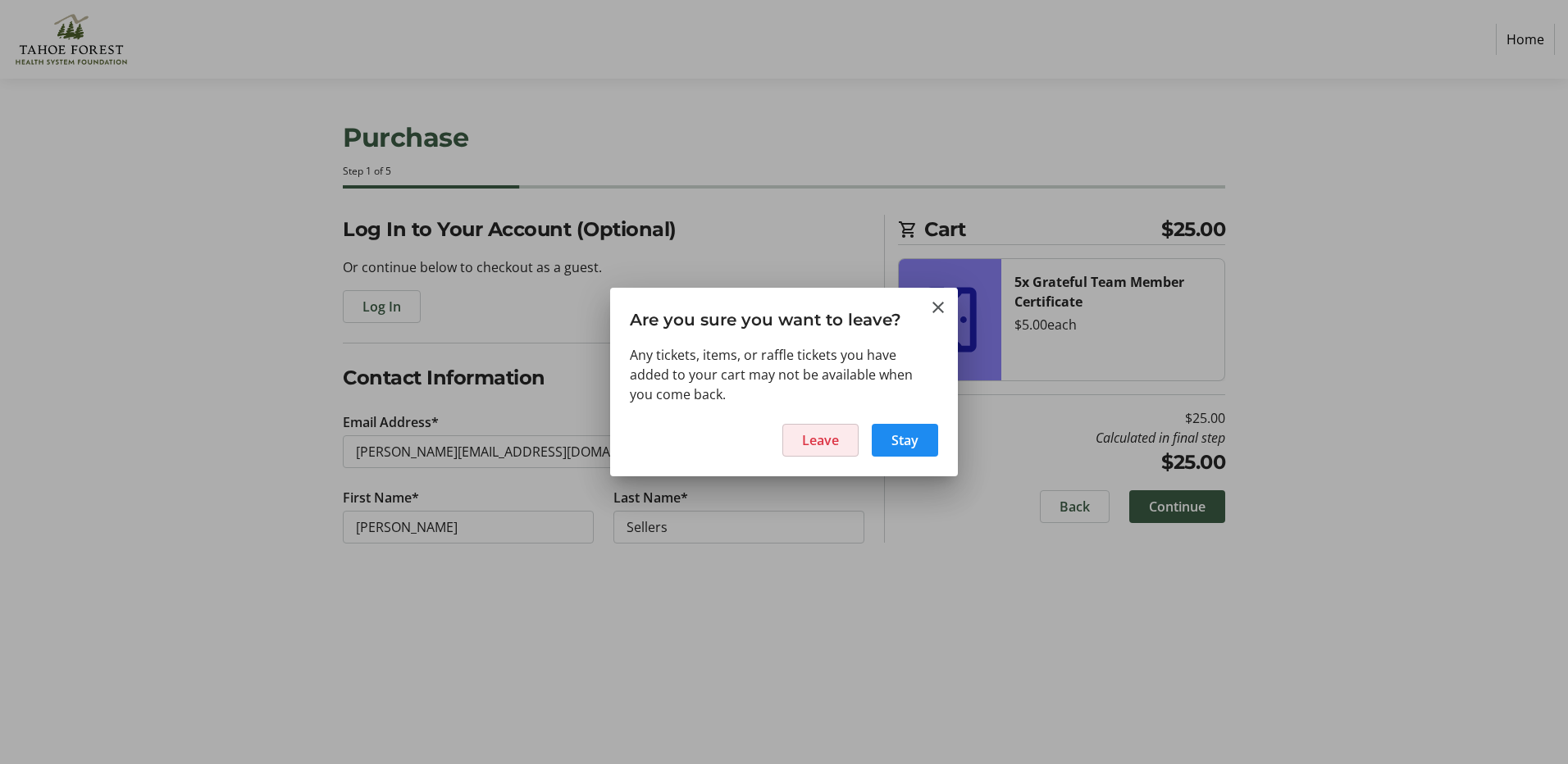
drag, startPoint x: 840, startPoint y: 432, endPoint x: 830, endPoint y: 441, distance: 13.5
click at [840, 433] on span at bounding box center [820, 440] width 74 height 39
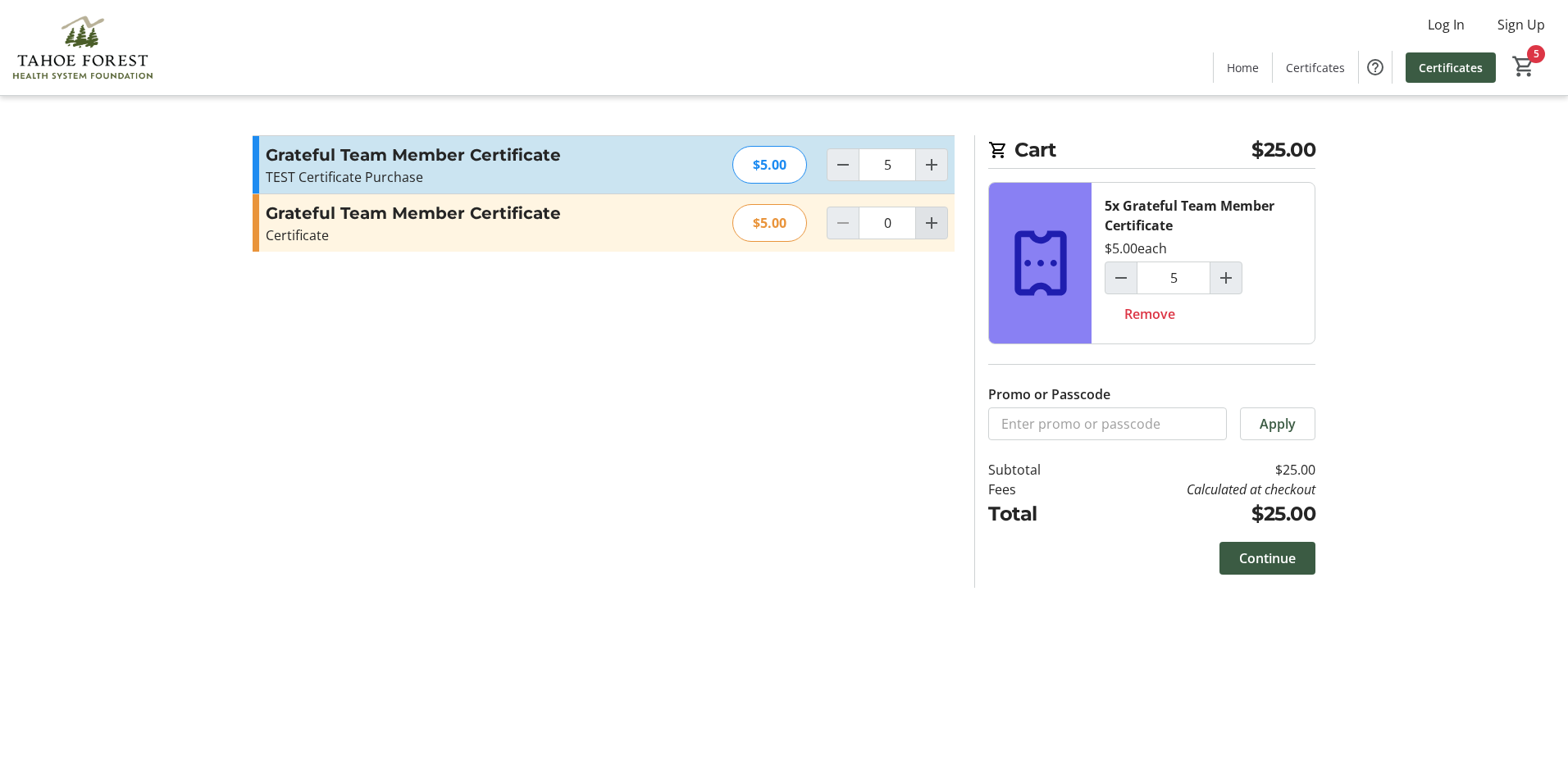
click at [935, 225] on mat-icon "Increment by one" at bounding box center [931, 223] width 20 height 20
click at [938, 225] on mat-icon "Increment by one" at bounding box center [931, 223] width 20 height 20
click at [939, 228] on mat-icon "Increment by one" at bounding box center [931, 223] width 20 height 20
click at [940, 230] on mat-icon "Increment by one" at bounding box center [931, 223] width 20 height 20
click at [933, 225] on mat-icon "Increment by one" at bounding box center [931, 223] width 20 height 20
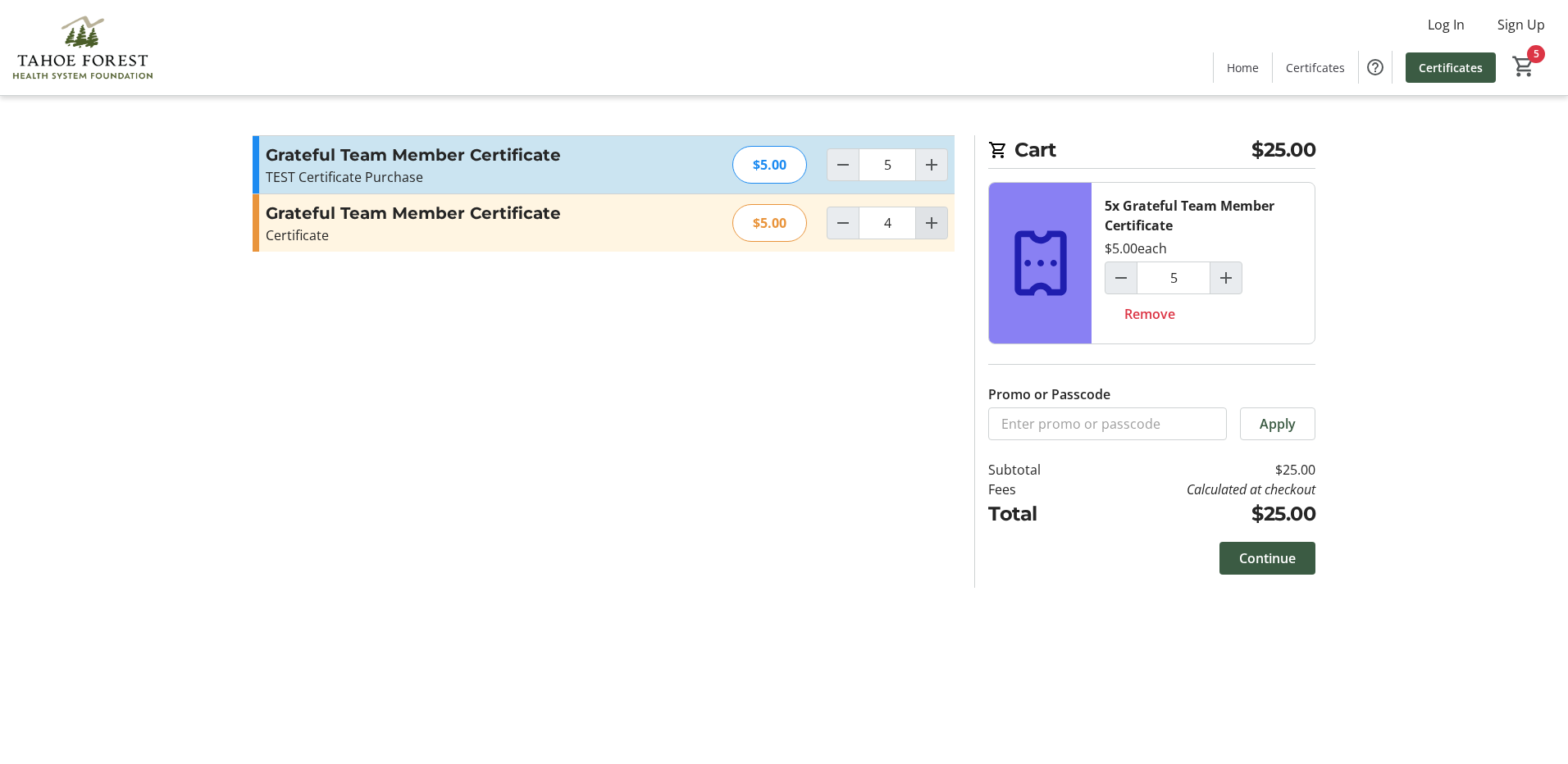
type input "5"
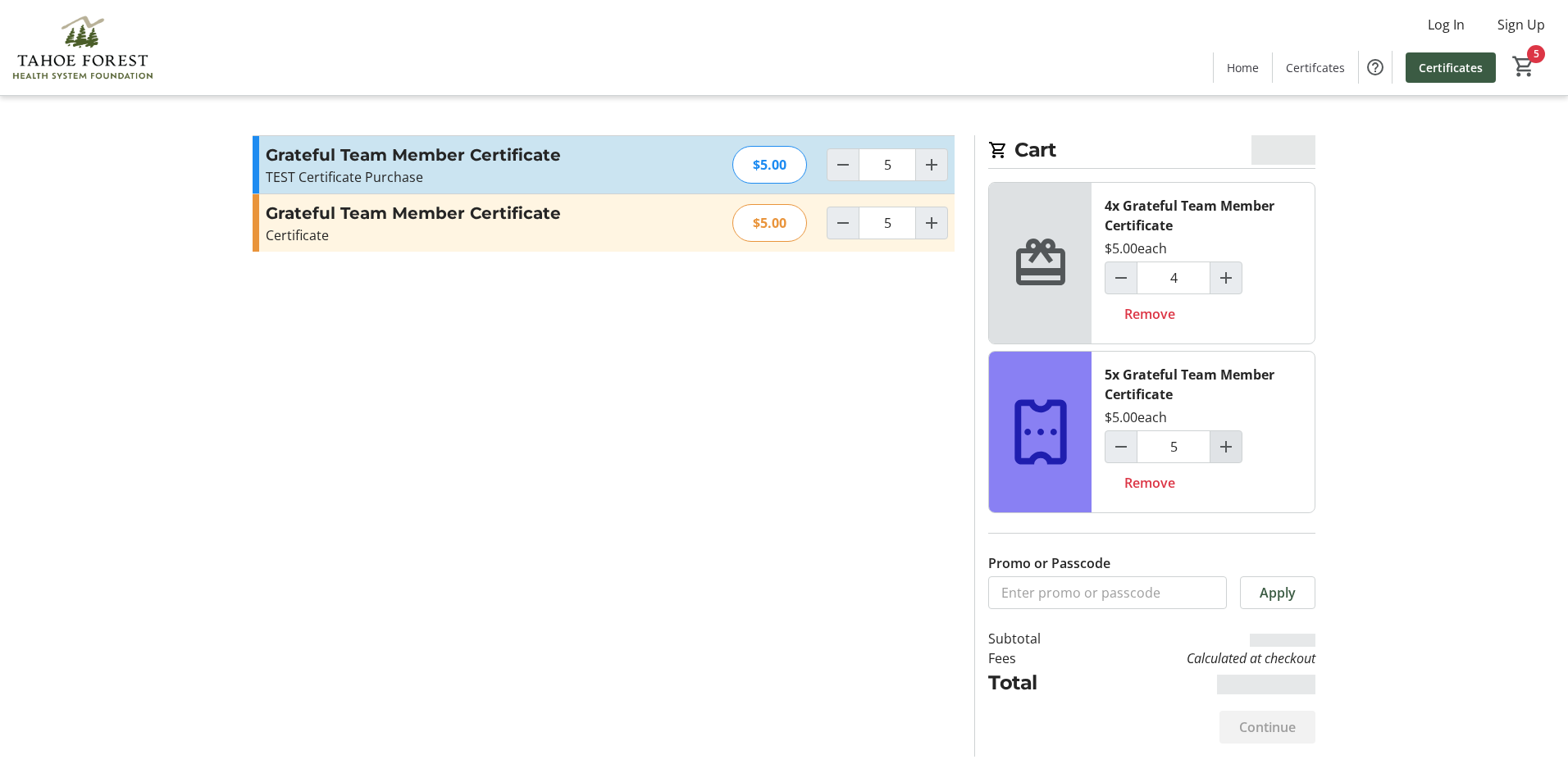
type input "5"
click at [1163, 483] on span "Remove" at bounding box center [1150, 482] width 51 height 20
type input "0"
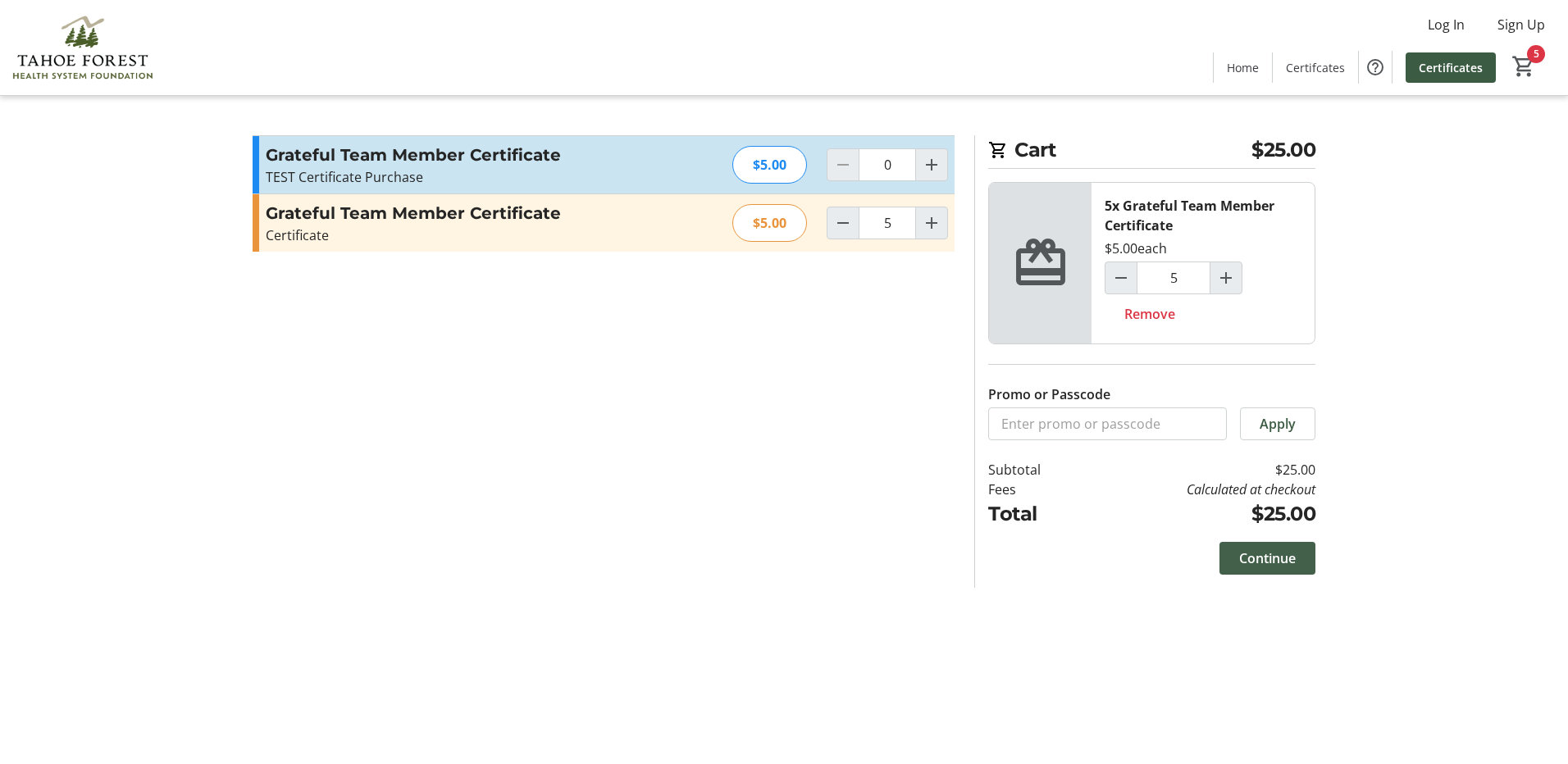
click at [1267, 567] on span "Continue" at bounding box center [1267, 557] width 56 height 20
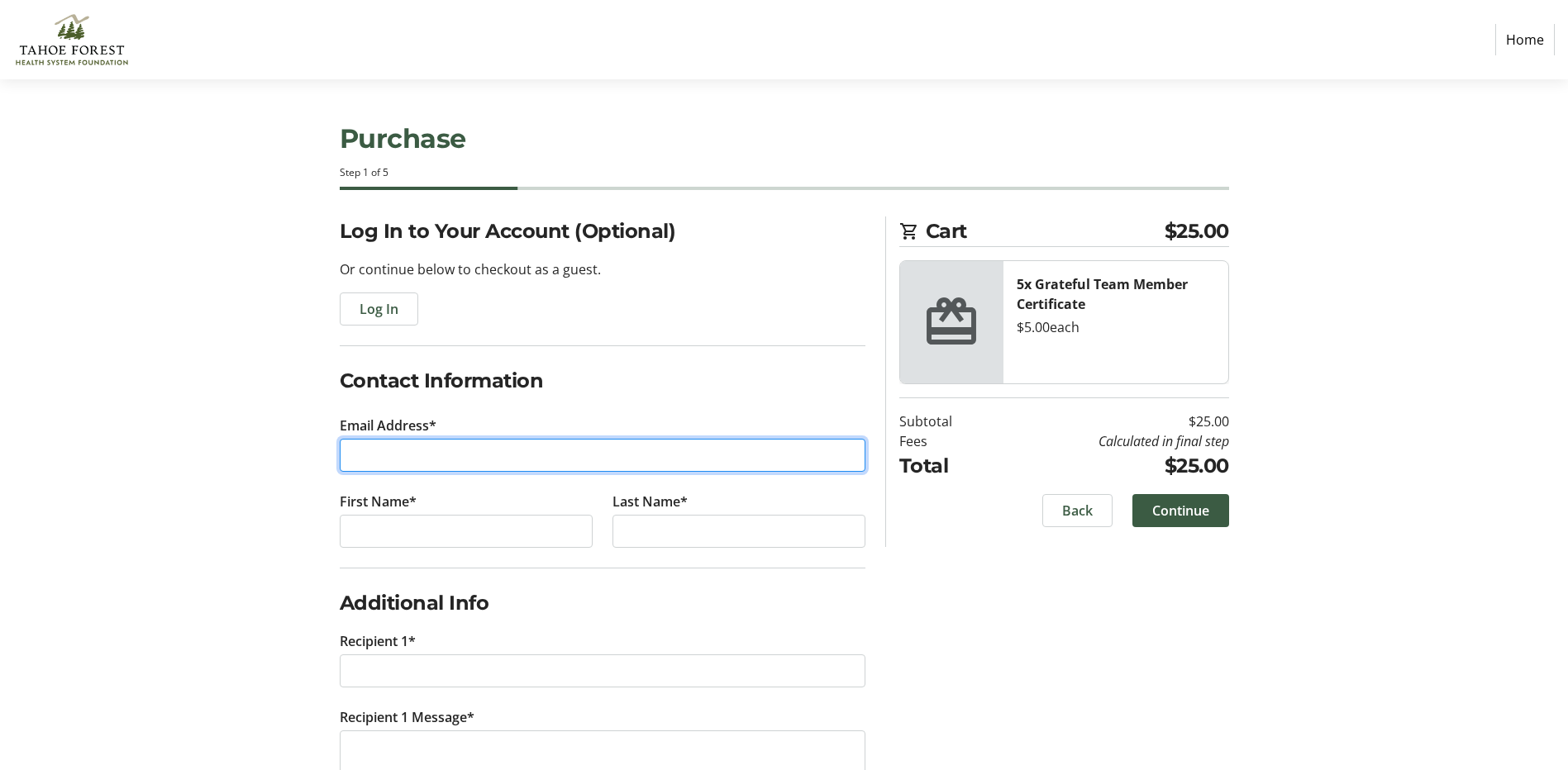
click at [528, 471] on input "Email Address*" at bounding box center [602, 455] width 526 height 33
type input "christinalee@tfhd.com"
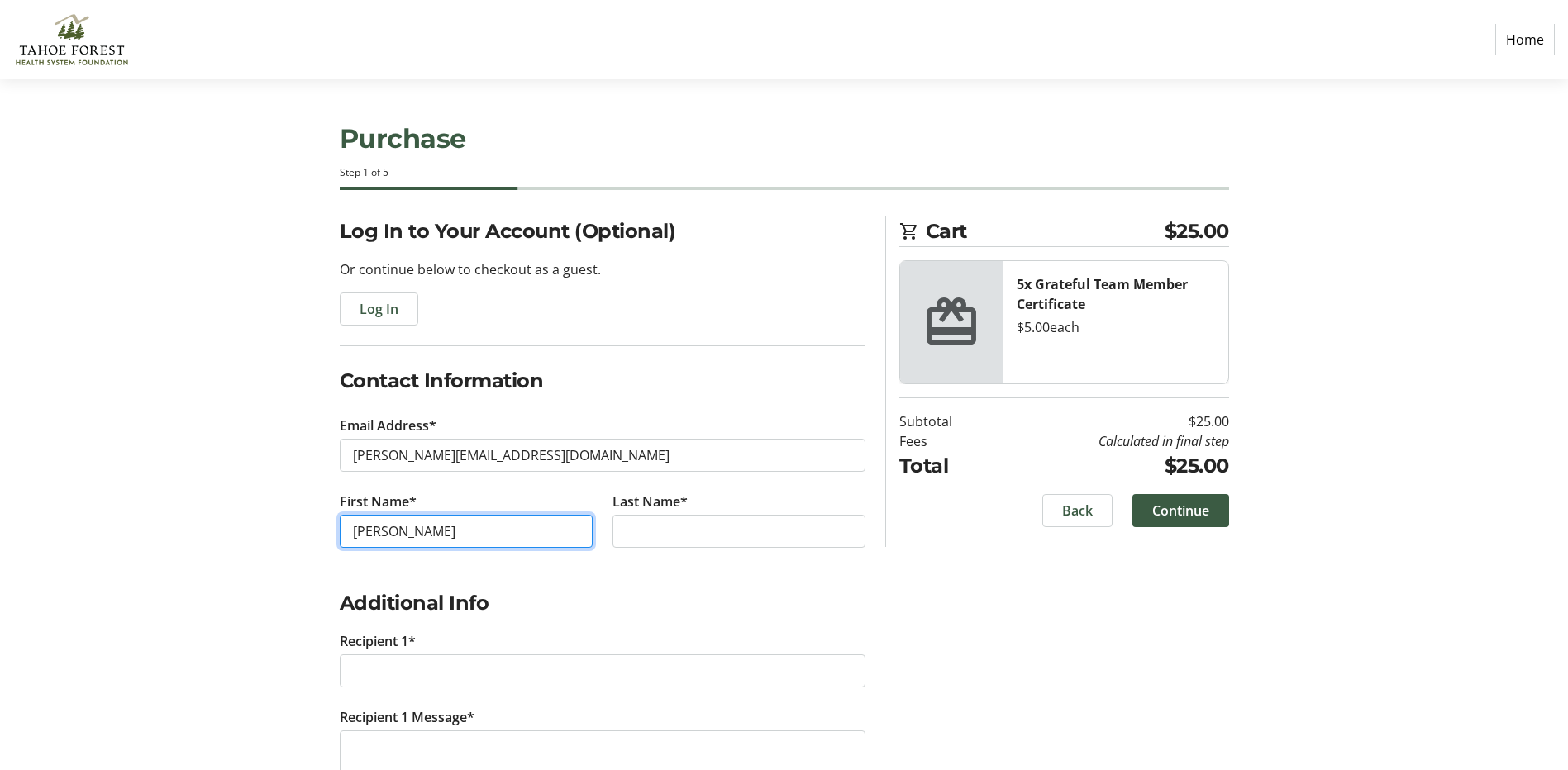
type input "Christina"
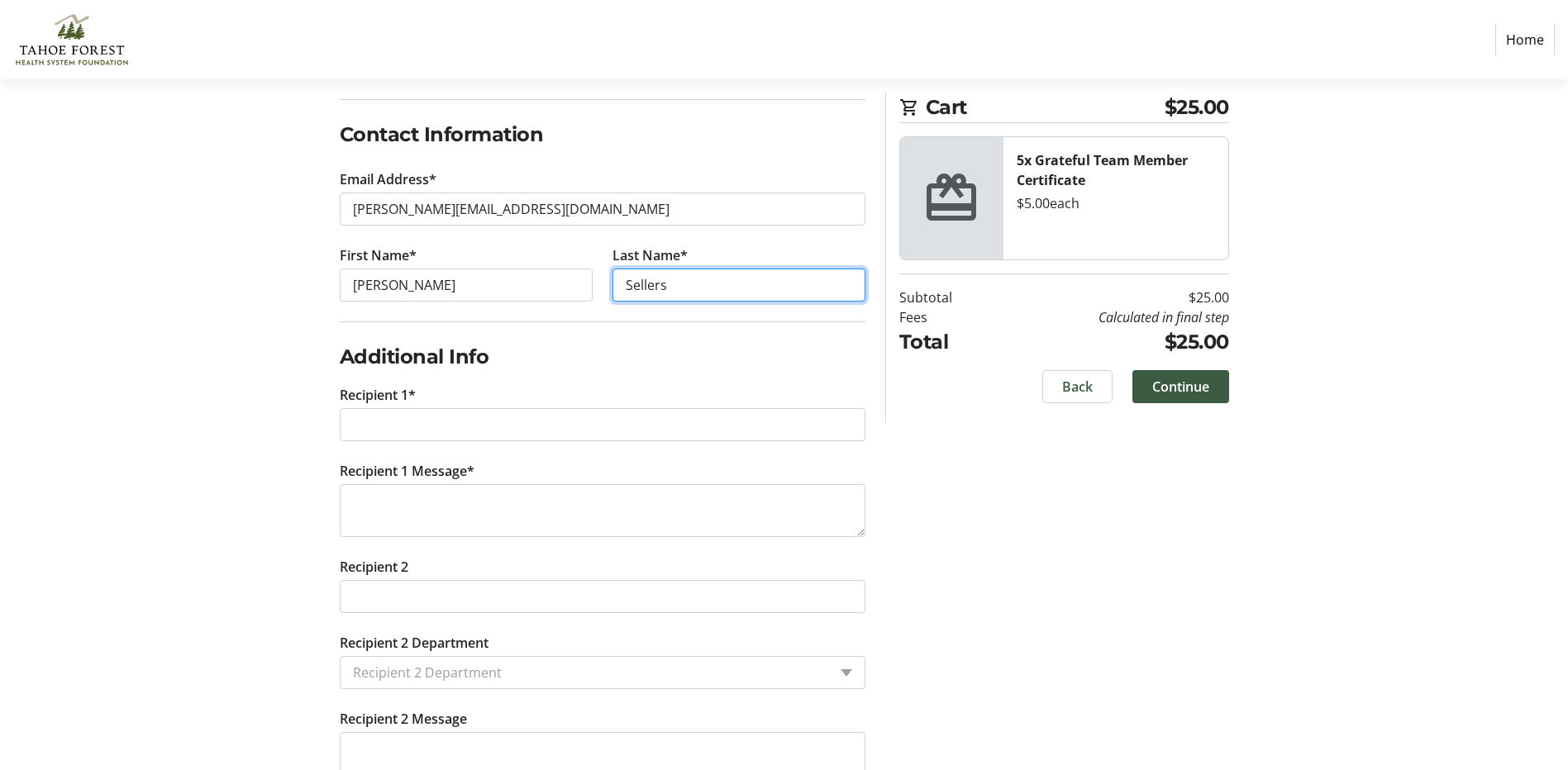
scroll to position [248, 0]
type input "Sellers"
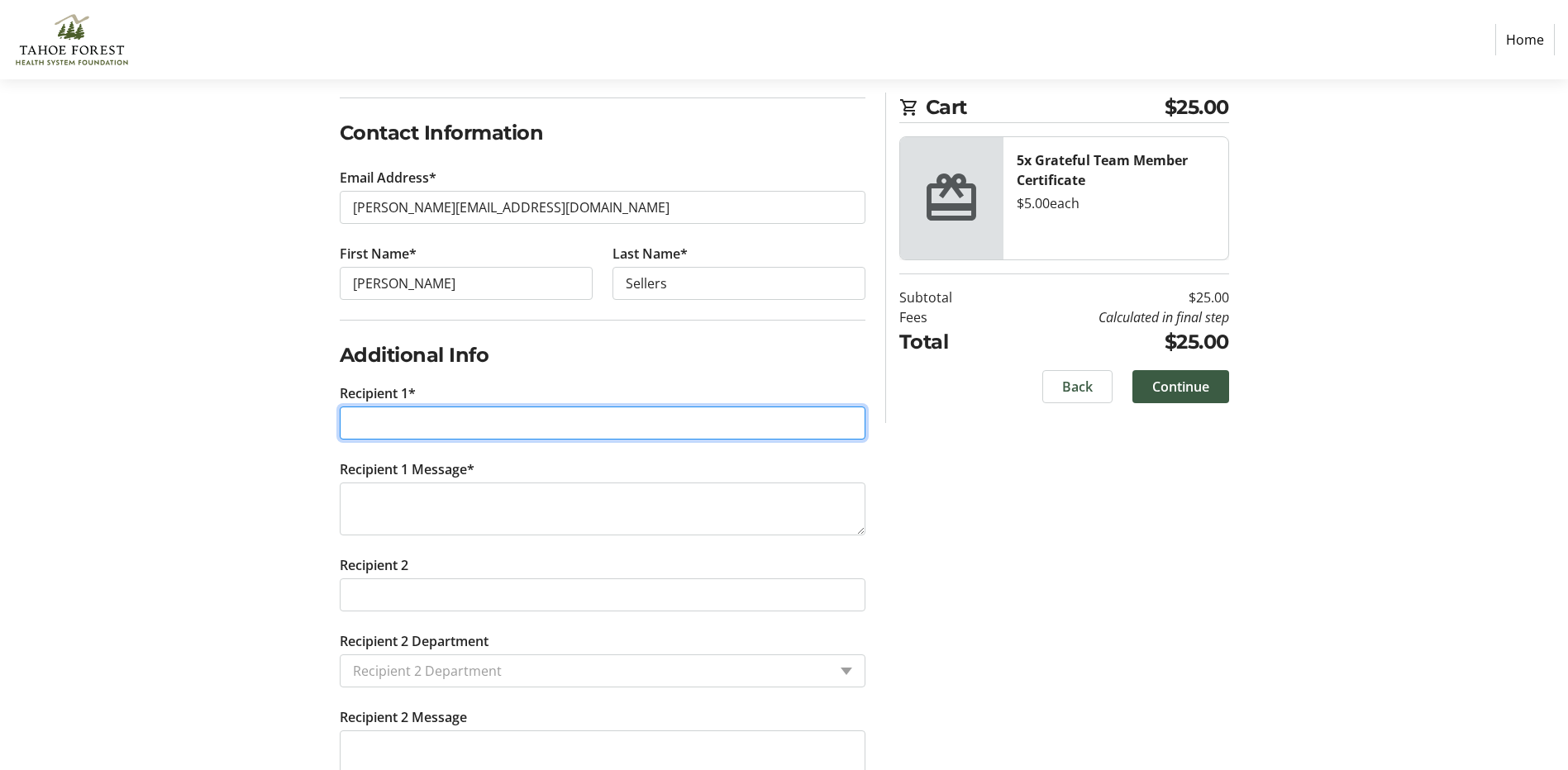
click at [494, 425] on input "Recipient 1*" at bounding box center [602, 423] width 526 height 33
type input "c"
type input "julia"
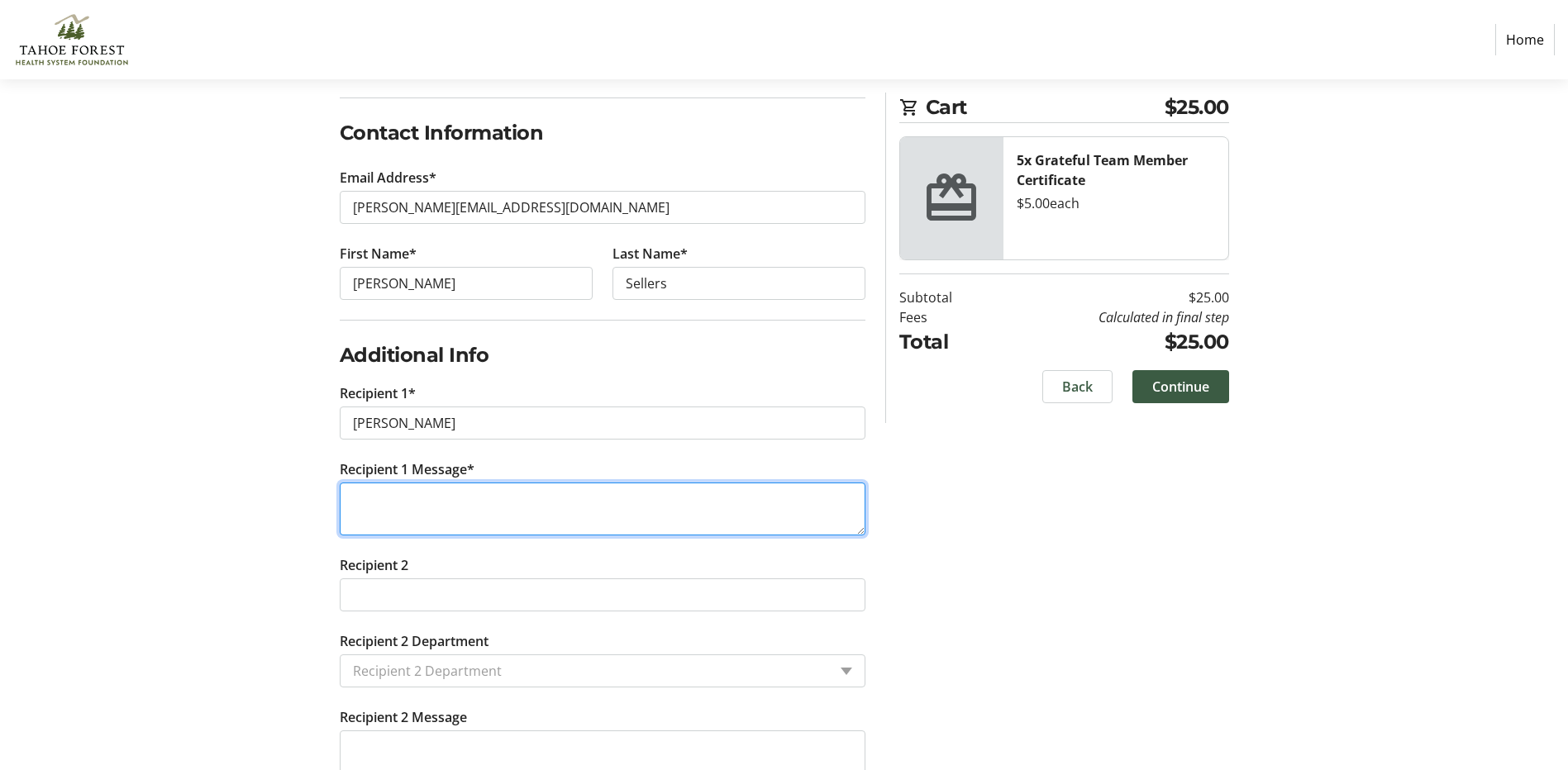
scroll to position [397, 0]
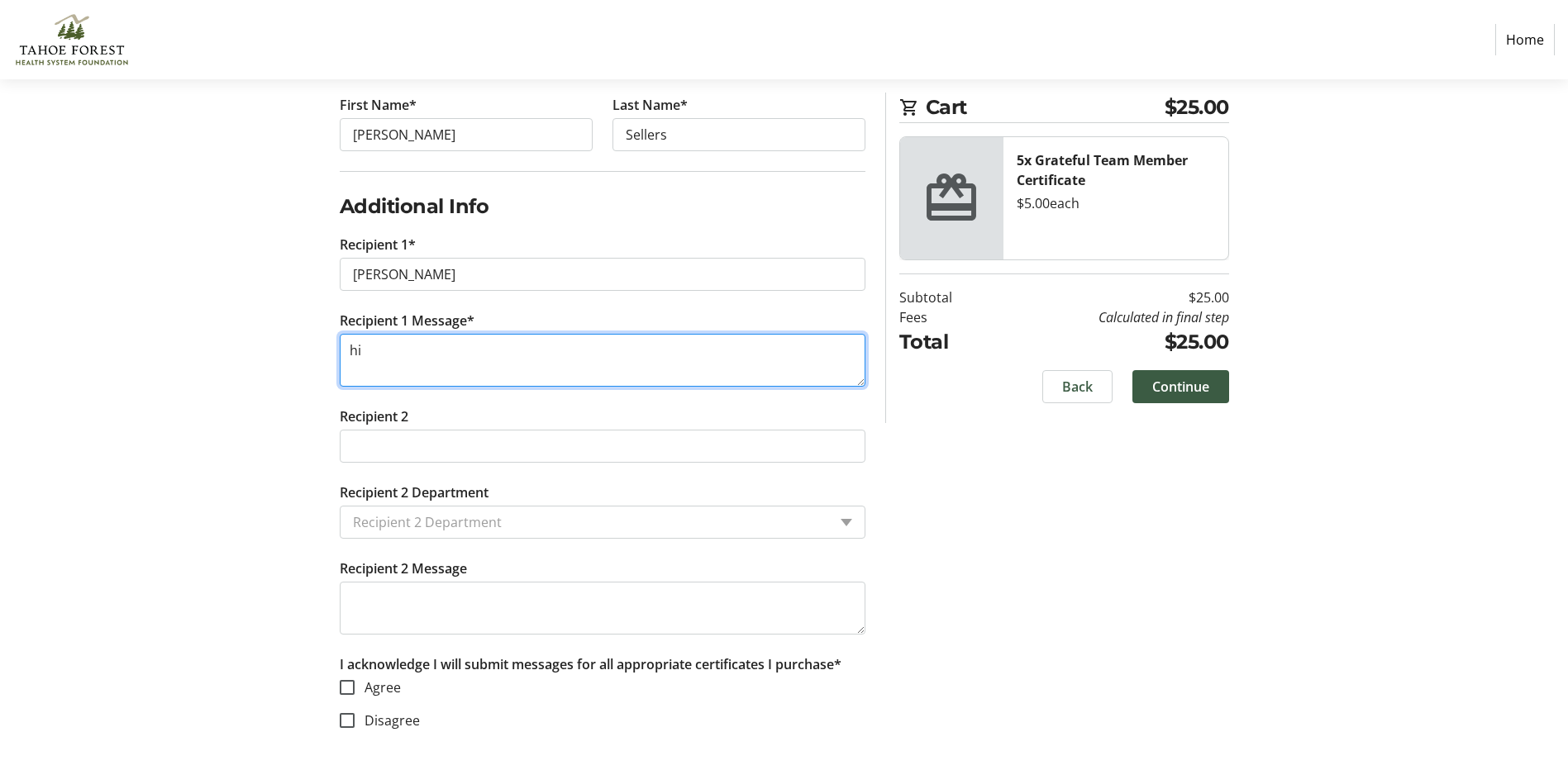
type textarea "hi"
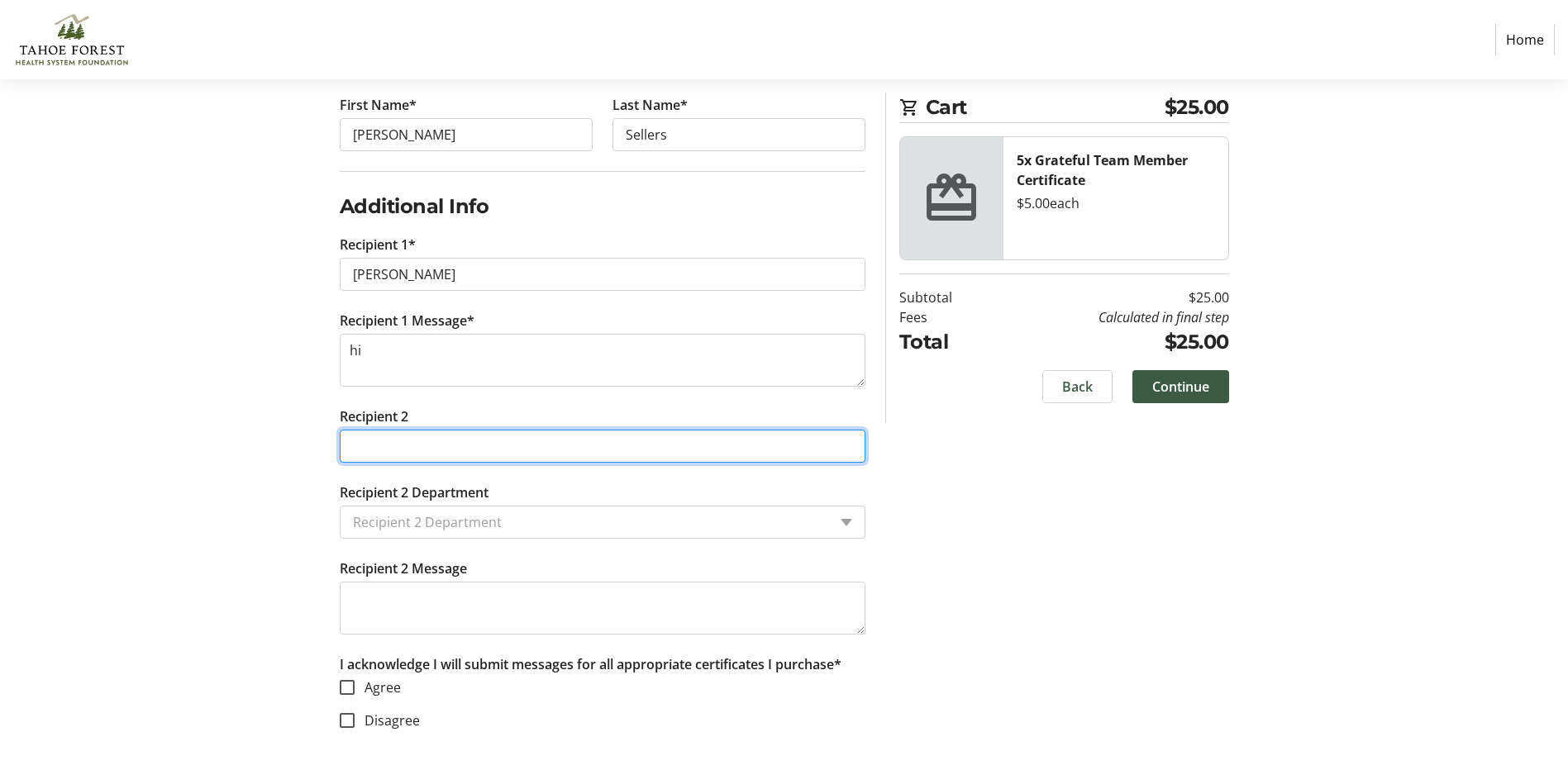
click at [491, 443] on input "Recipient 2" at bounding box center [602, 446] width 526 height 33
type input "sam"
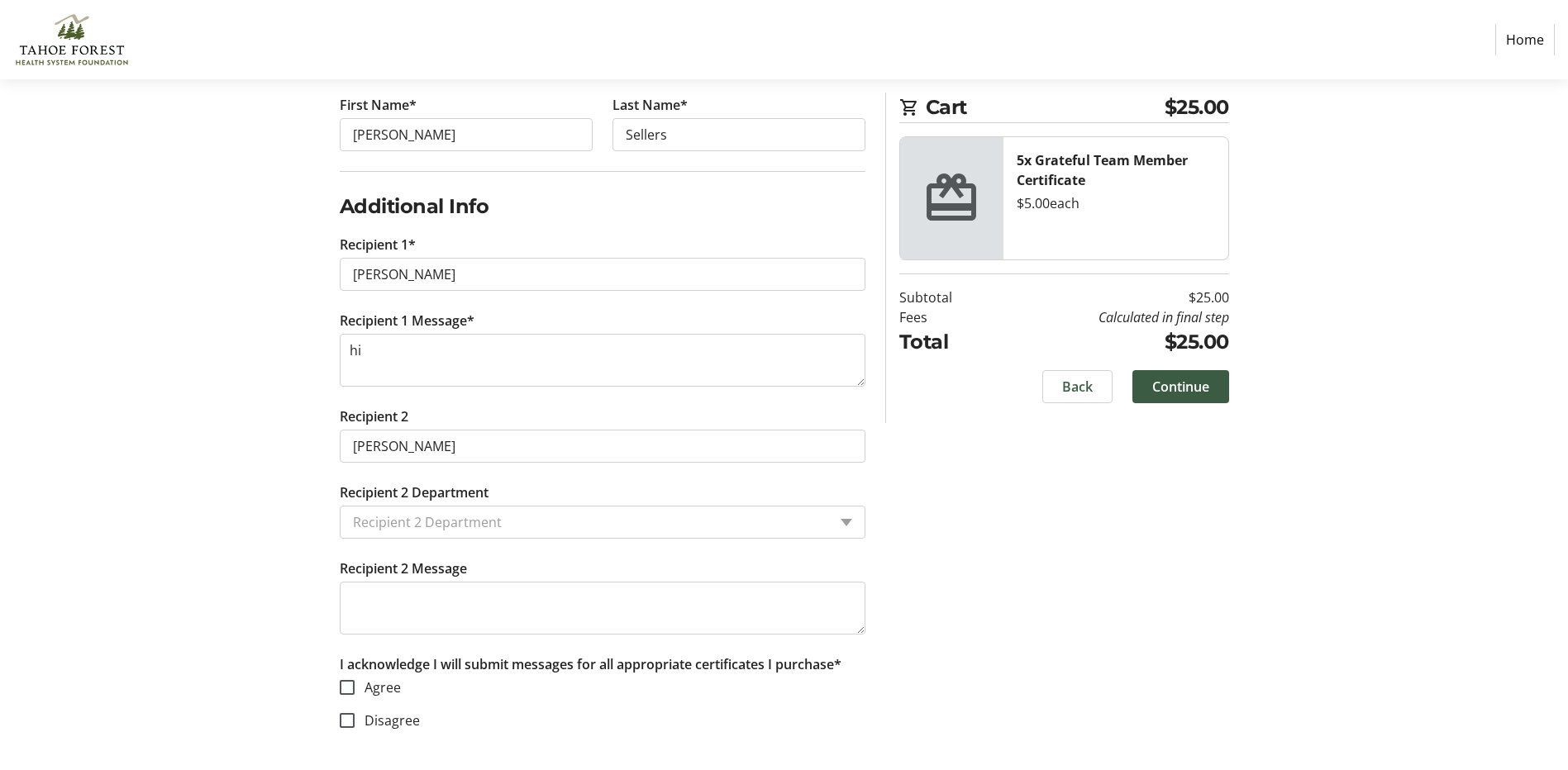
click at [489, 504] on tr-form-field "Recipient 2 Department Recipient 2 Department" at bounding box center [602, 510] width 526 height 56
click at [479, 514] on input "Recipient 2 Department" at bounding box center [590, 521] width 474 height 20
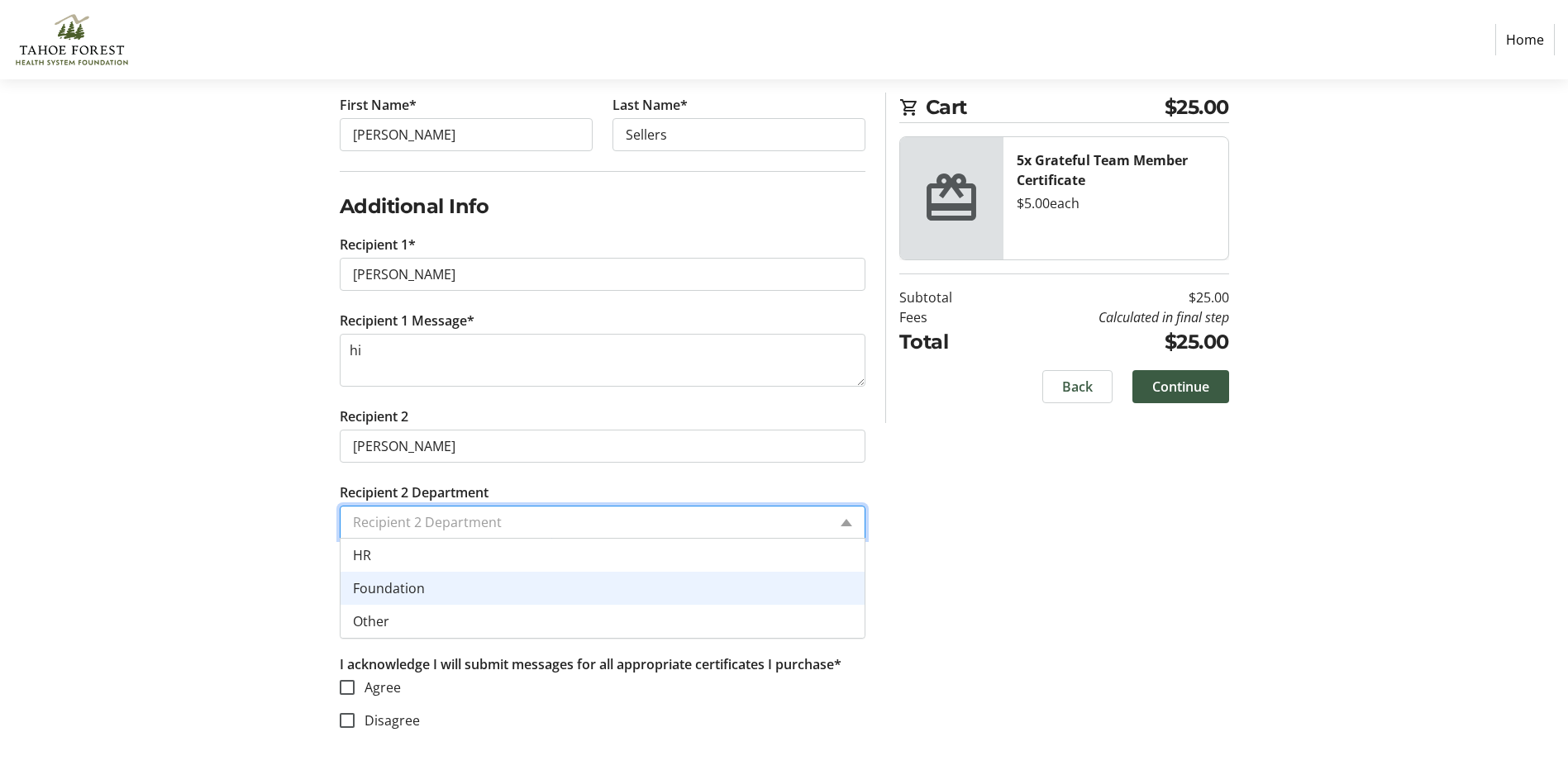
click at [424, 576] on div "Foundation" at bounding box center [602, 588] width 524 height 33
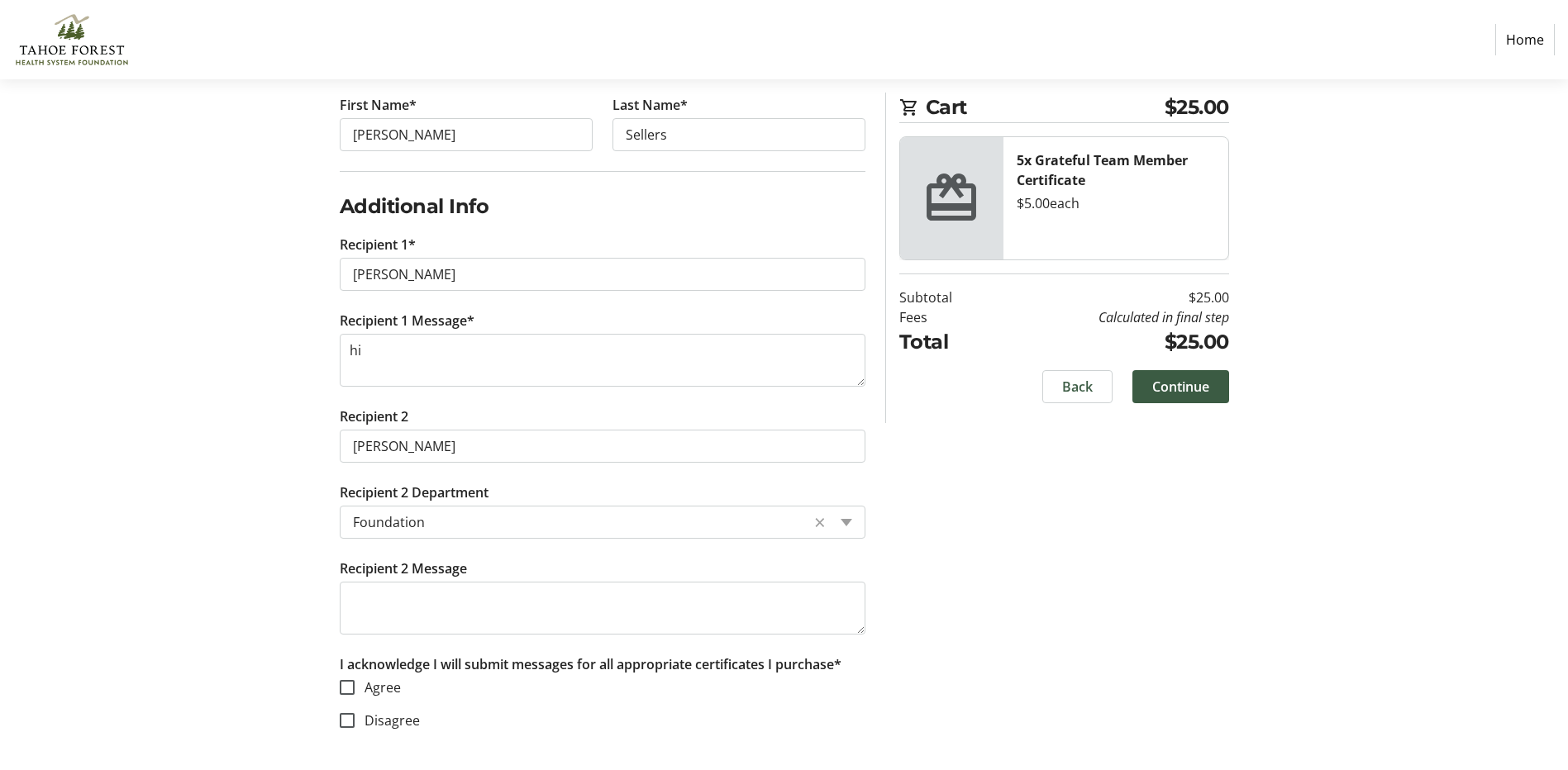
click at [424, 583] on tr-form-field "Recipient 2 Message" at bounding box center [602, 606] width 526 height 95
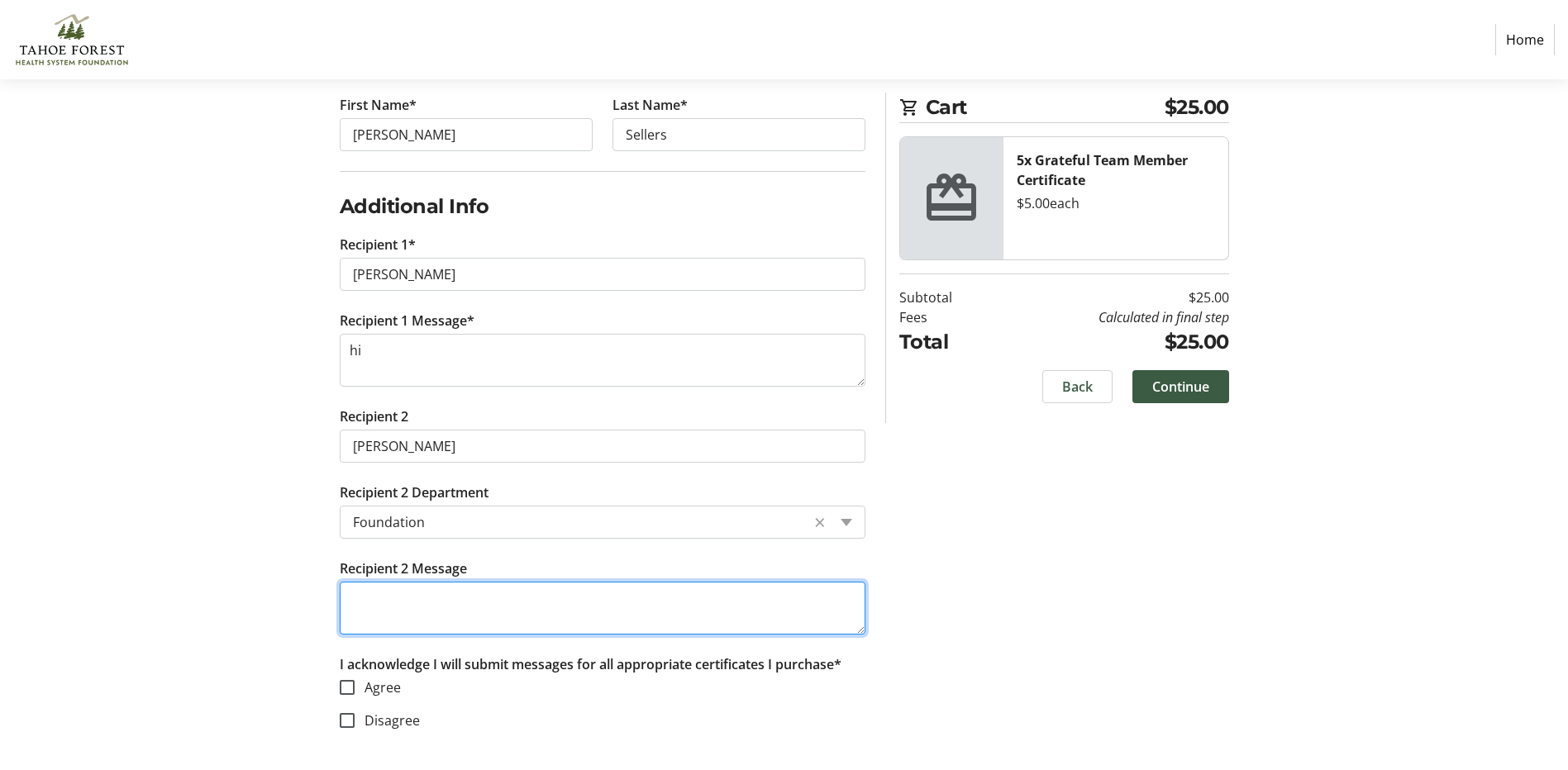
click at [424, 583] on textarea "Recipient 2 Message" at bounding box center [602, 607] width 526 height 52
type textarea "hi"
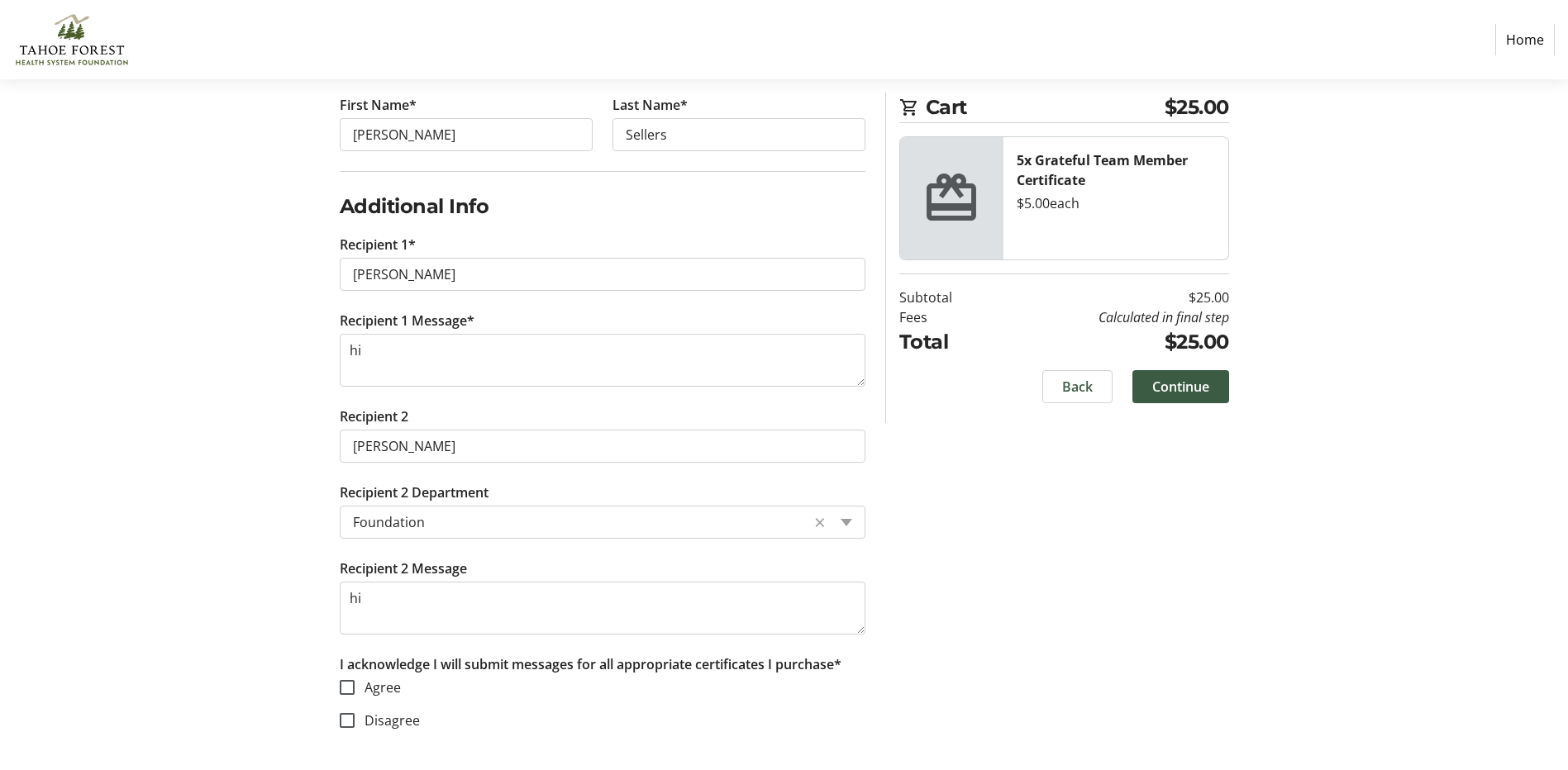
click at [1018, 576] on div "Log In to Your Account (Optional) Or continue below to checkout as a guest. Log…" at bounding box center [785, 295] width 1091 height 950
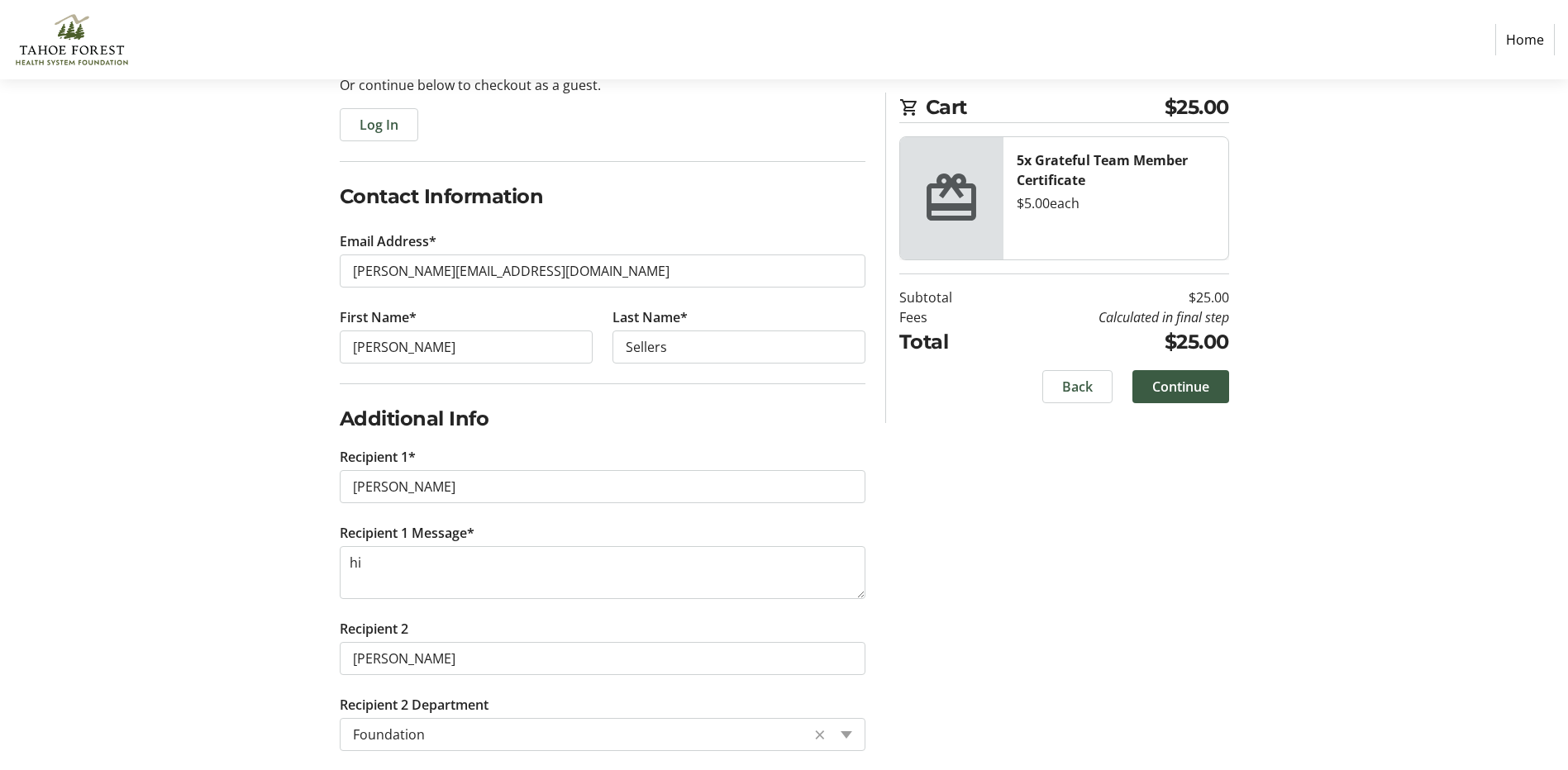
scroll to position [149, 0]
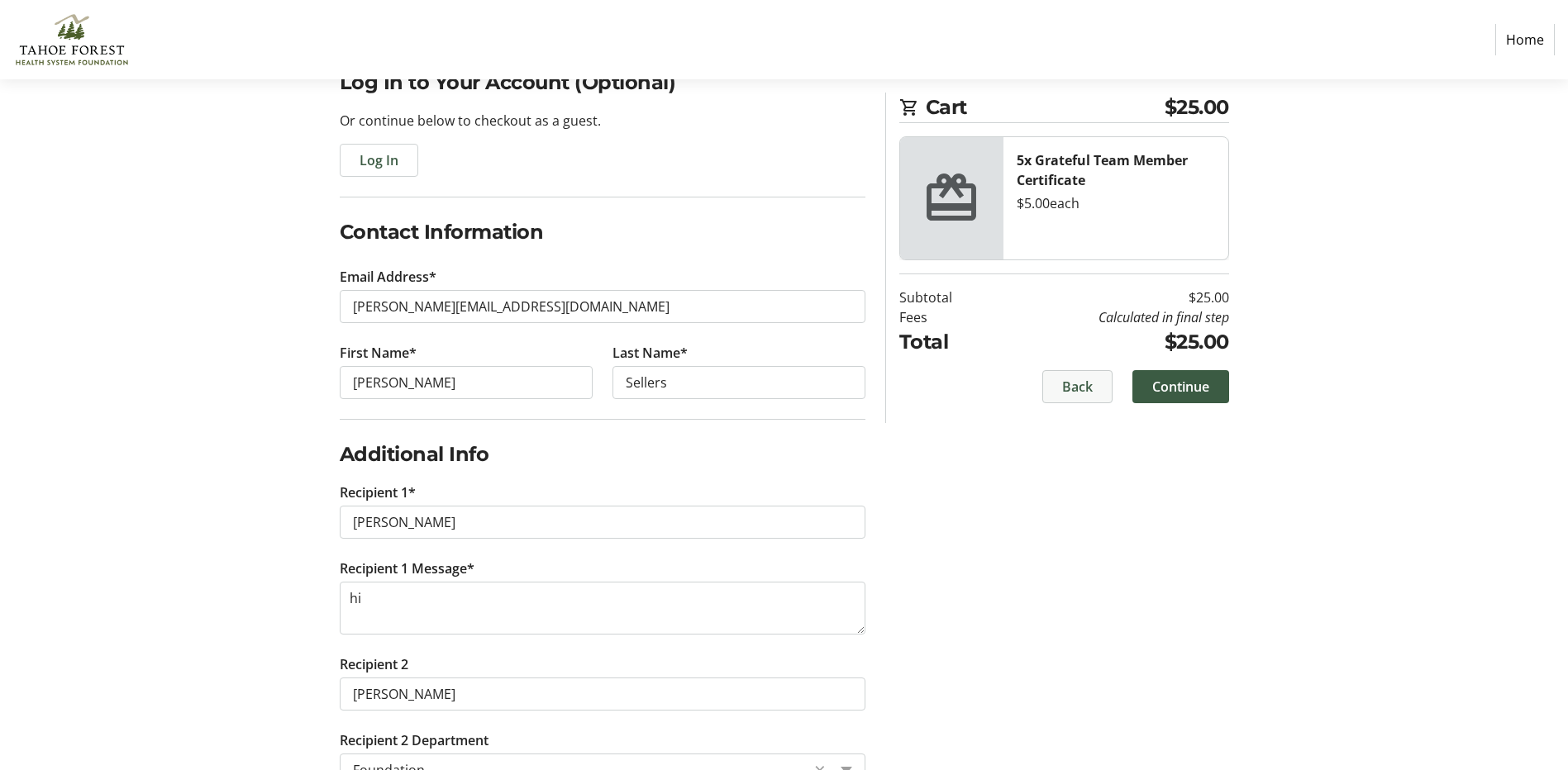
click at [1079, 392] on span "Back" at bounding box center [1077, 386] width 31 height 20
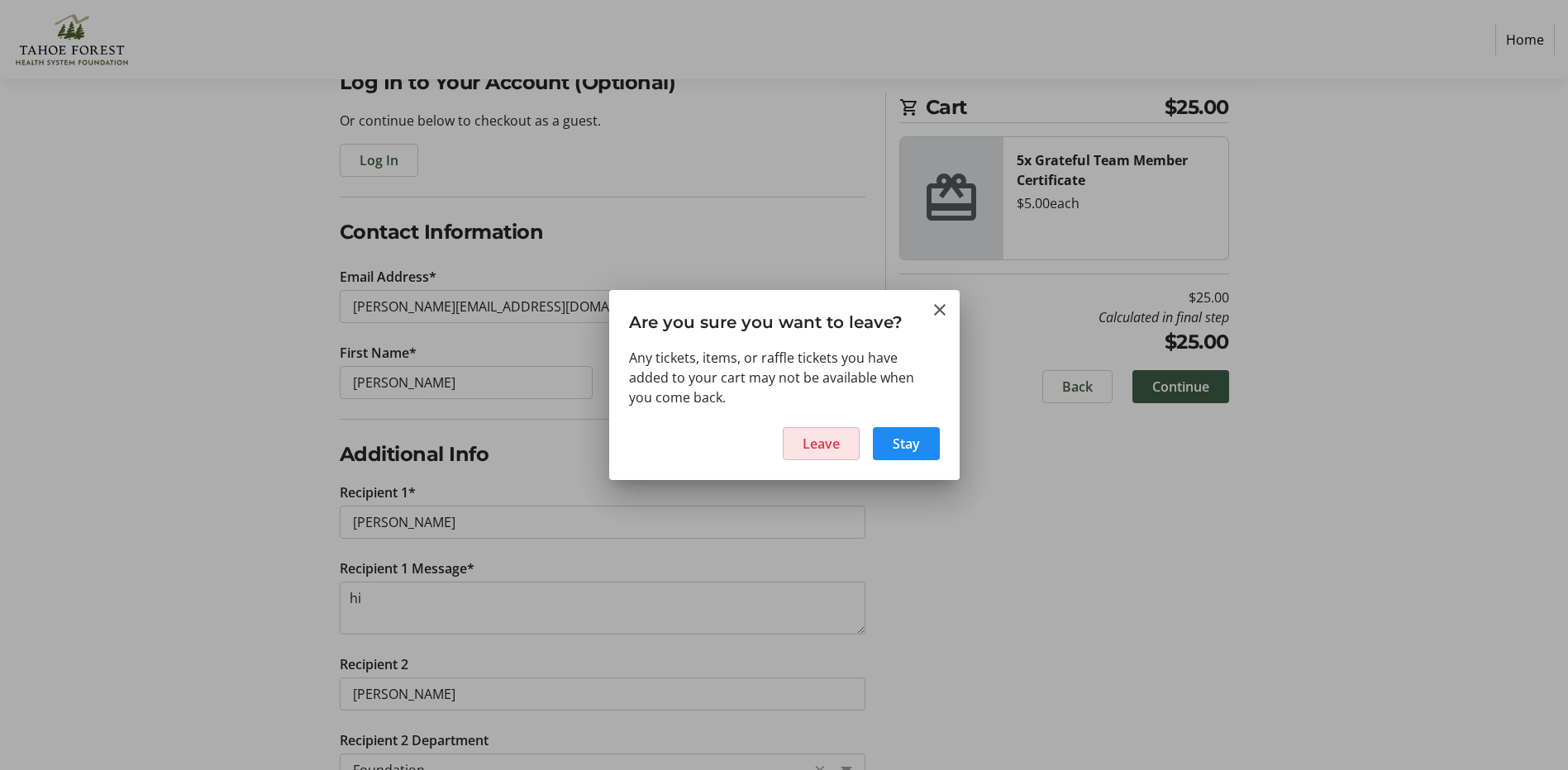
click at [836, 437] on span "Leave" at bounding box center [821, 443] width 37 height 20
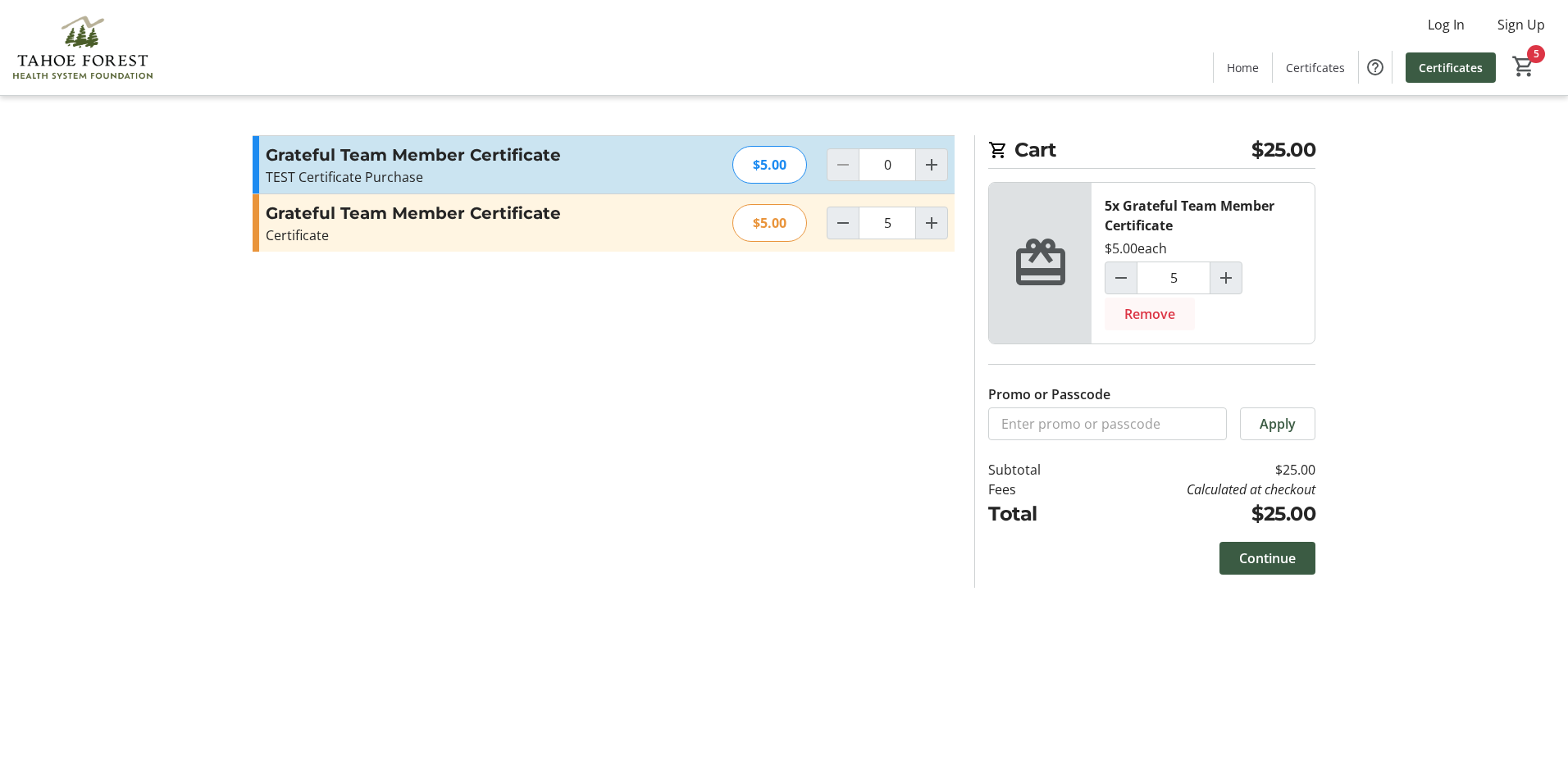
click at [1154, 313] on span "Remove" at bounding box center [1150, 313] width 51 height 20
type input "0"
